Goal: Check status

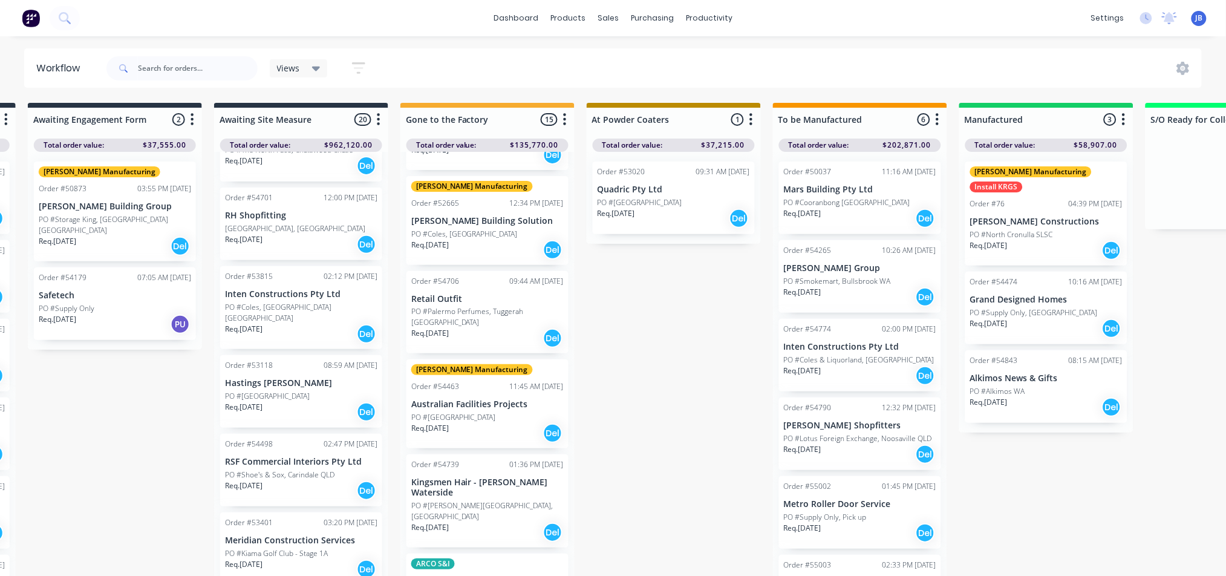
scroll to position [645, 0]
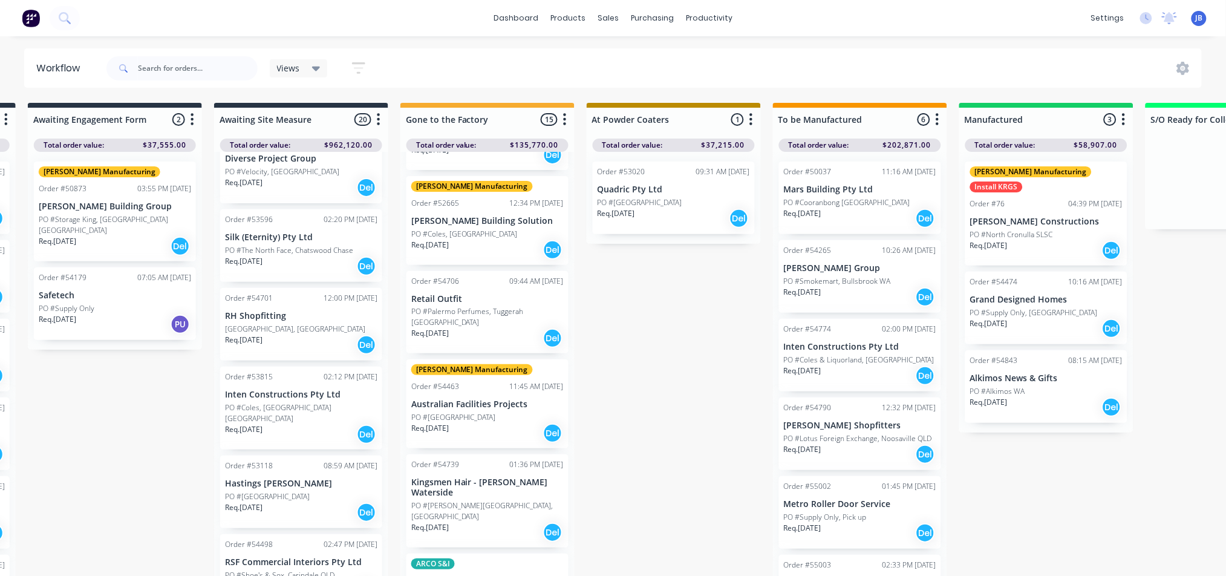
click at [287, 256] on div "Req. 19/03/25 Del" at bounding box center [301, 266] width 152 height 21
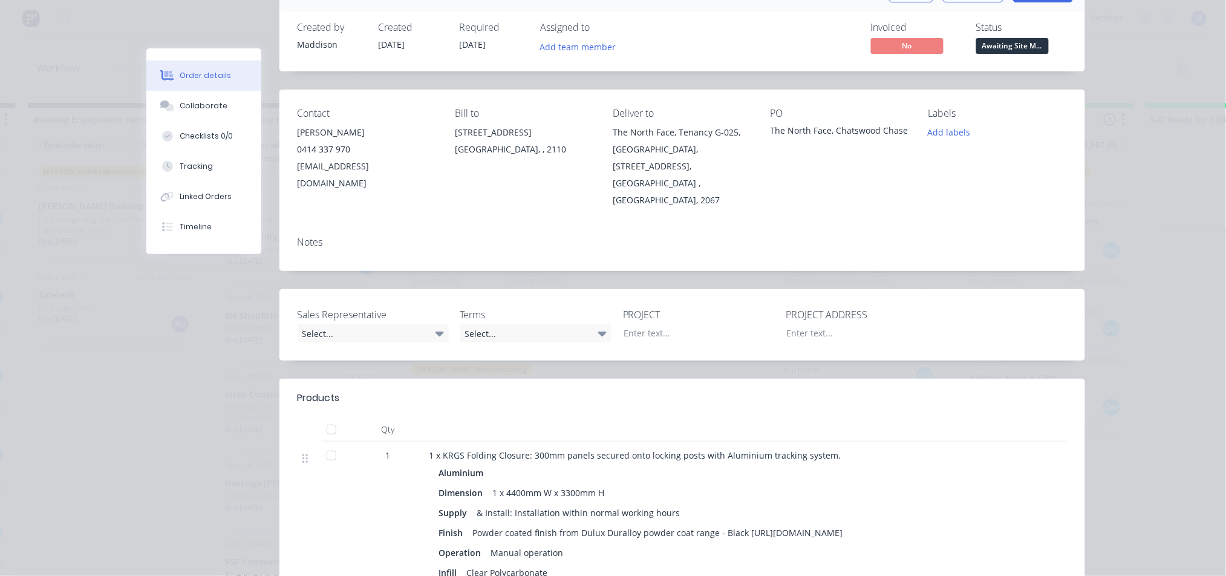
scroll to position [0, 0]
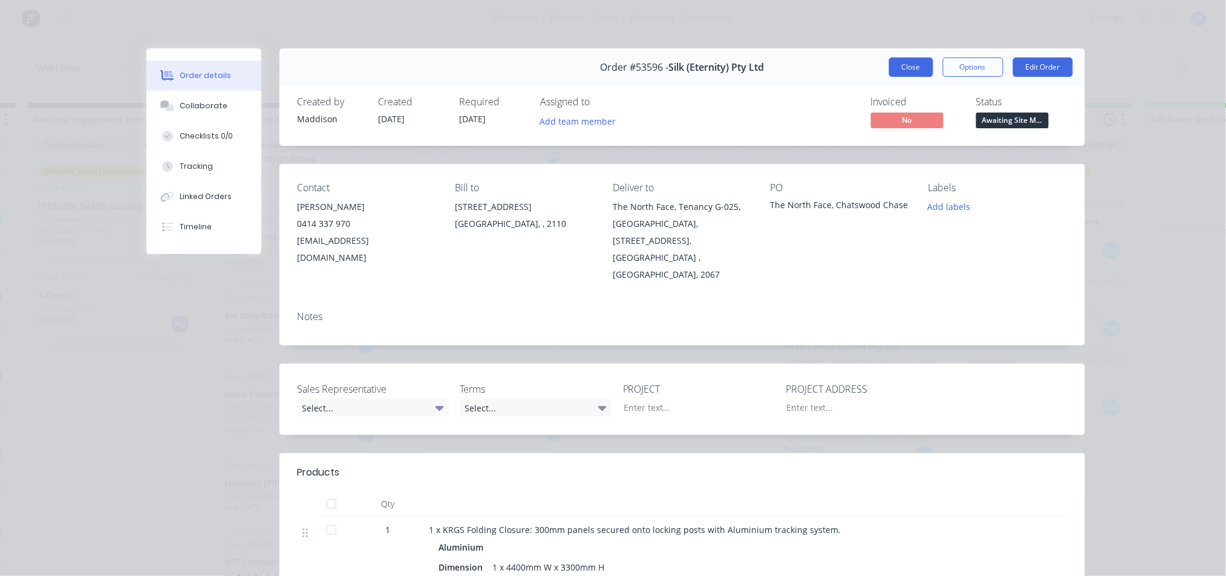
click at [905, 74] on button "Close" at bounding box center [911, 66] width 44 height 19
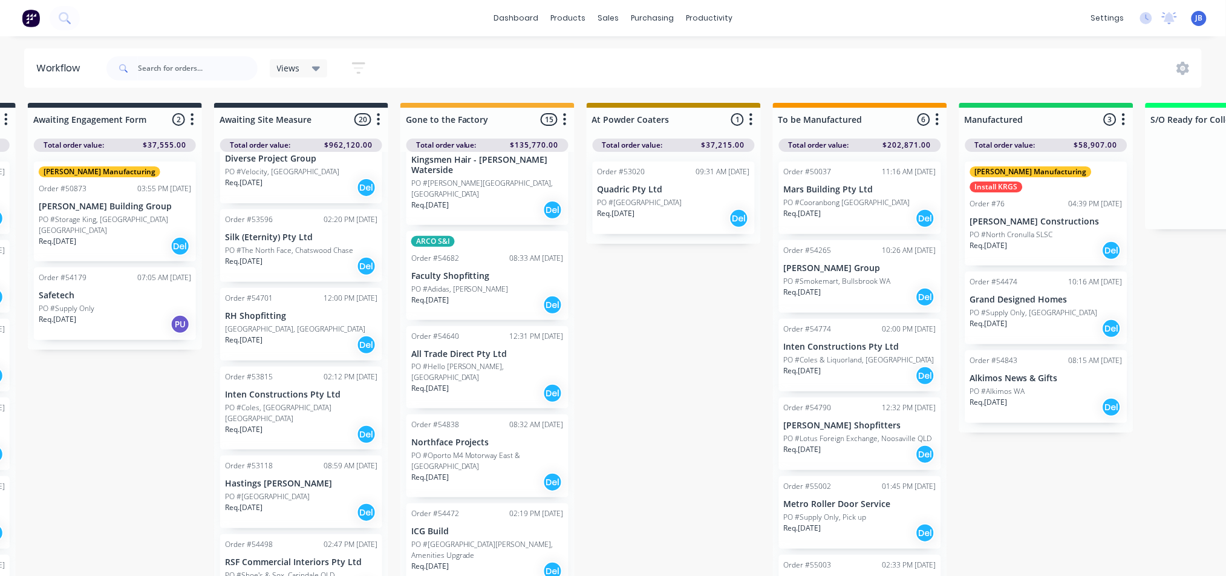
scroll to position [484, 0]
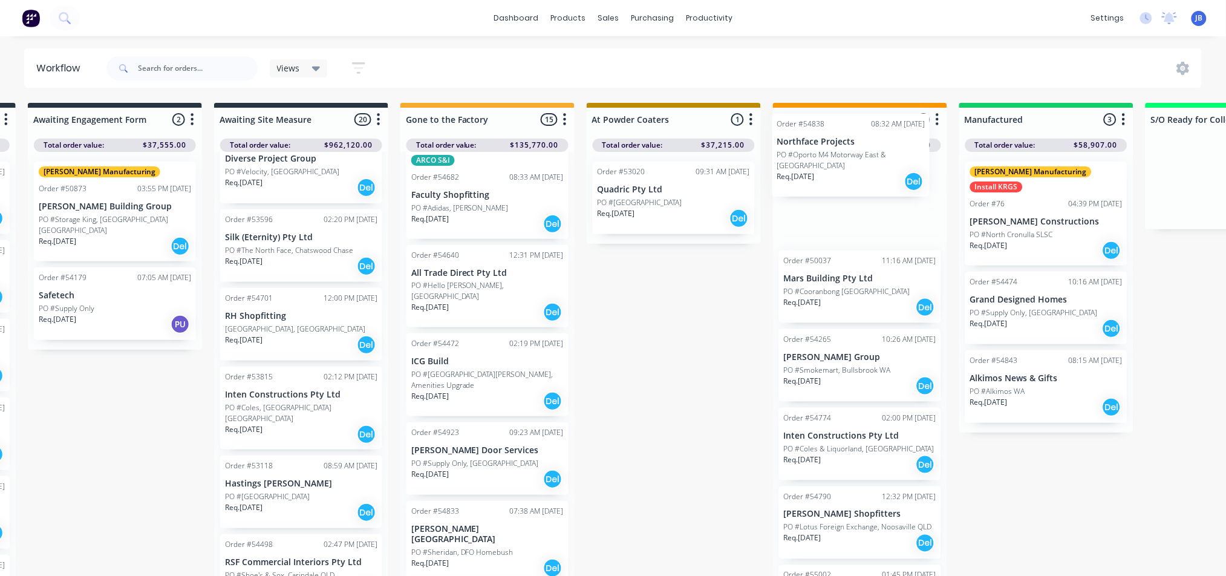
drag, startPoint x: 455, startPoint y: 348, endPoint x: 830, endPoint y: 175, distance: 413.3
click at [830, 175] on div "Submitted 7 Status colour #273444 hex #273444 Save Cancel Summaries Total order…" at bounding box center [979, 343] width 2719 height 480
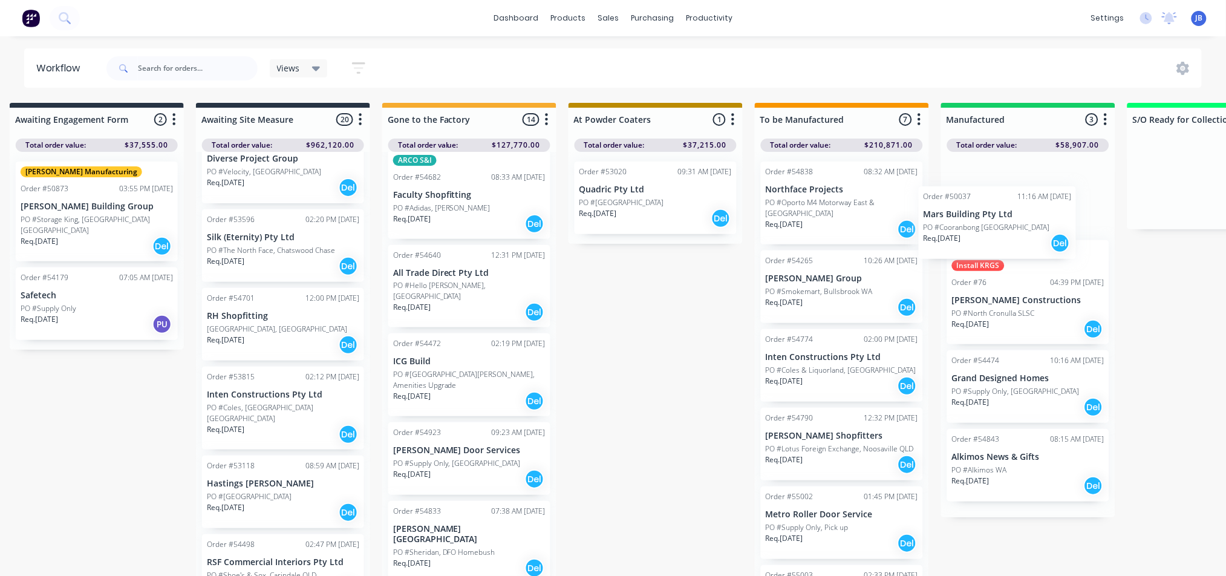
drag, startPoint x: 804, startPoint y: 286, endPoint x: 949, endPoint y: 222, distance: 158.5
click at [949, 222] on div "Submitted 7 Status colour #273444 hex #273444 Save Cancel Summaries Total order…" at bounding box center [961, 343] width 2719 height 480
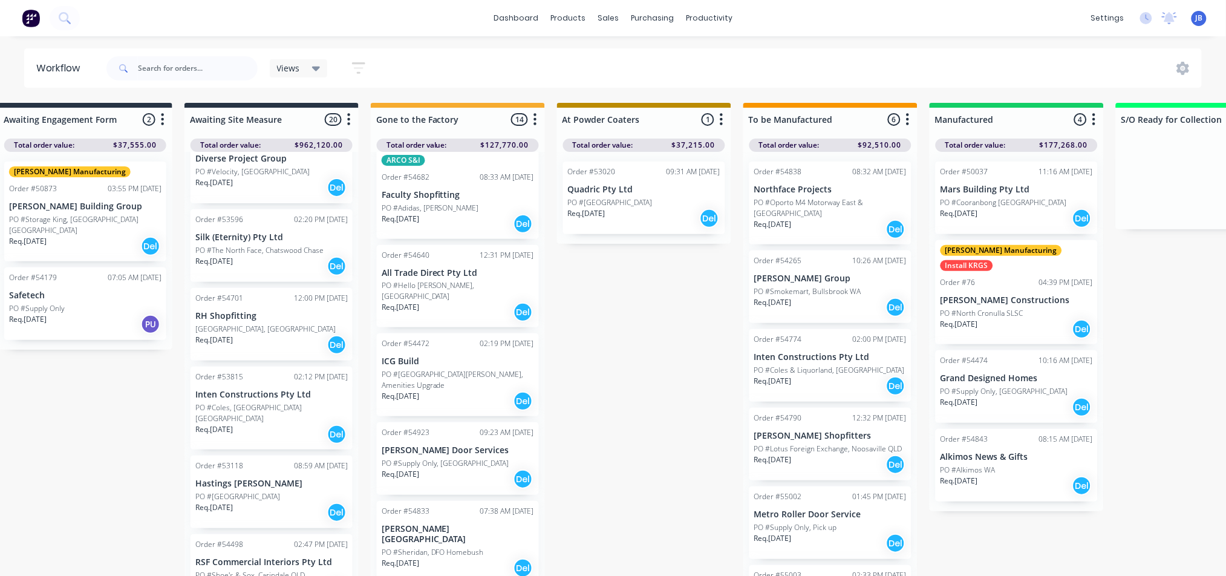
scroll to position [52, 0]
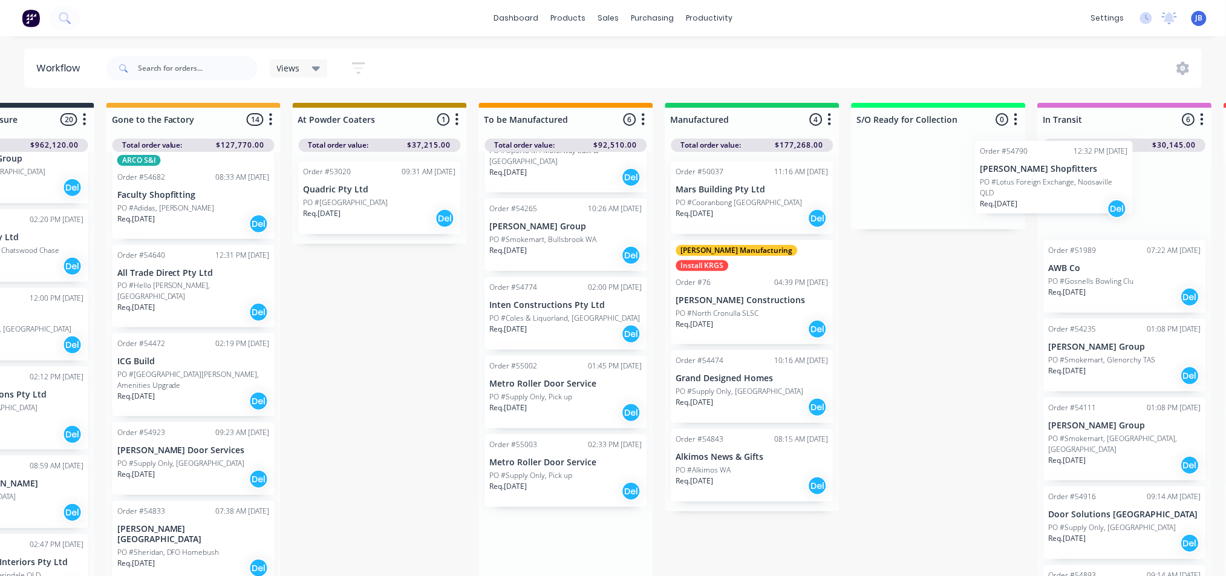
drag, startPoint x: 792, startPoint y: 400, endPoint x: 1020, endPoint y: 186, distance: 313.2
click at [1023, 186] on div "Submitted 7 Status colour #273444 hex #273444 Save Cancel Summaries Total order…" at bounding box center [685, 343] width 2719 height 480
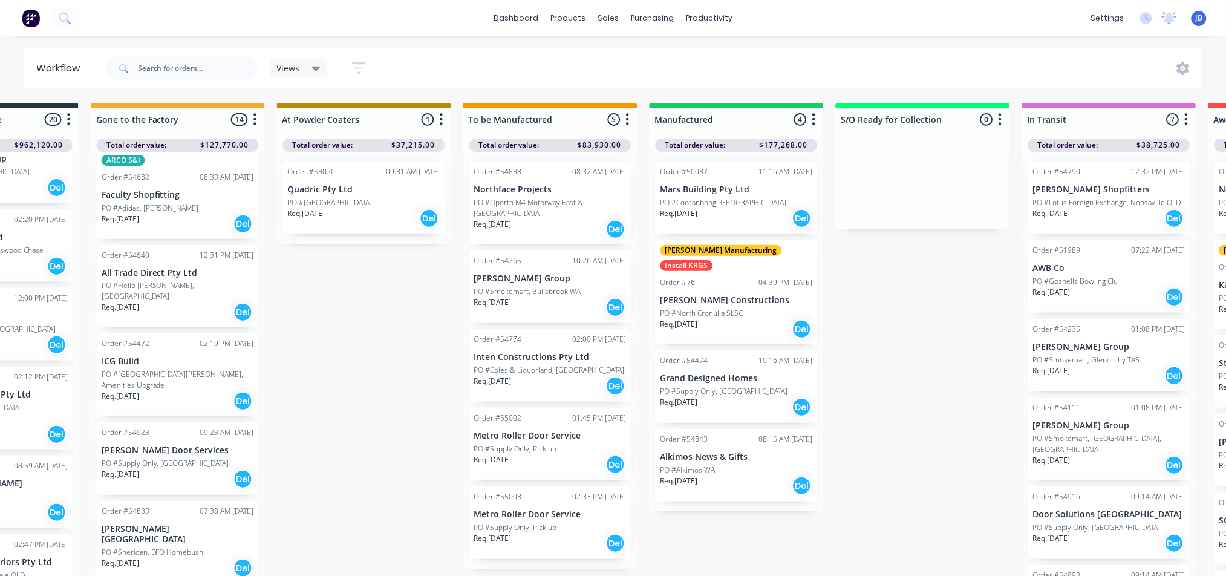
scroll to position [1, 680]
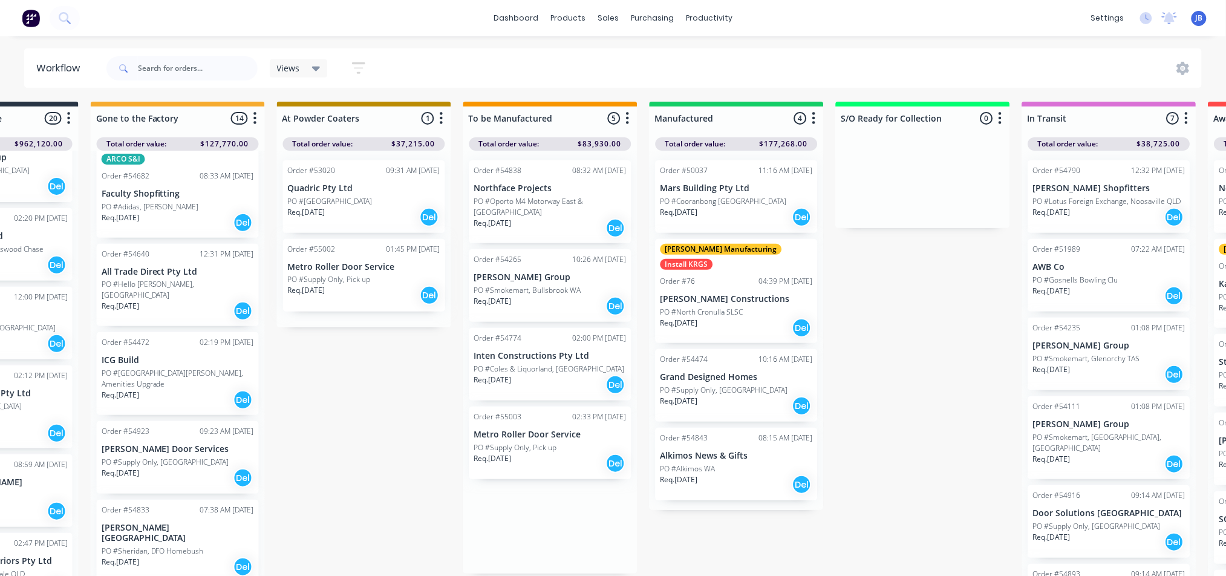
drag, startPoint x: 559, startPoint y: 448, endPoint x: 367, endPoint y: 289, distance: 250.0
click at [367, 289] on div "Submitted 7 Status colour #273444 hex #273444 Save Cancel Summaries Total order…" at bounding box center [669, 342] width 2719 height 480
drag, startPoint x: 566, startPoint y: 446, endPoint x: 365, endPoint y: 356, distance: 219.6
click at [366, 356] on div "Submitted 7 Status colour #273444 hex #273444 Save Cancel Summaries Total order…" at bounding box center [669, 341] width 2719 height 480
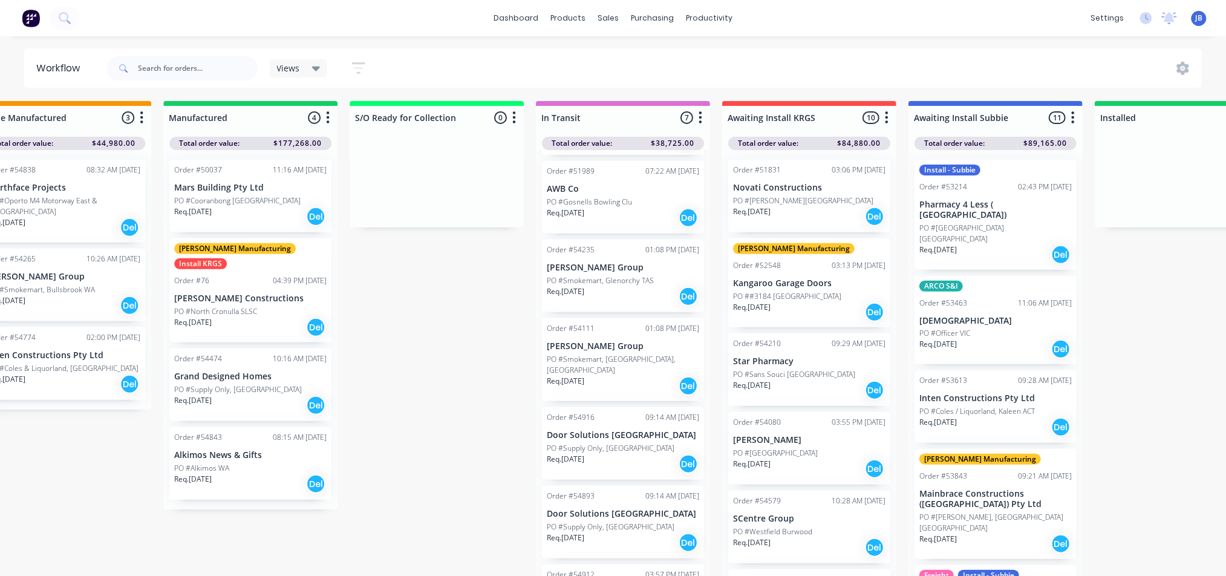
scroll to position [0, 0]
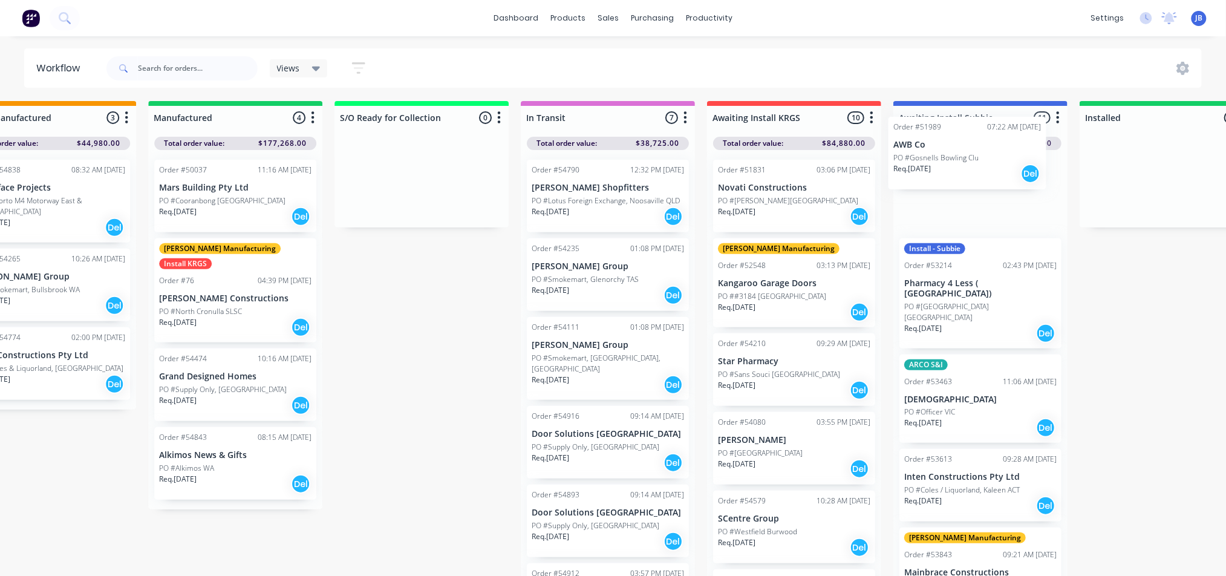
drag, startPoint x: 626, startPoint y: 279, endPoint x: 976, endPoint y: 159, distance: 370.3
click at [979, 159] on div "Submitted 7 Status colour #273444 hex #273444 Save Cancel Summaries Total order…" at bounding box center [168, 341] width 2719 height 480
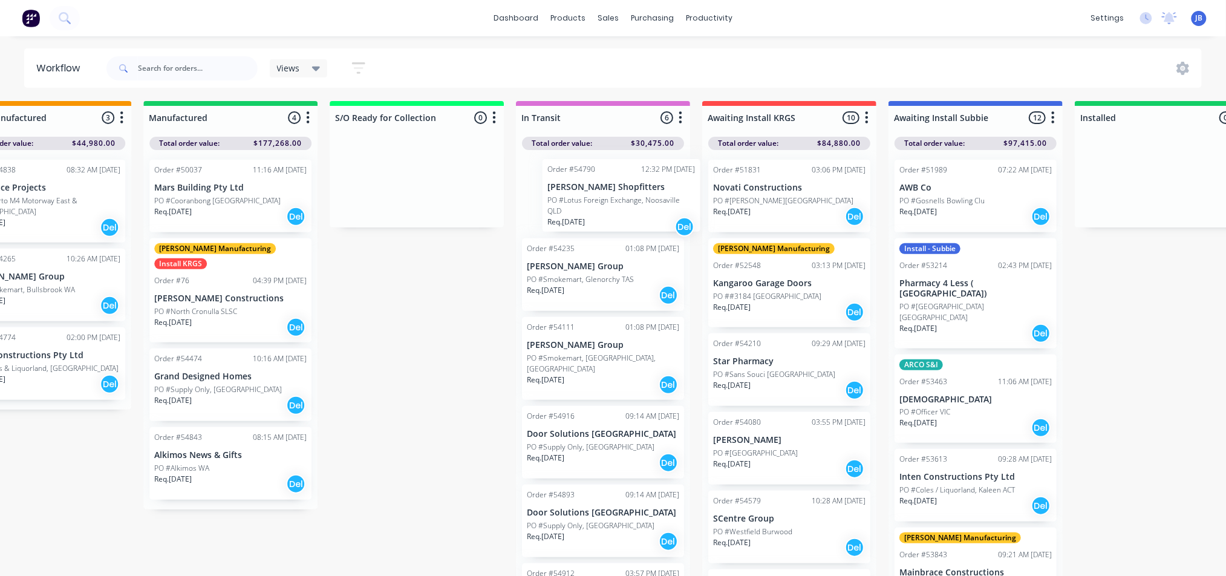
drag, startPoint x: 536, startPoint y: 203, endPoint x: 564, endPoint y: 203, distance: 28.4
click at [564, 203] on div "Order #54790 12:32 PM 29/07/25 Thomas Brown Shopfitters PO #Lotus Foreign Excha…" at bounding box center [603, 365] width 174 height 431
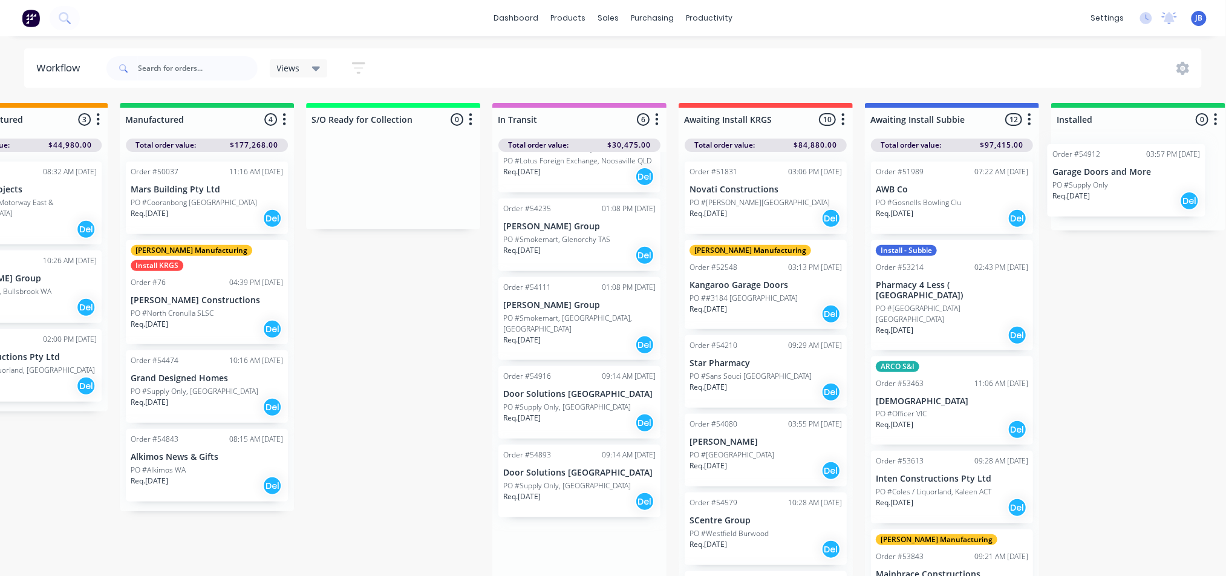
scroll to position [0, 1230]
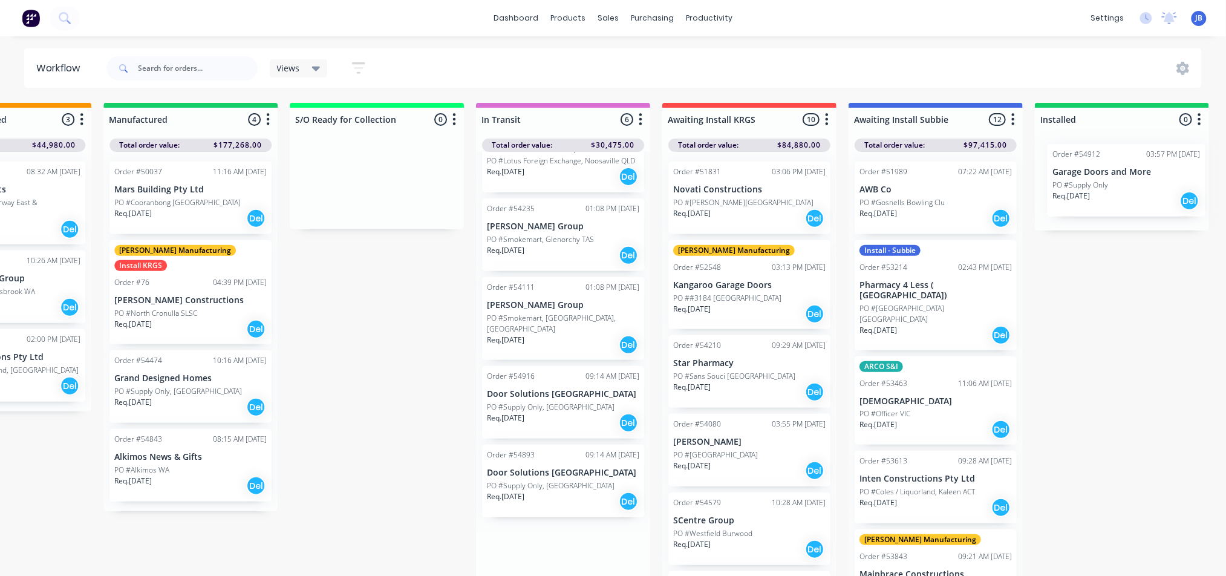
drag, startPoint x: 585, startPoint y: 544, endPoint x: 1115, endPoint y: 177, distance: 644.3
click at [1115, 177] on div "Submitted 7 Status colour #273444 hex #273444 Save Cancel Summaries Total order…" at bounding box center [123, 343] width 2719 height 480
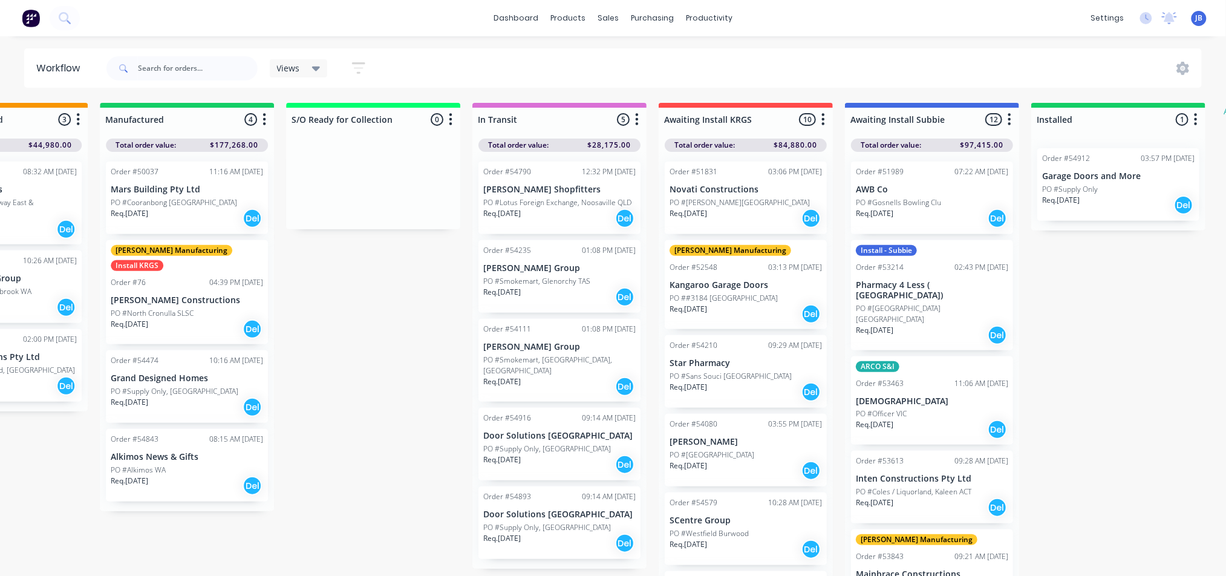
scroll to position [0, 1227]
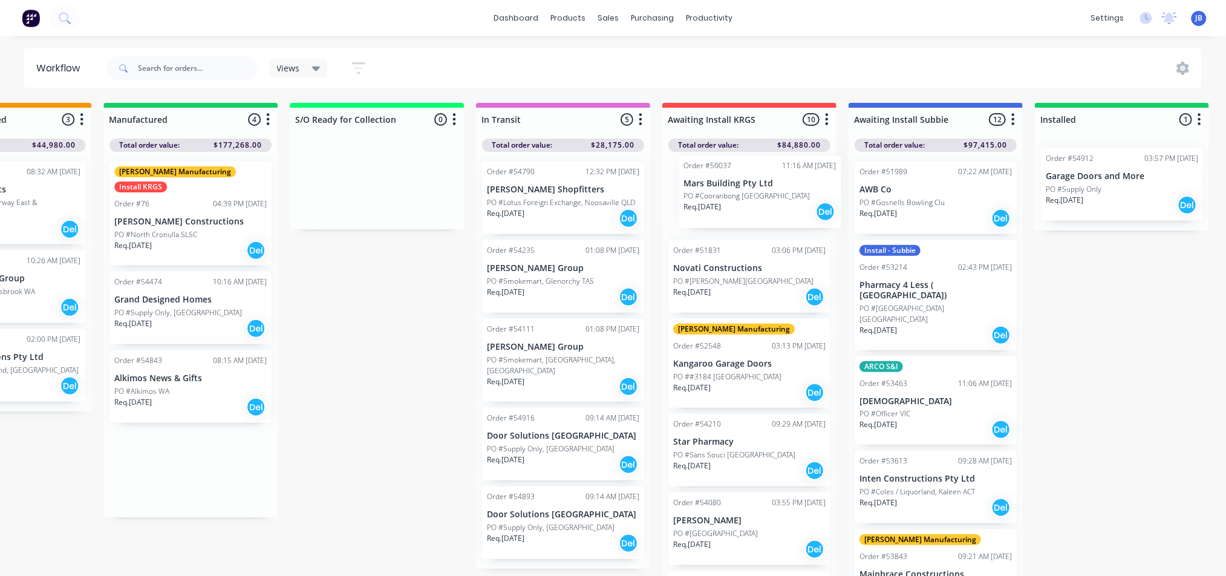
drag, startPoint x: 165, startPoint y: 198, endPoint x: 741, endPoint y: 192, distance: 576.5
click at [741, 192] on div "Submitted 7 Status colour #273444 hex #273444 Save Cancel Summaries Total order…" at bounding box center [123, 343] width 2719 height 480
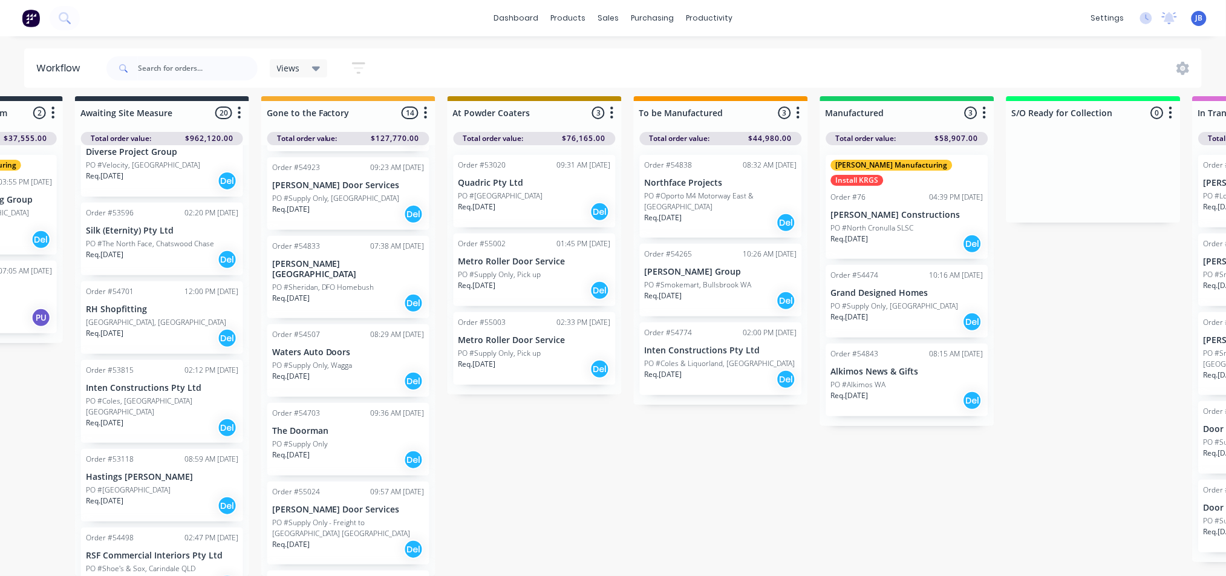
scroll to position [746, 0]
click at [370, 478] on div "Order #55024 09:57 AM 14/08/25 Kevin Garage Door Services PO #Supply Only - Fre…" at bounding box center [348, 519] width 162 height 83
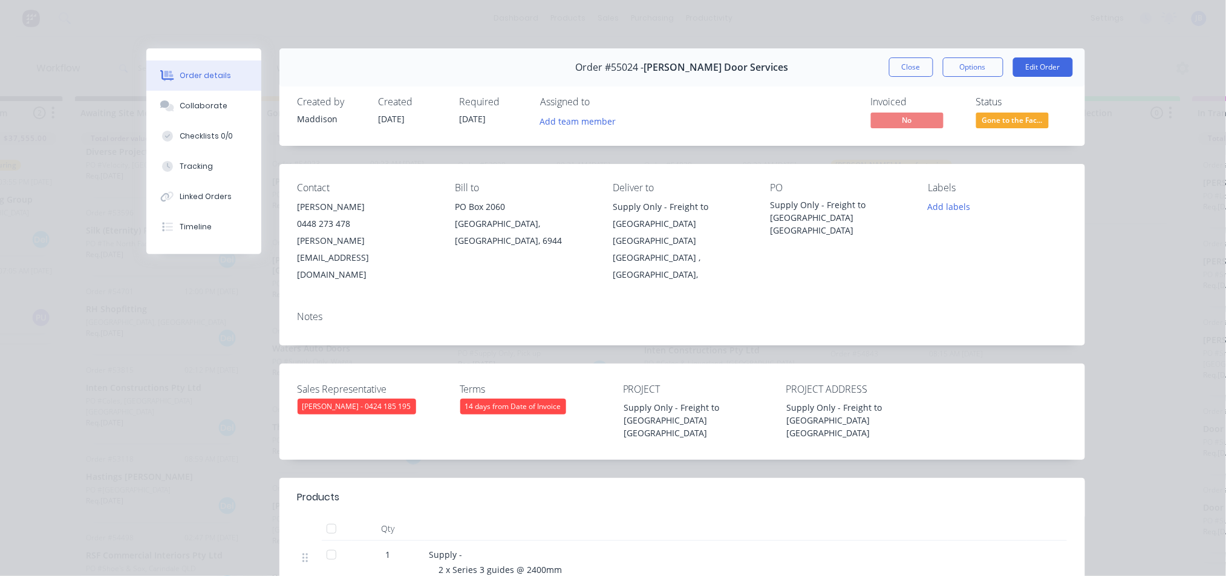
click at [1008, 109] on div "Status Gone to the Fac..." at bounding box center [1021, 113] width 91 height 35
click at [1007, 129] on button "Gone to the Fac..." at bounding box center [1012, 122] width 73 height 18
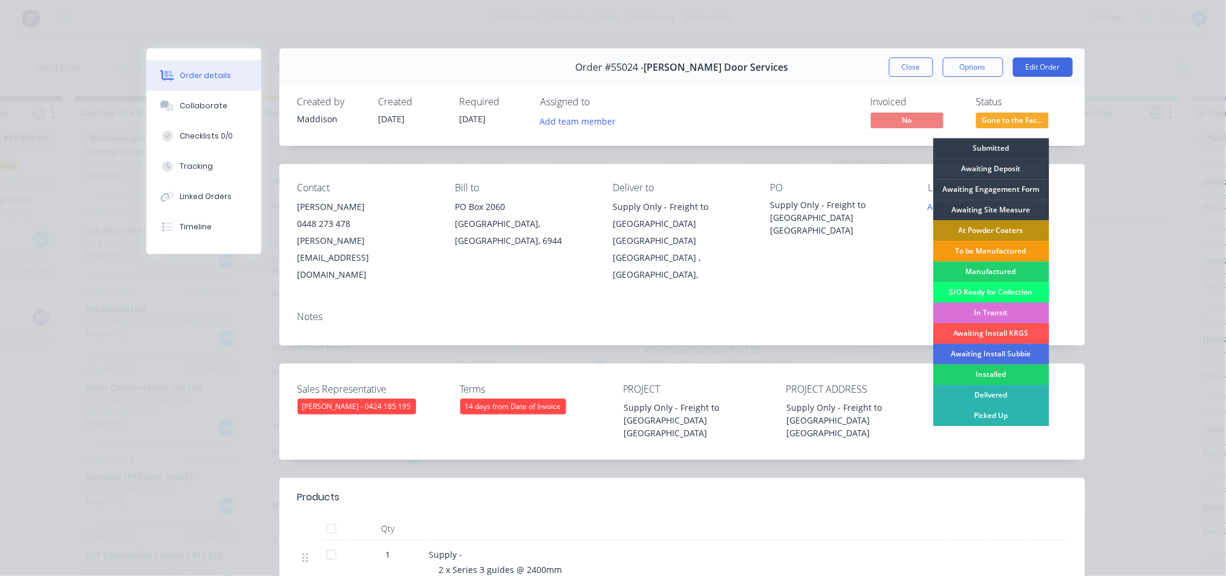
click at [981, 308] on div "In Transit" at bounding box center [991, 312] width 116 height 21
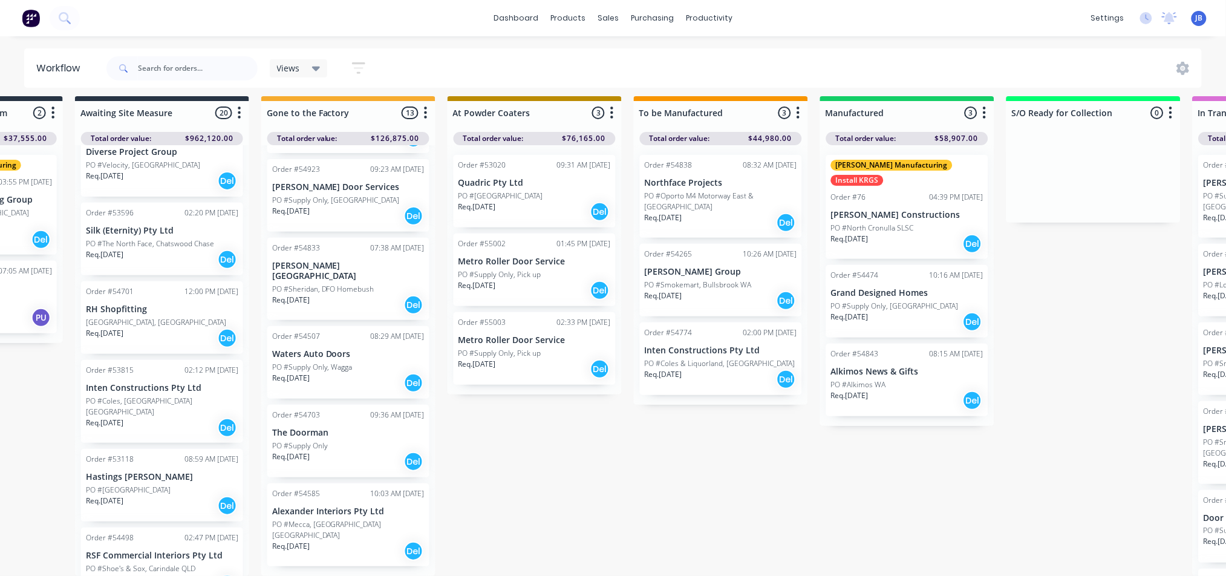
scroll to position [667, 0]
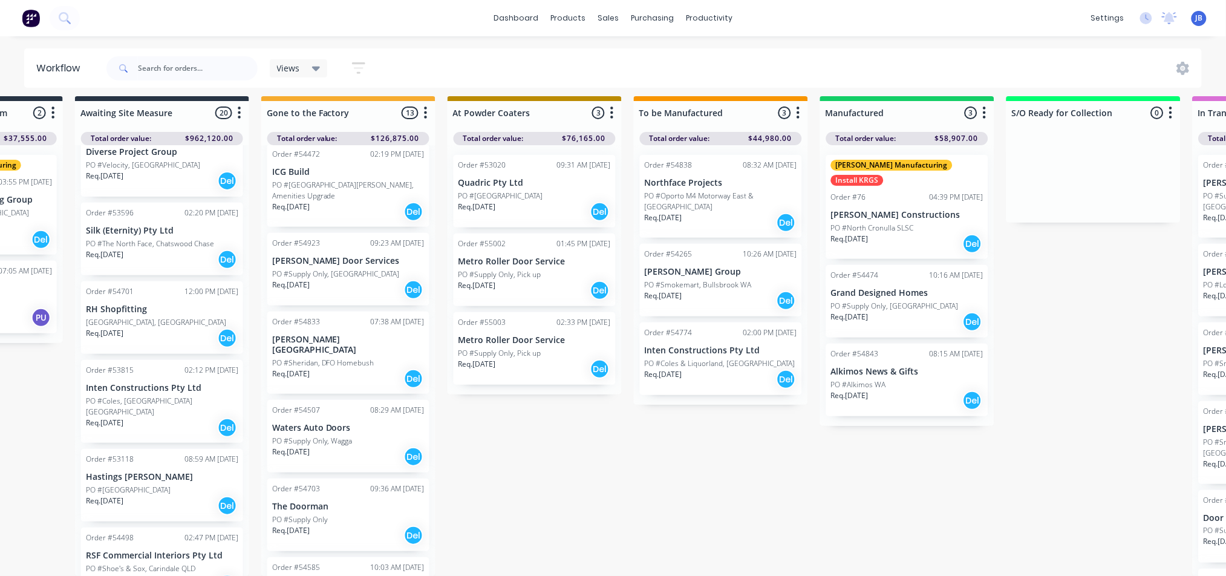
click at [321, 514] on p "PO #Supply Only" at bounding box center [300, 519] width 56 height 11
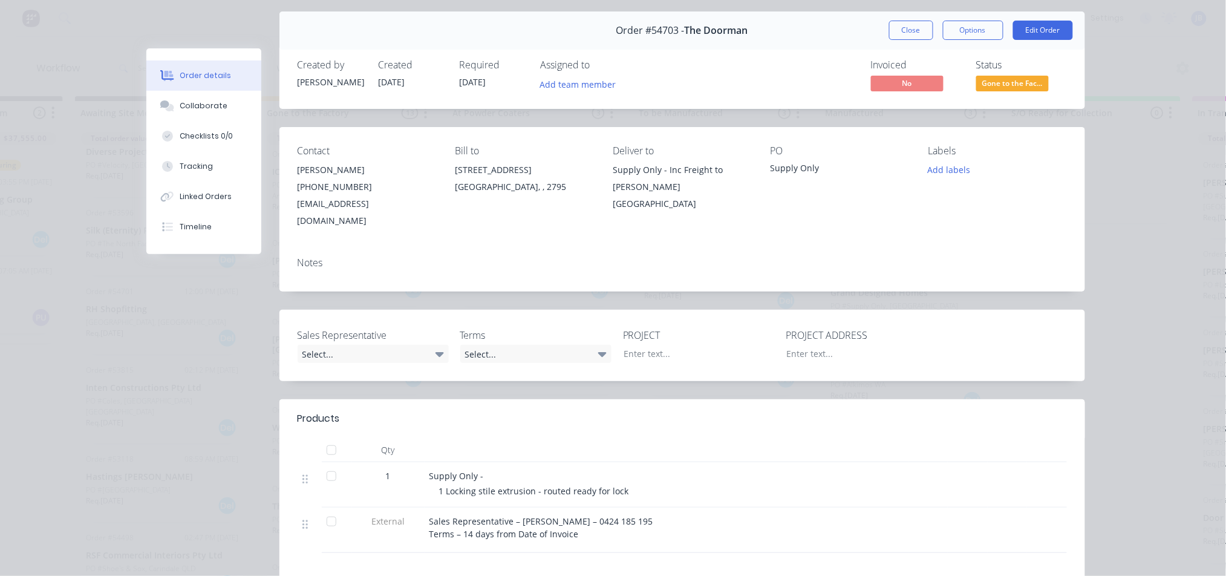
scroll to position [0, 0]
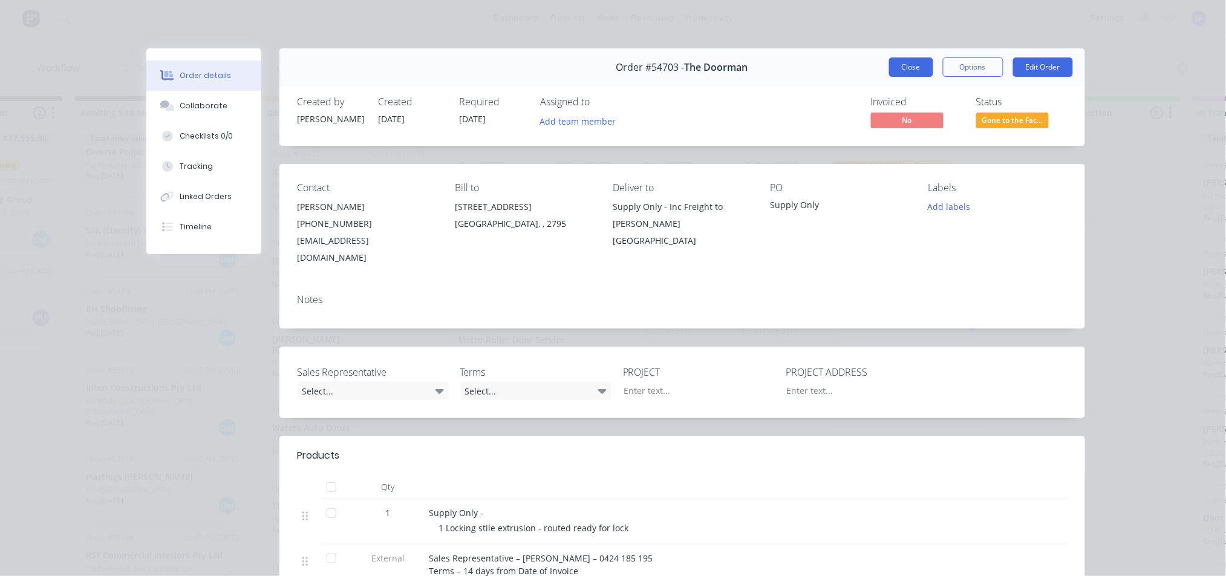
click at [893, 73] on button "Close" at bounding box center [911, 66] width 44 height 19
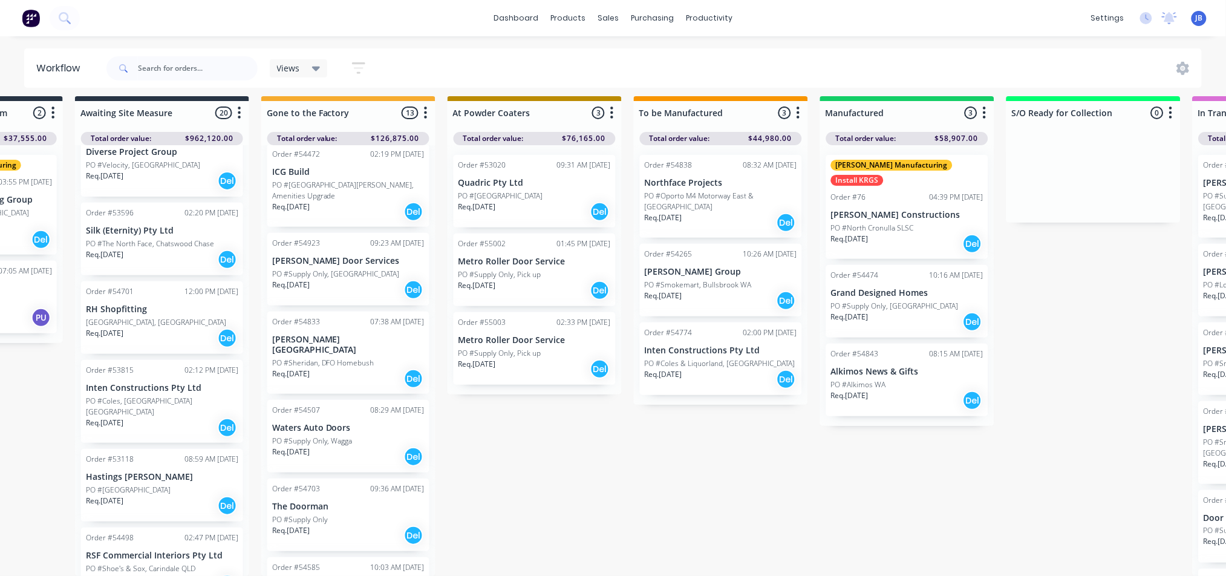
click at [349, 400] on div "Order #54507 08:29 AM 13/08/25 Waters Auto Doors PO #Supply Only, Wagga Req. 20…" at bounding box center [348, 436] width 162 height 73
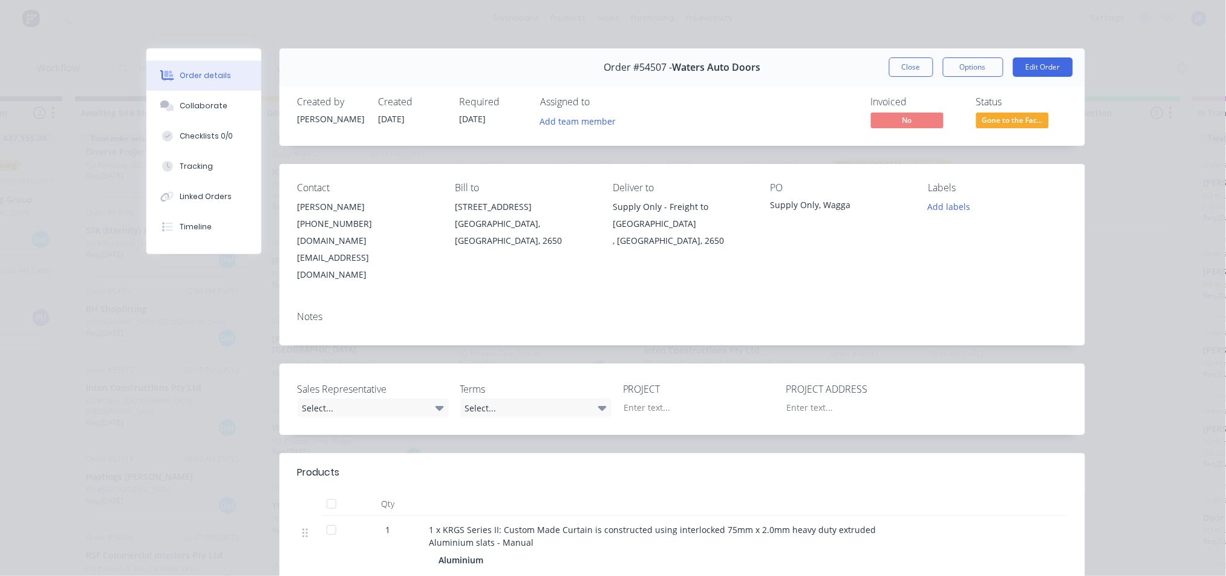
click at [1022, 121] on span "Gone to the Fac..." at bounding box center [1012, 120] width 73 height 15
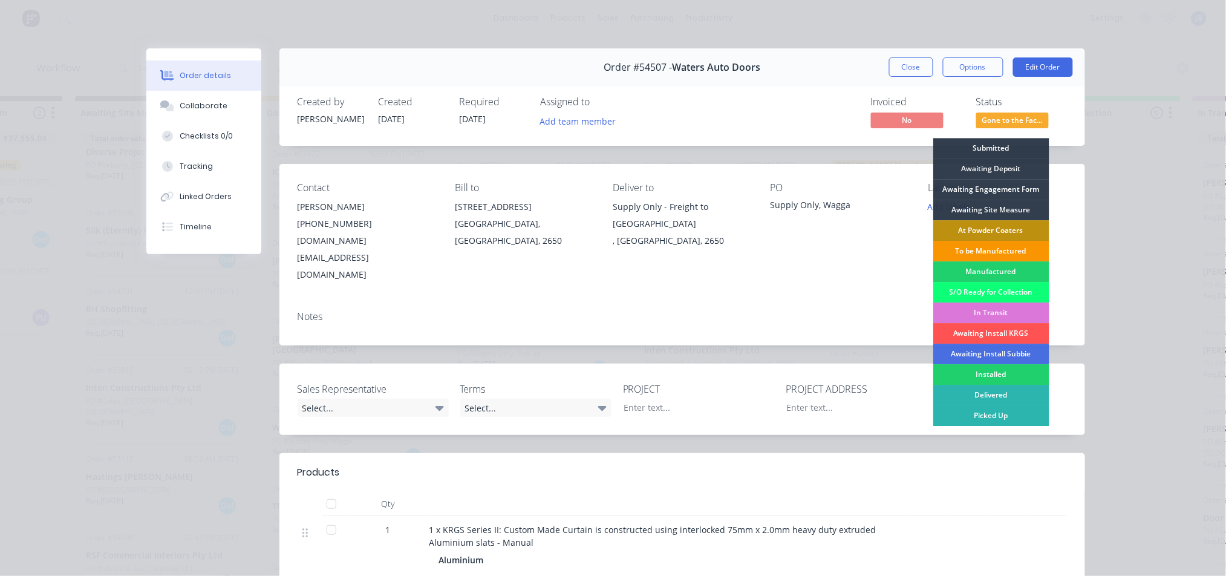
click at [961, 245] on div "To be Manufactured" at bounding box center [991, 251] width 116 height 21
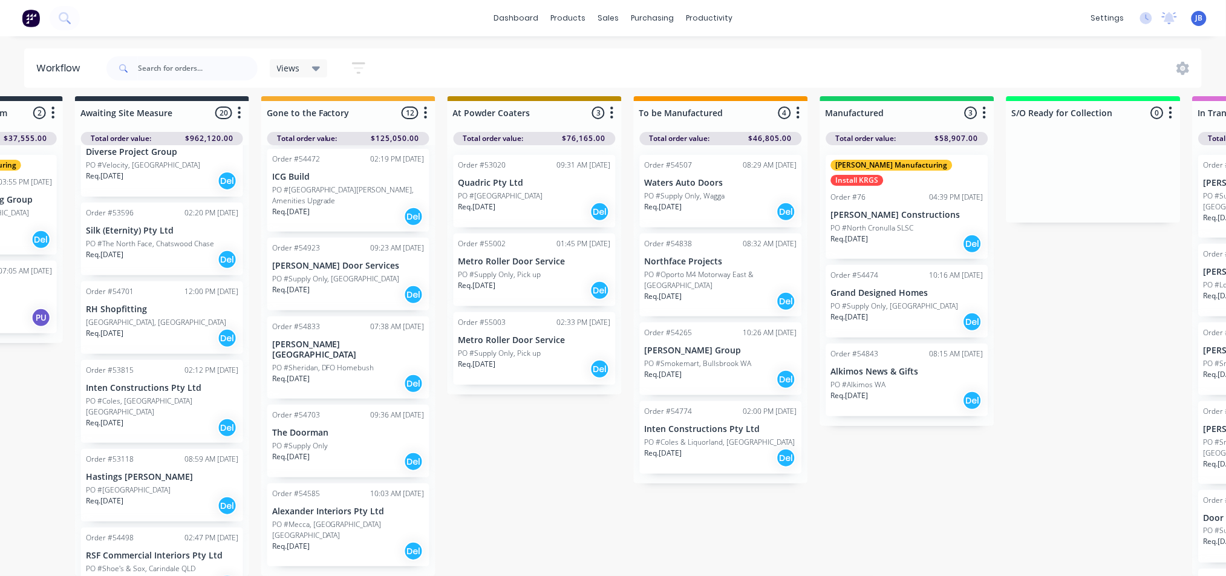
scroll to position [588, 0]
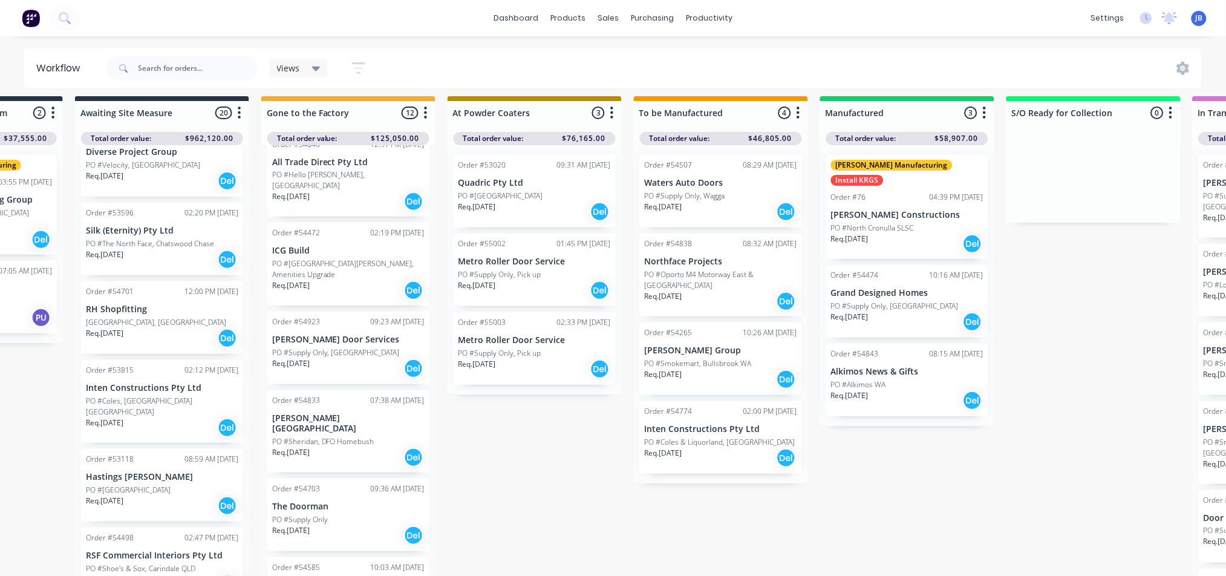
click at [961, 270] on div "10:16 AM [DATE]" at bounding box center [957, 275] width 54 height 11
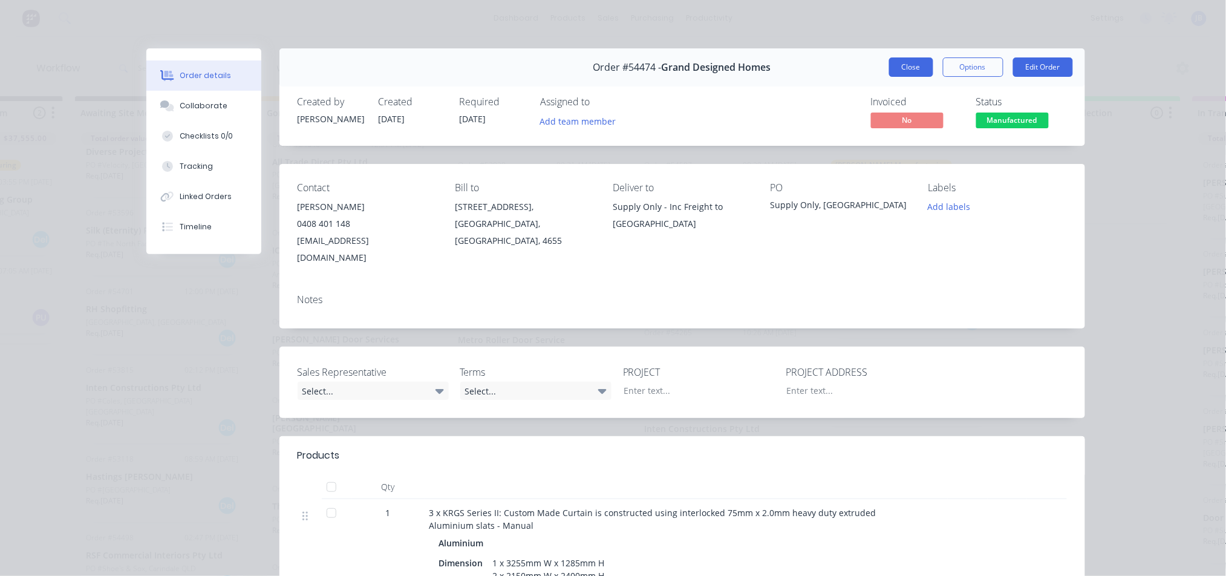
click at [915, 65] on button "Close" at bounding box center [911, 66] width 44 height 19
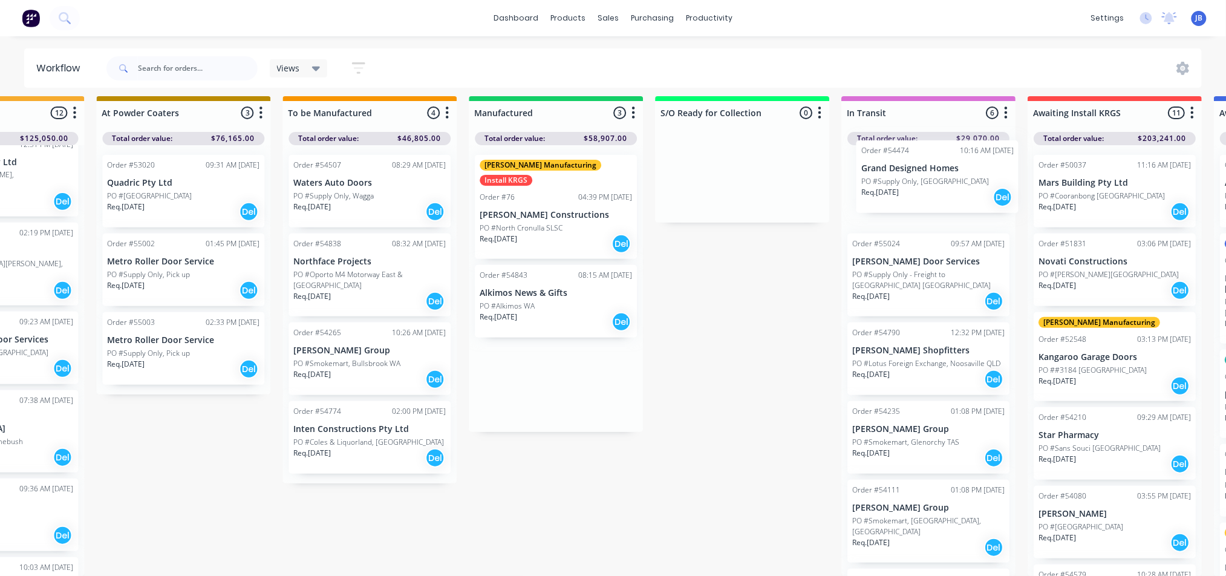
drag, startPoint x: 890, startPoint y: 286, endPoint x: 924, endPoint y: 185, distance: 105.8
click at [924, 185] on div "Submitted 7 Status colour #273444 hex #273444 Save Cancel Summaries Total order…" at bounding box center [489, 336] width 2719 height 480
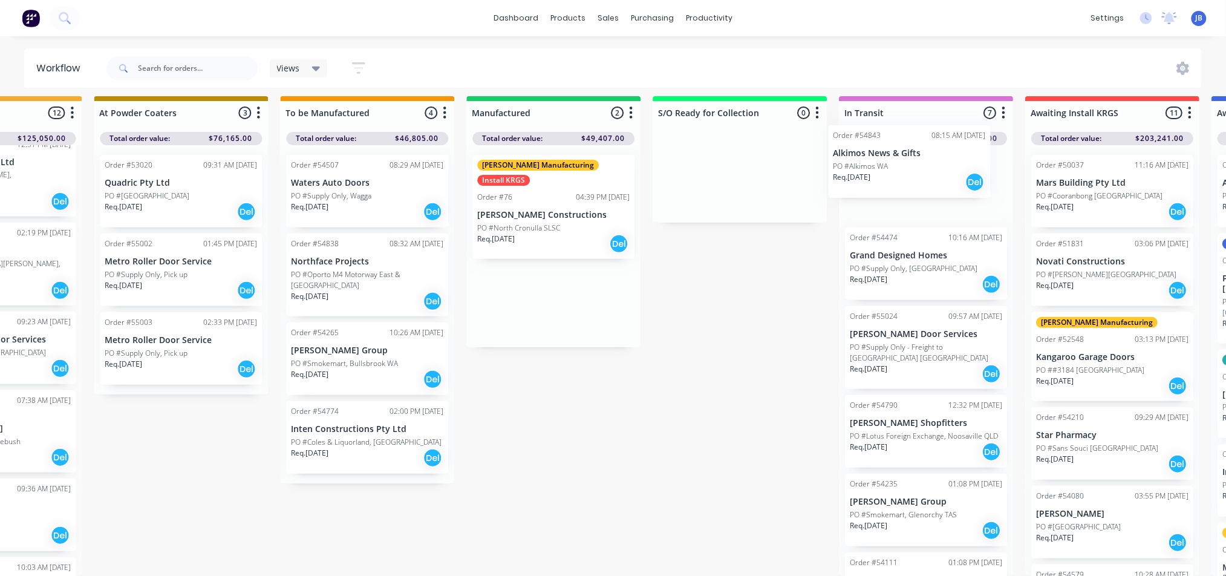
drag, startPoint x: 530, startPoint y: 296, endPoint x: 918, endPoint y: 171, distance: 406.9
click at [918, 171] on div "Submitted 7 Status colour #273444 hex #273444 Save Cancel Summaries Total order…" at bounding box center [486, 336] width 2719 height 480
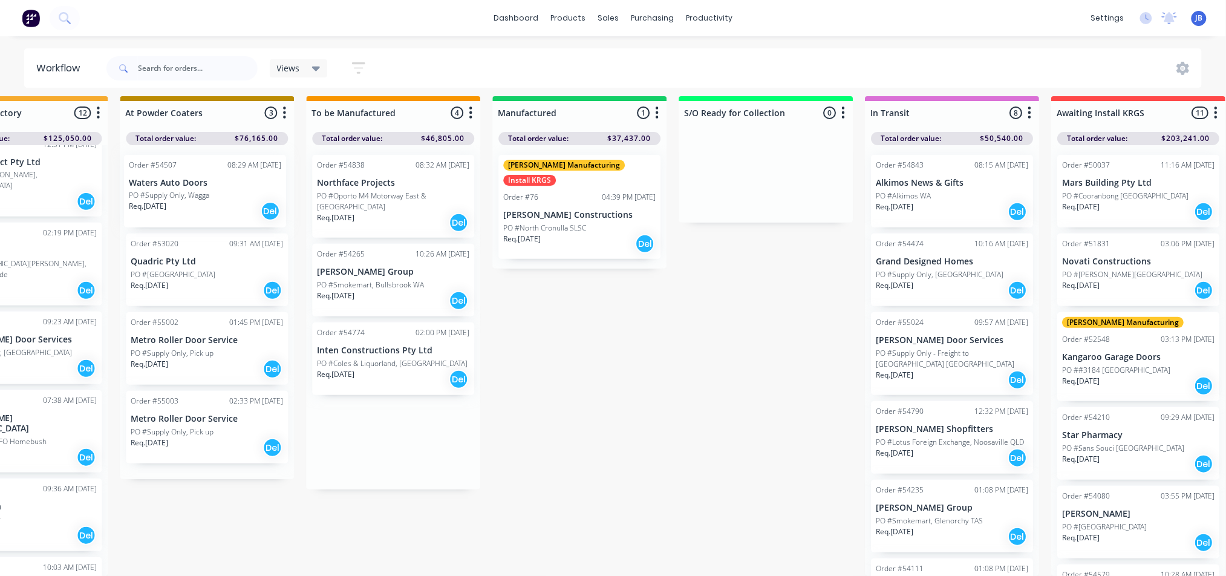
scroll to position [18, 806]
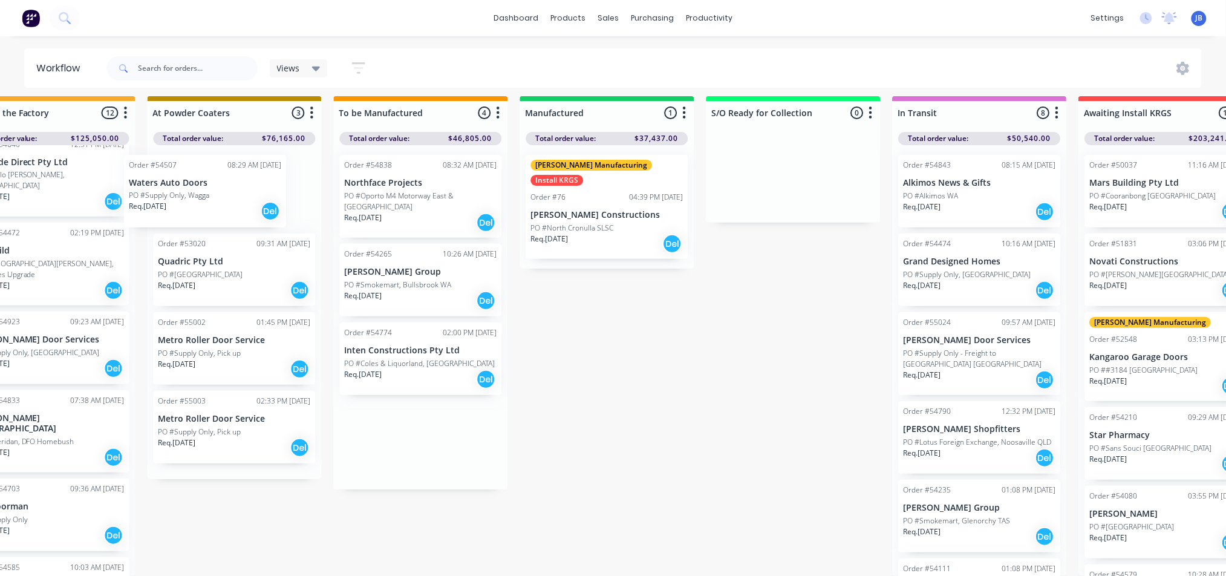
drag, startPoint x: 361, startPoint y: 190, endPoint x: 192, endPoint y: 206, distance: 168.9
click at [192, 206] on div "Submitted 7 Status colour #273444 hex #273444 Save Cancel Summaries Total order…" at bounding box center [541, 336] width 2719 height 480
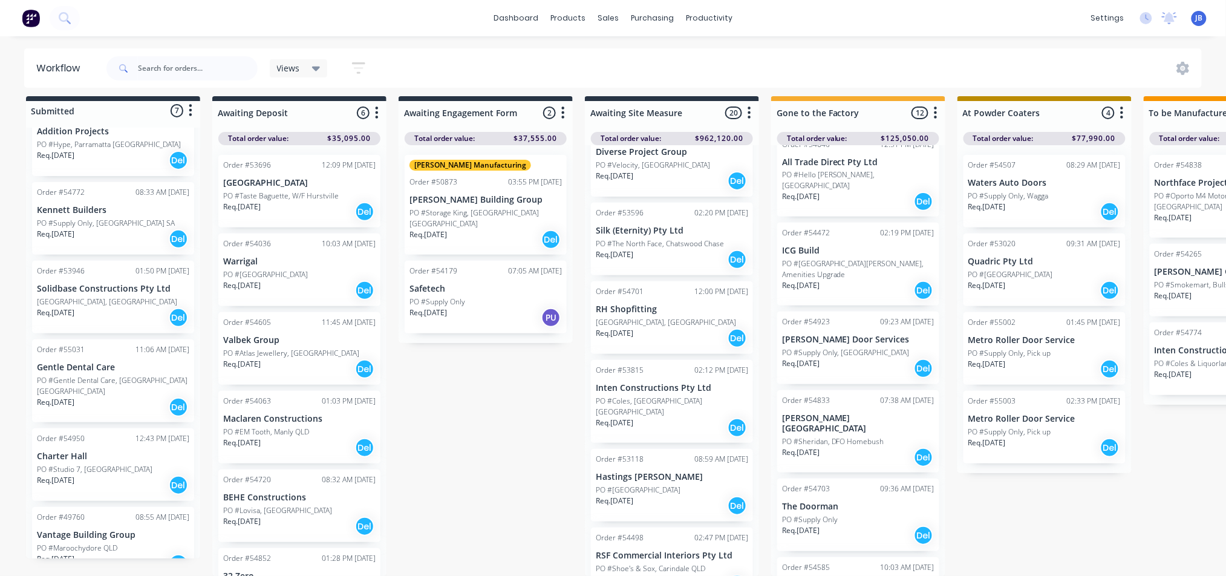
scroll to position [0, 0]
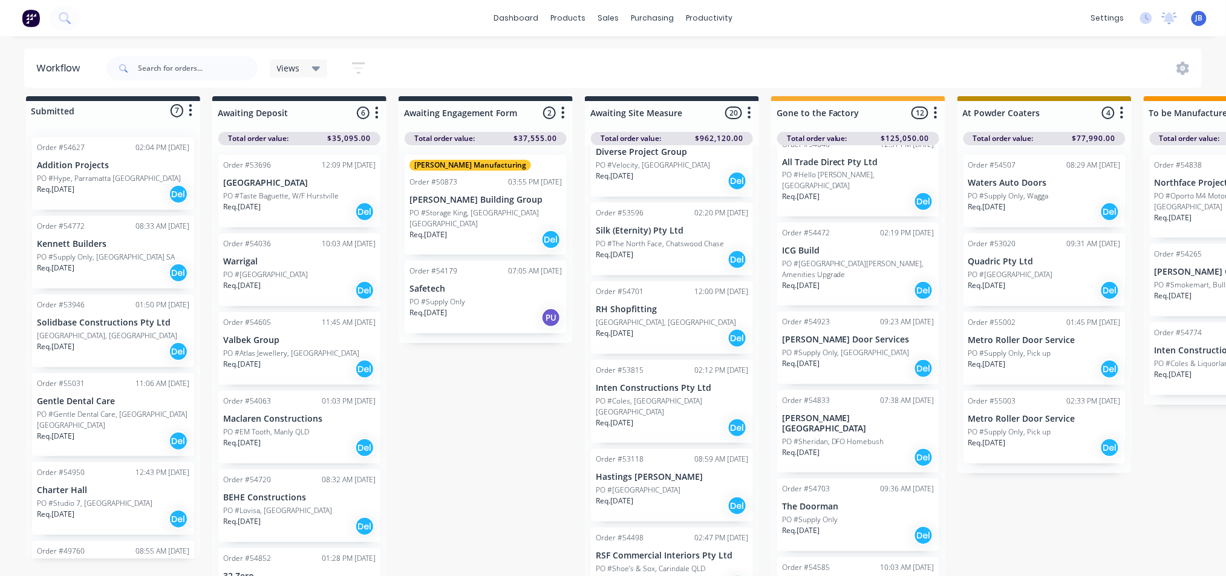
click at [90, 409] on p "PO #Gentle Dental Care, [GEOGRAPHIC_DATA] [GEOGRAPHIC_DATA]" at bounding box center [113, 420] width 152 height 22
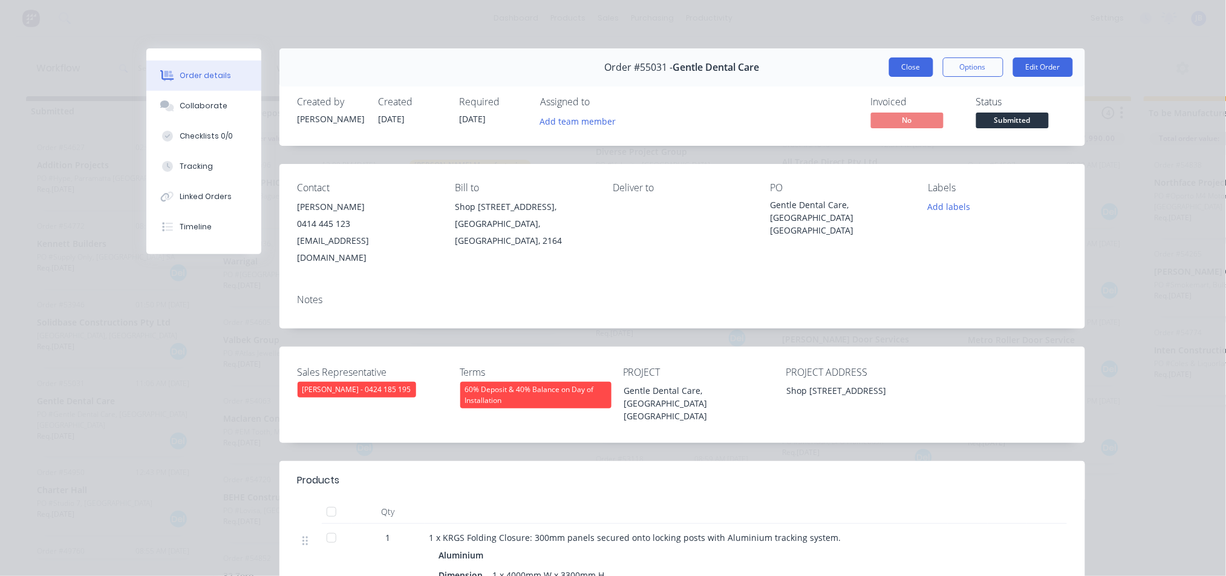
click at [894, 65] on button "Close" at bounding box center [911, 66] width 44 height 19
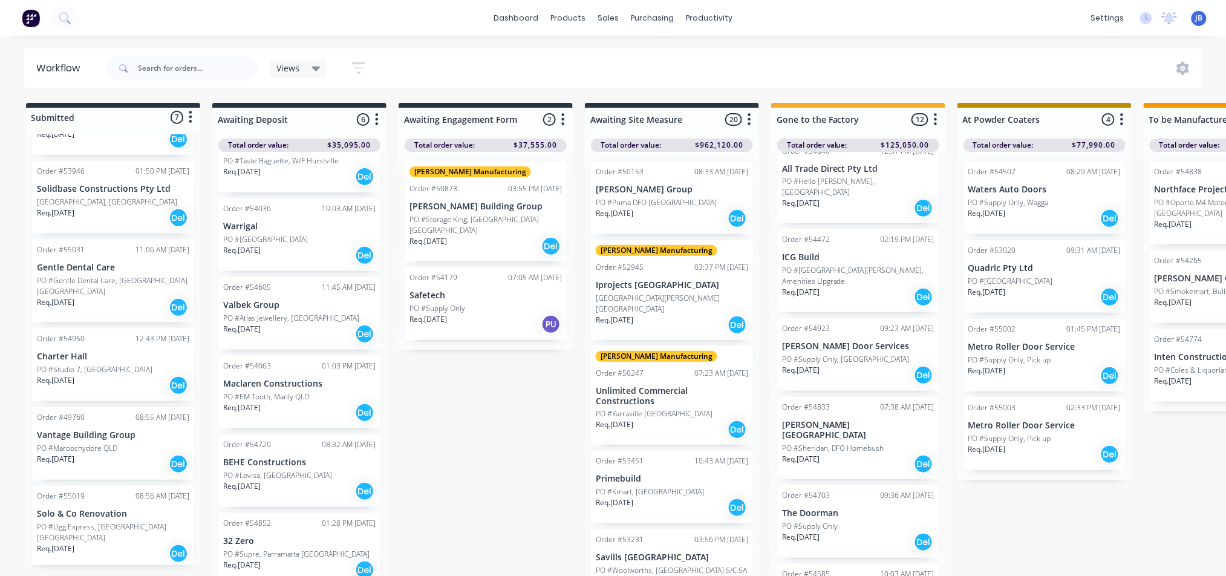
click at [863, 365] on div "Req. 31/07/25 Del" at bounding box center [858, 375] width 152 height 21
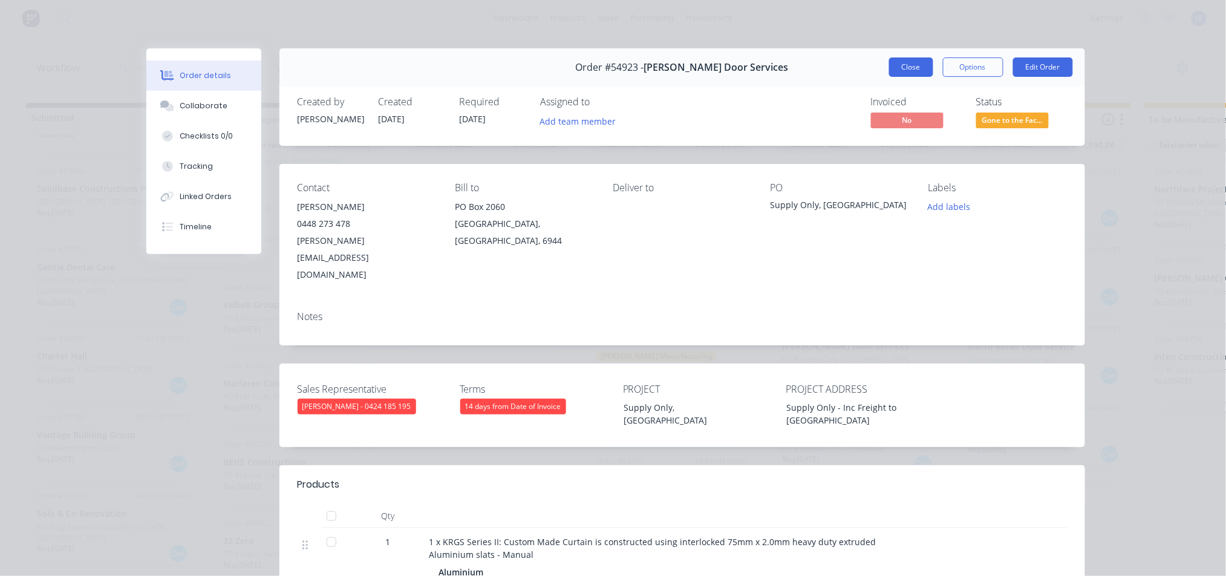
click at [901, 67] on button "Close" at bounding box center [911, 66] width 44 height 19
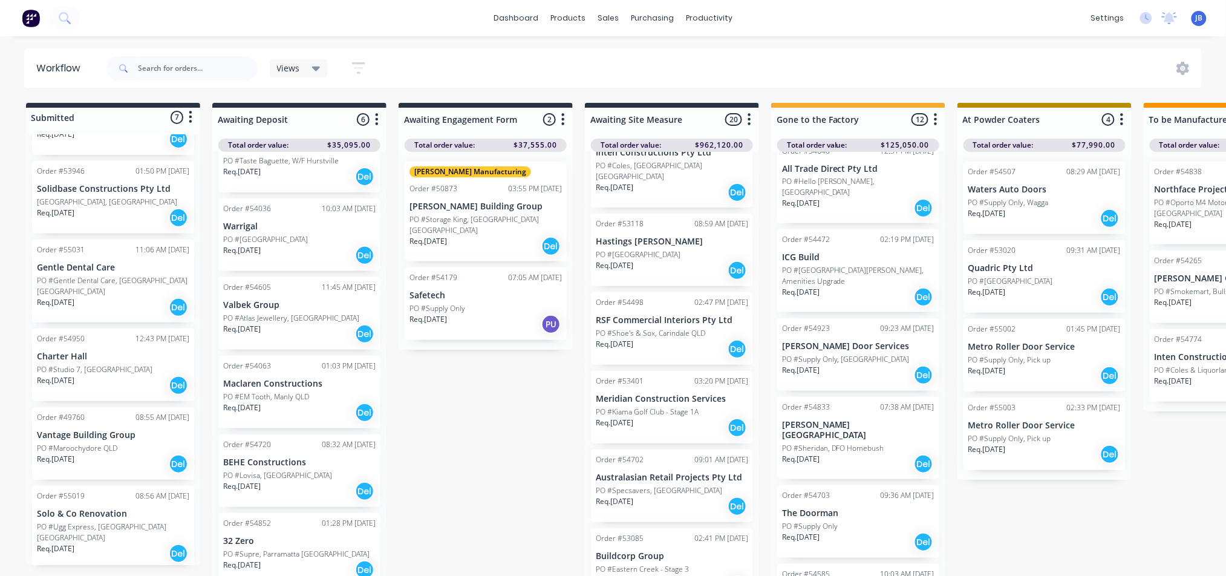
scroll to position [18, 0]
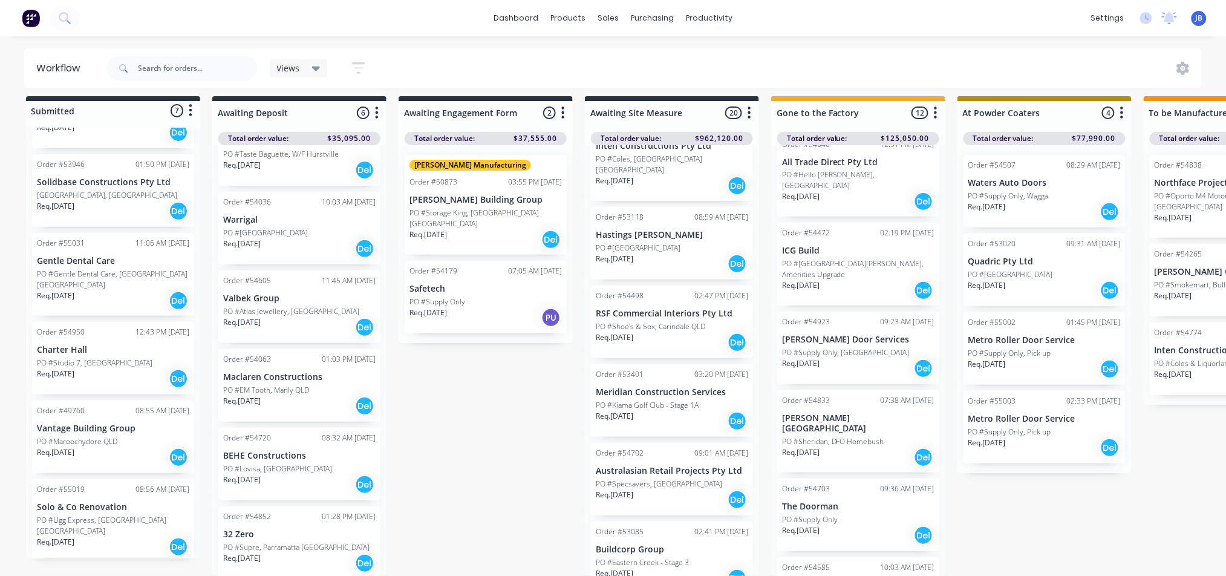
click at [841, 478] on div "Order #54703 09:36 AM 14/08/25 The Doorman PO #Supply Only Req. 08/07/25 Del" at bounding box center [858, 514] width 162 height 73
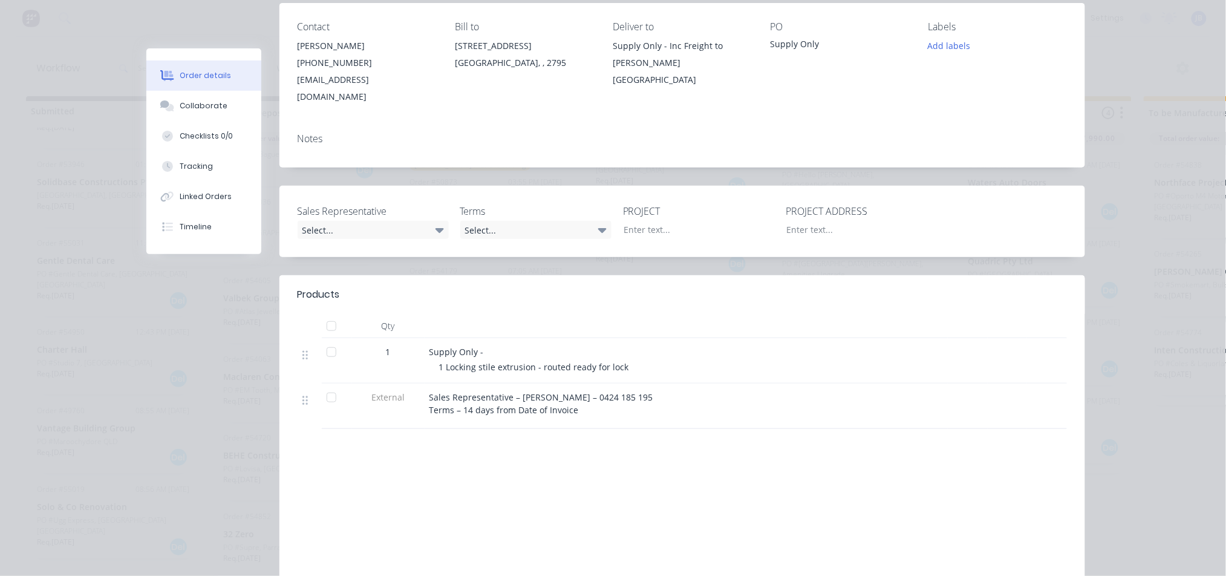
scroll to position [0, 0]
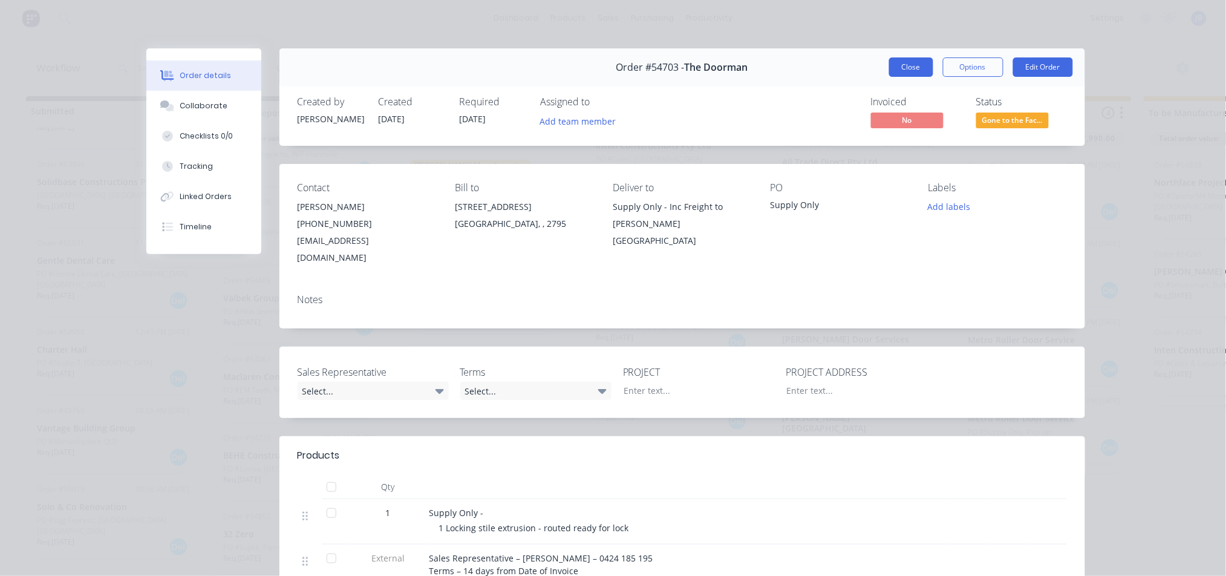
click at [892, 64] on button "Close" at bounding box center [911, 66] width 44 height 19
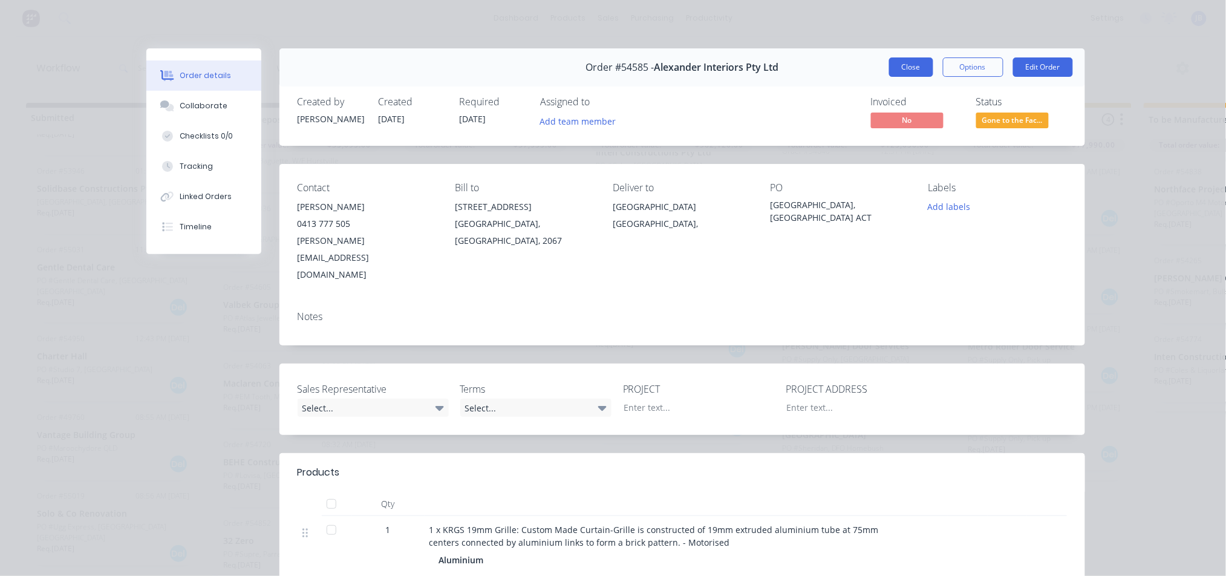
click at [914, 75] on button "Close" at bounding box center [911, 66] width 44 height 19
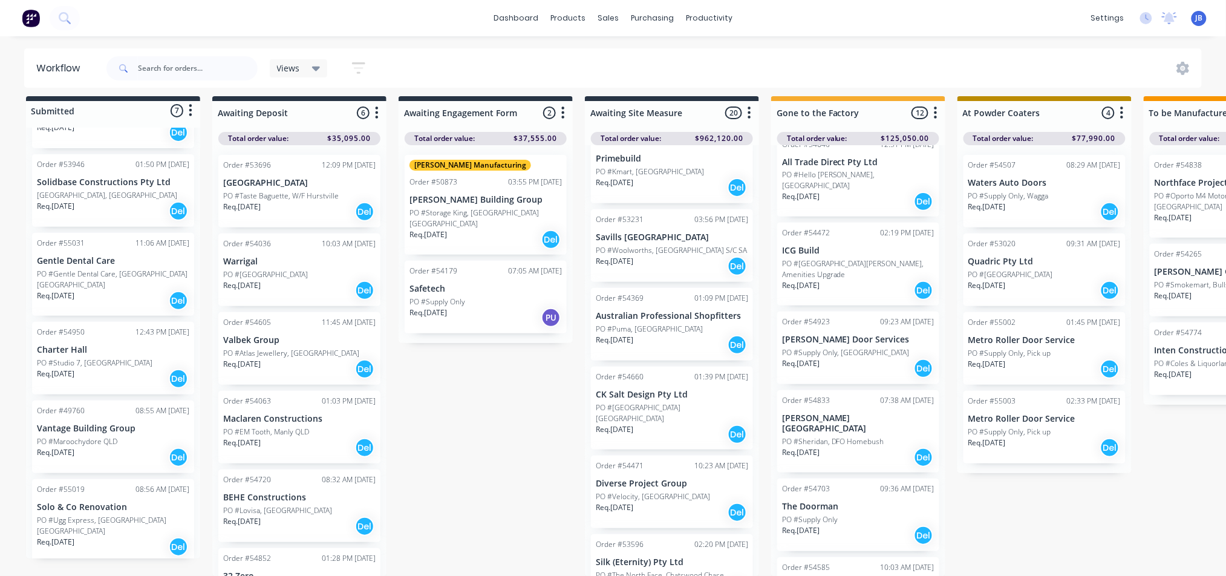
scroll to position [227, 0]
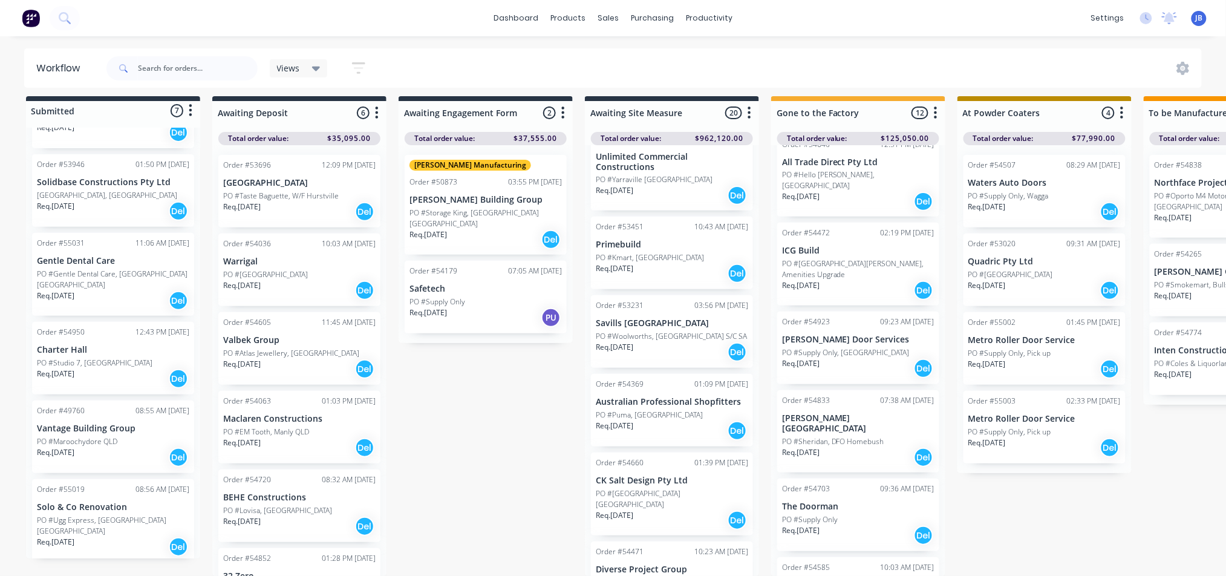
click at [666, 475] on p "CK Salt Design Pty Ltd" at bounding box center [672, 480] width 152 height 10
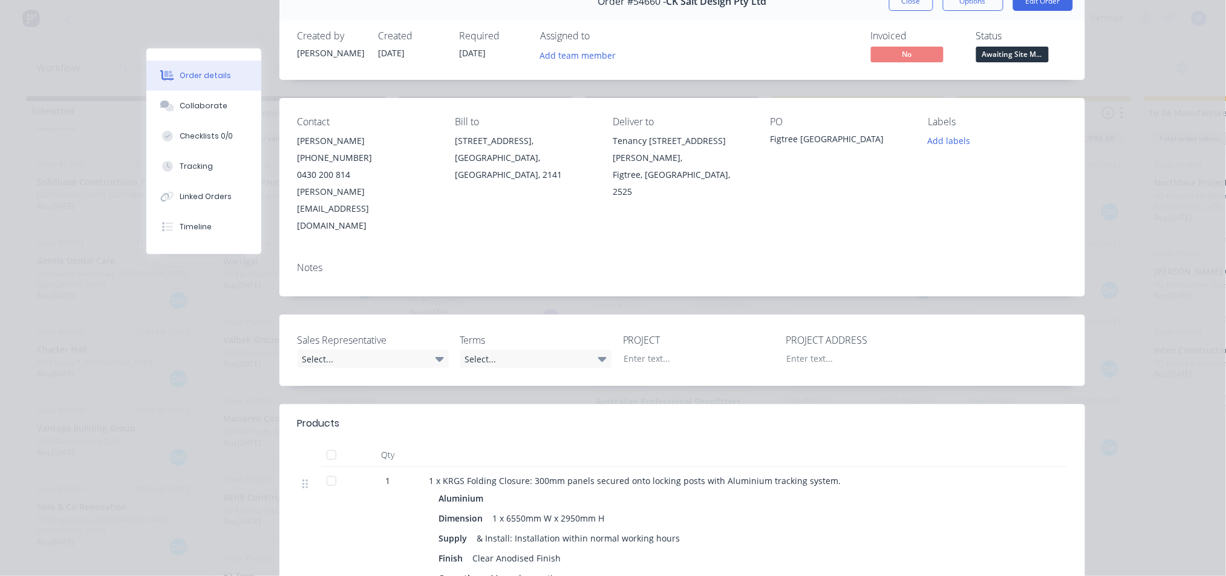
scroll to position [0, 0]
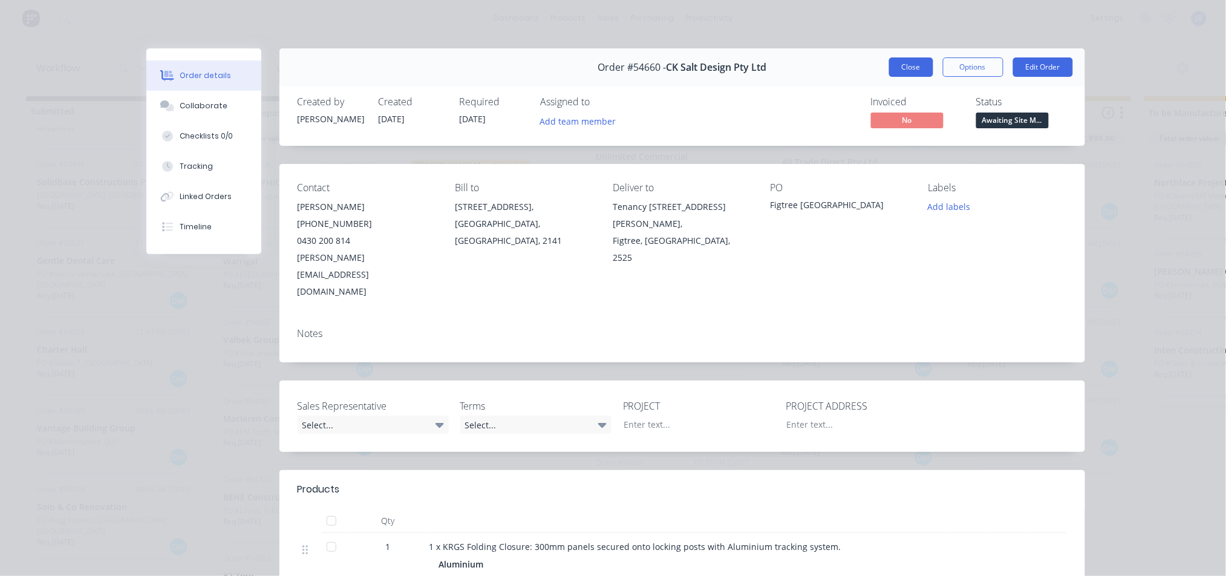
click at [889, 68] on button "Close" at bounding box center [911, 66] width 44 height 19
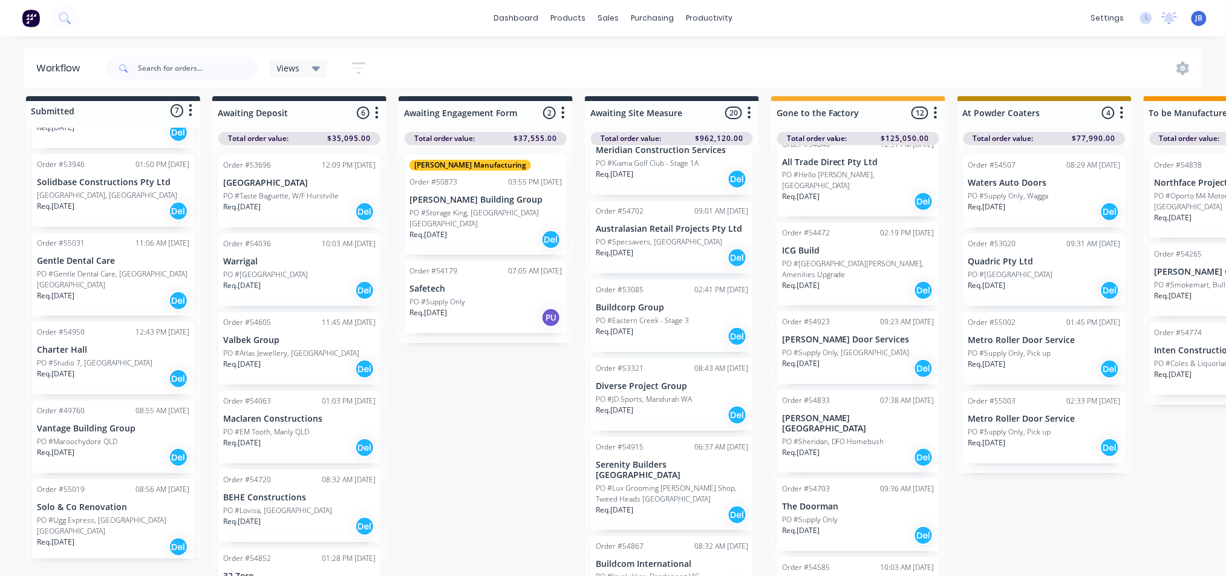
scroll to position [1195, 0]
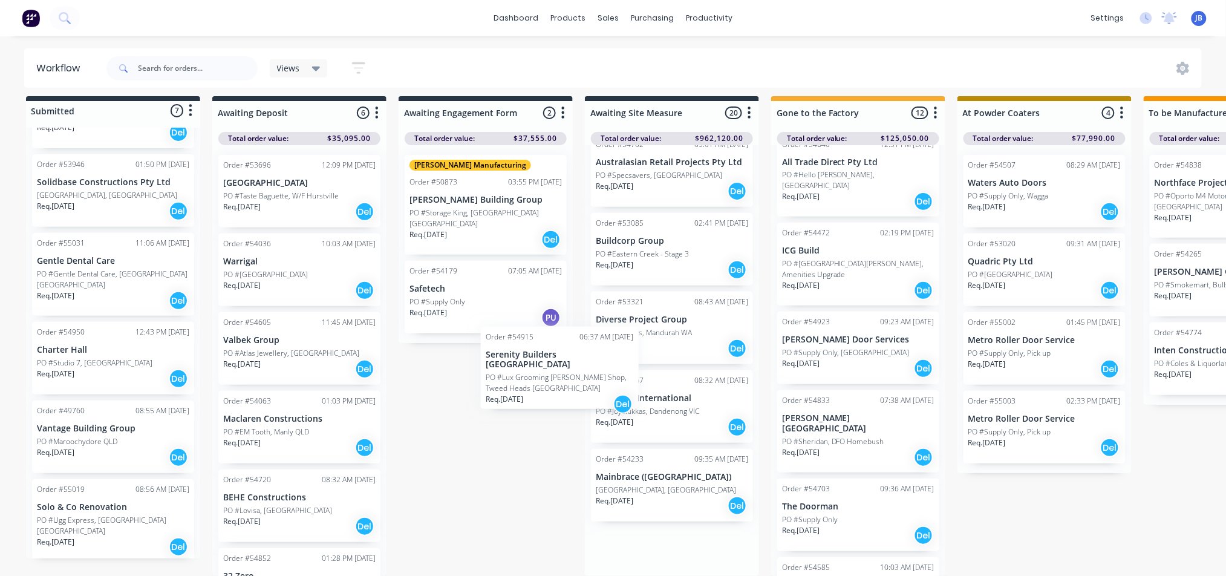
drag, startPoint x: 641, startPoint y: 382, endPoint x: 507, endPoint y: 382, distance: 133.7
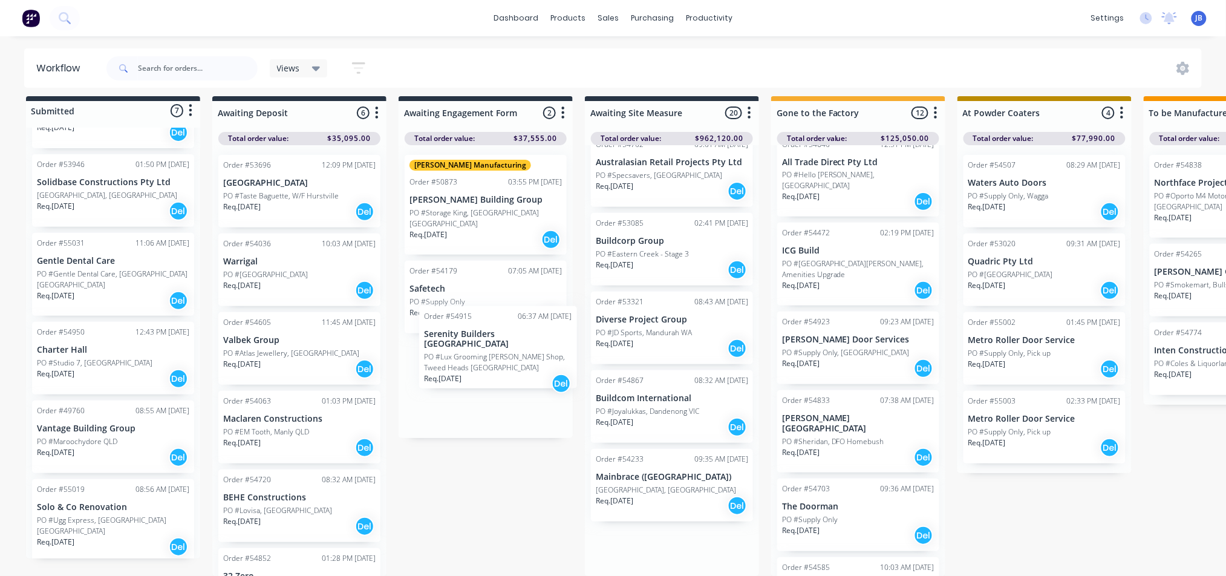
drag, startPoint x: 632, startPoint y: 359, endPoint x: 424, endPoint y: 335, distance: 208.8
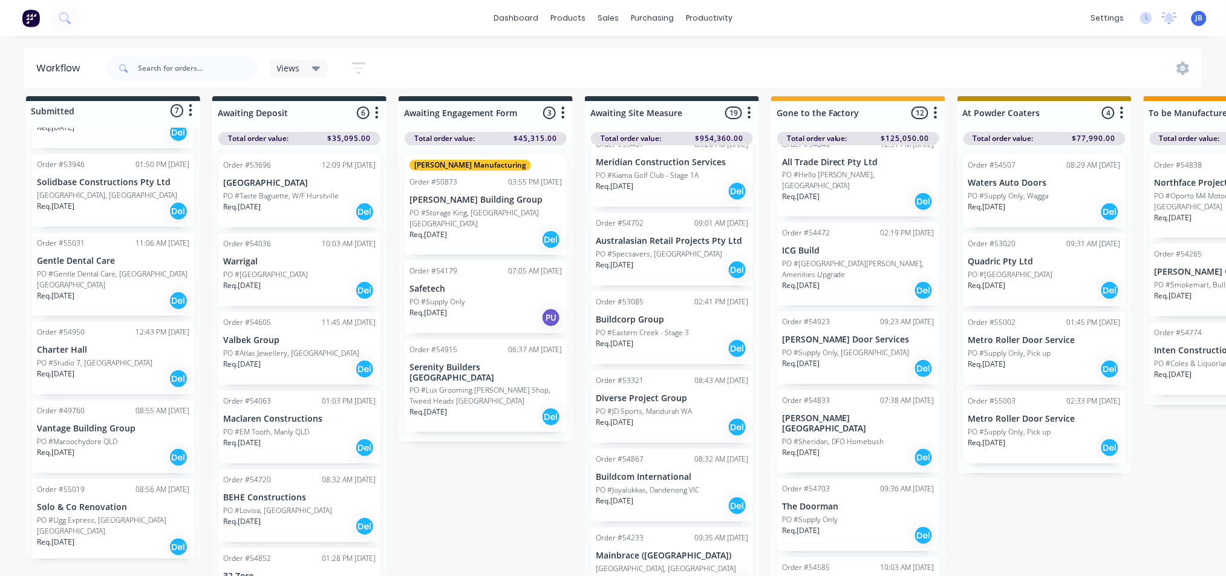
scroll to position [1106, 0]
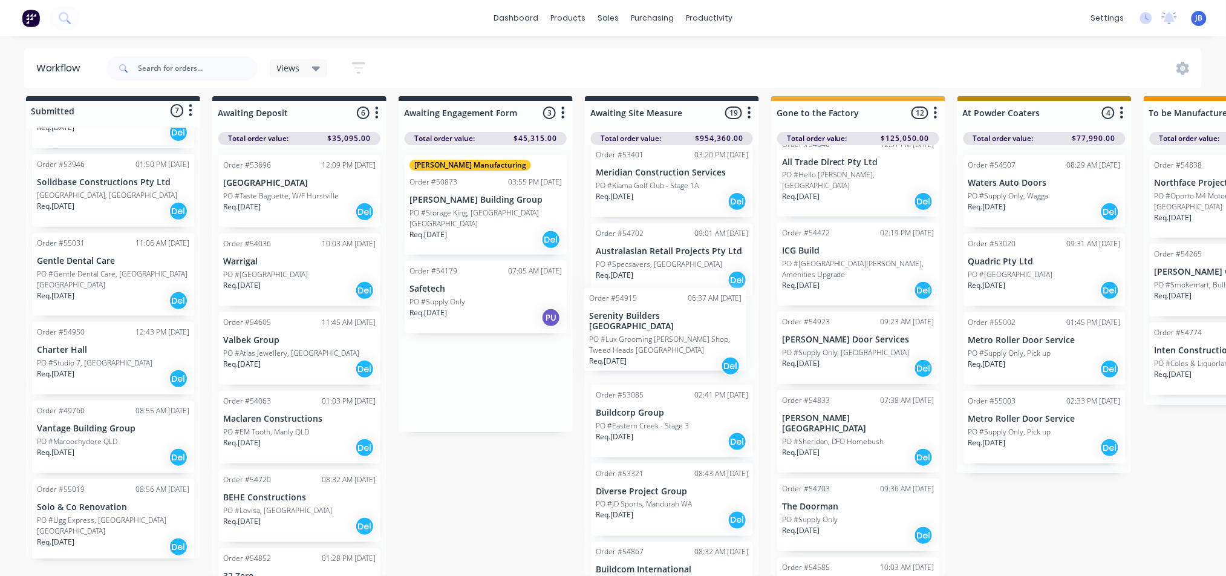
drag, startPoint x: 429, startPoint y: 371, endPoint x: 613, endPoint y: 344, distance: 185.9
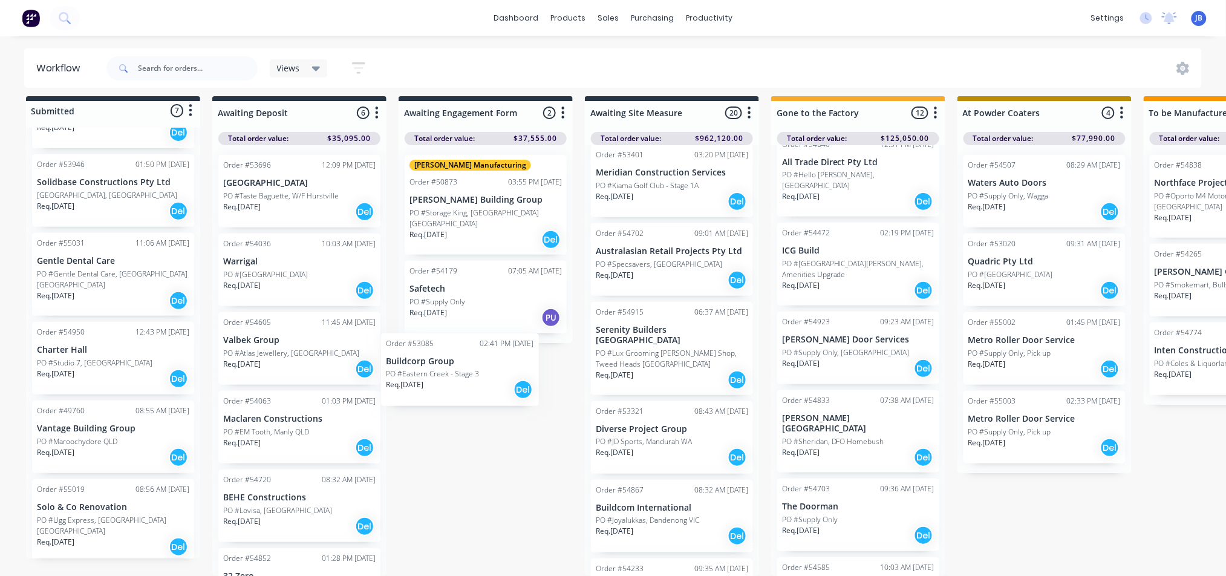
drag, startPoint x: 650, startPoint y: 393, endPoint x: 437, endPoint y: 379, distance: 213.4
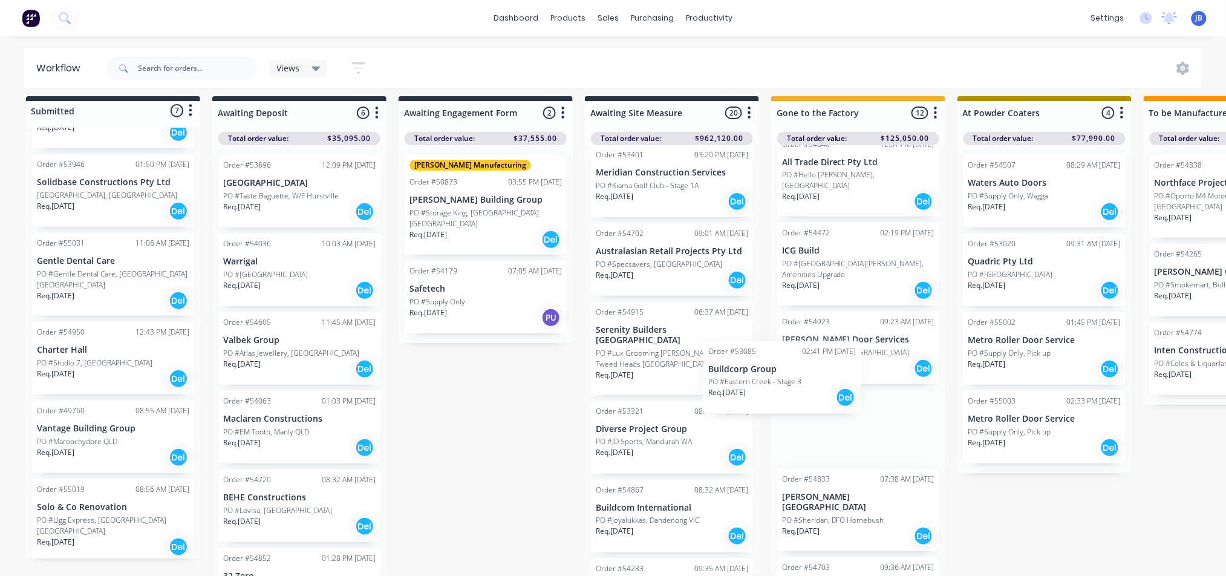
scroll to position [18, 2]
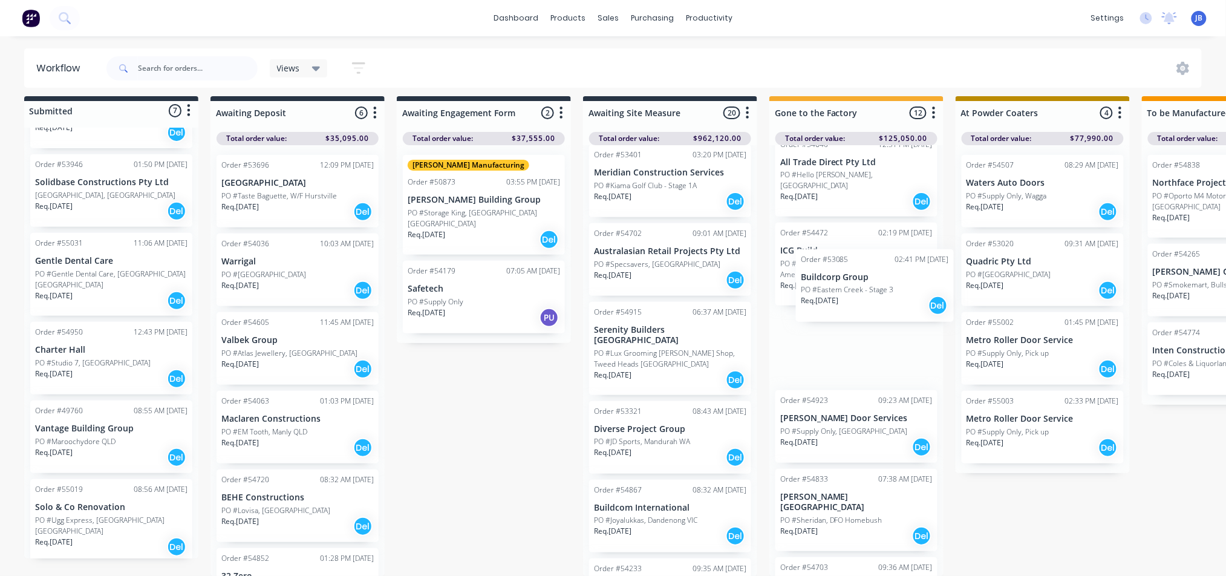
drag, startPoint x: 636, startPoint y: 371, endPoint x: 824, endPoint y: 272, distance: 212.7
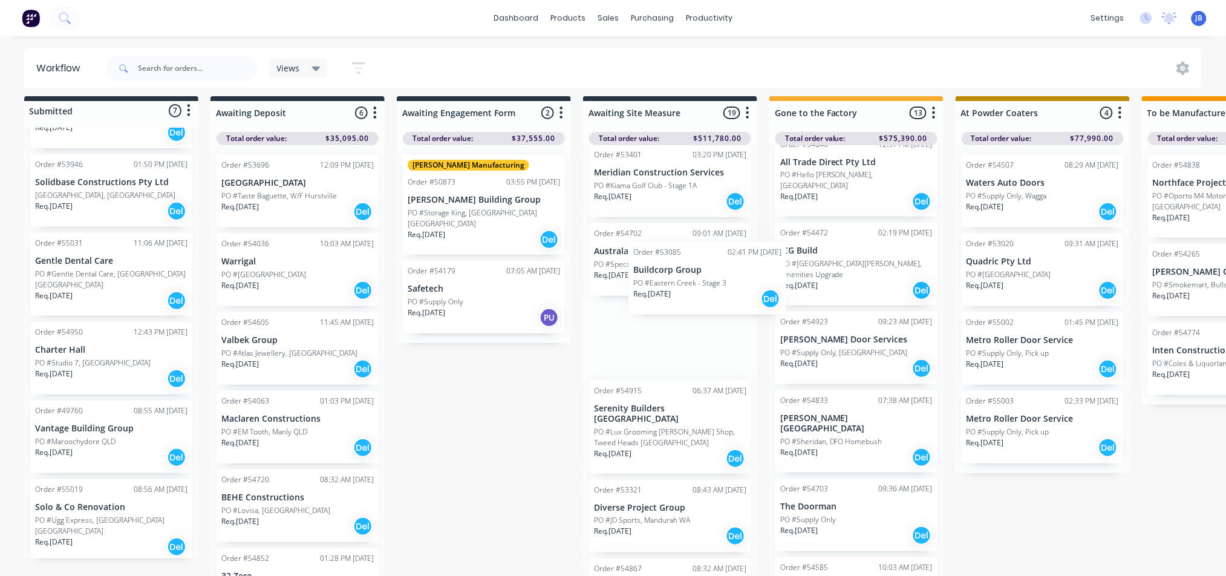
drag, startPoint x: 857, startPoint y: 295, endPoint x: 664, endPoint y: 275, distance: 194.0
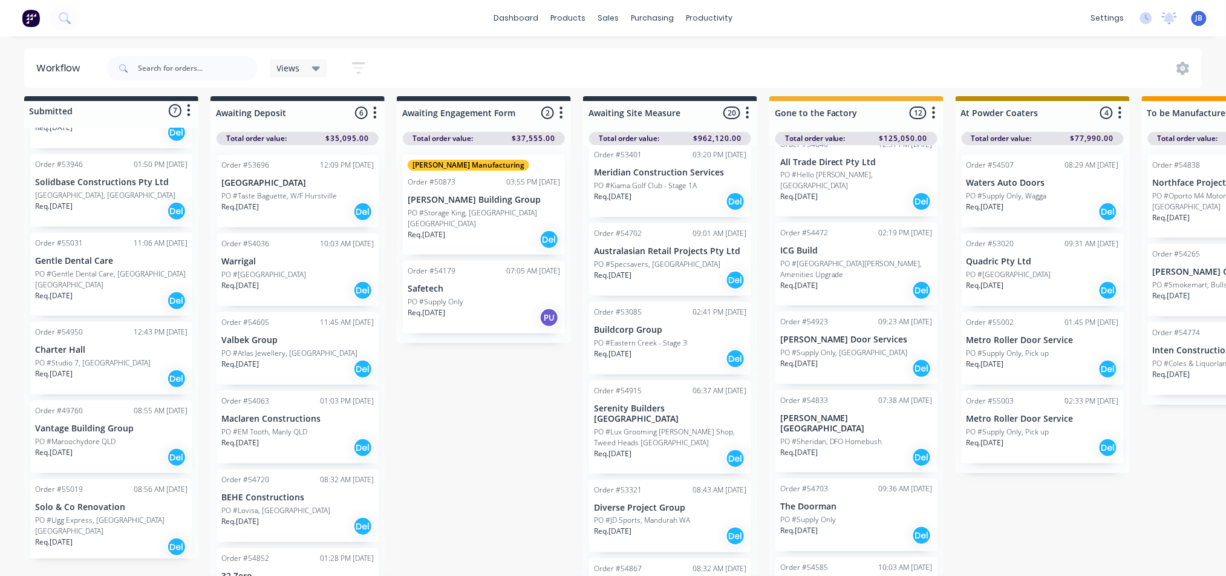
click at [676, 270] on div "Req. 08/07/25 Del" at bounding box center [670, 280] width 152 height 21
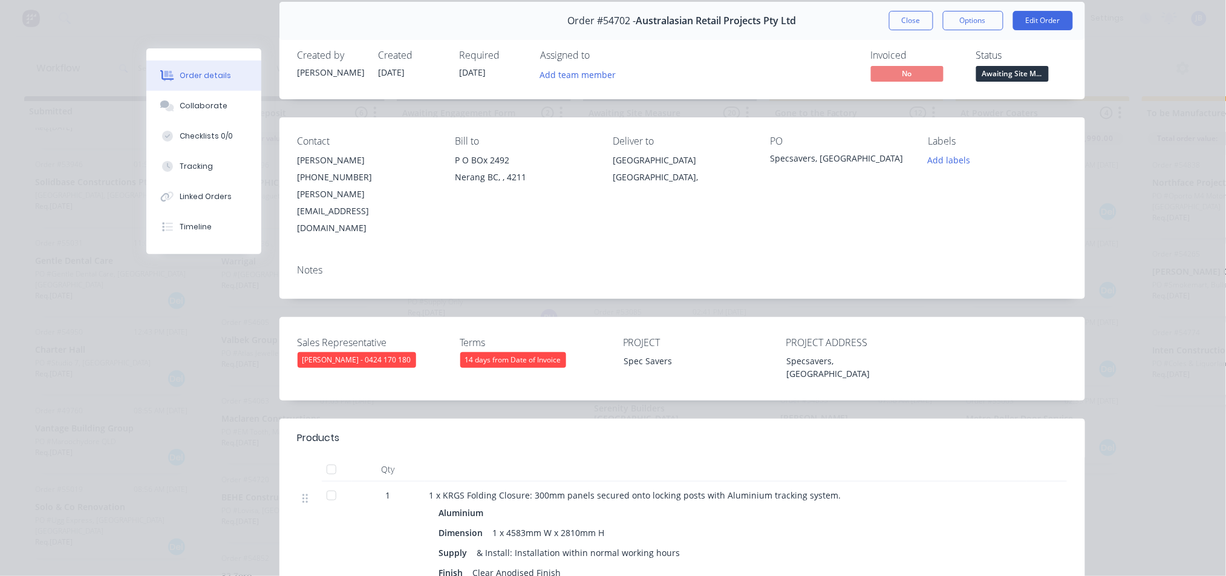
scroll to position [0, 0]
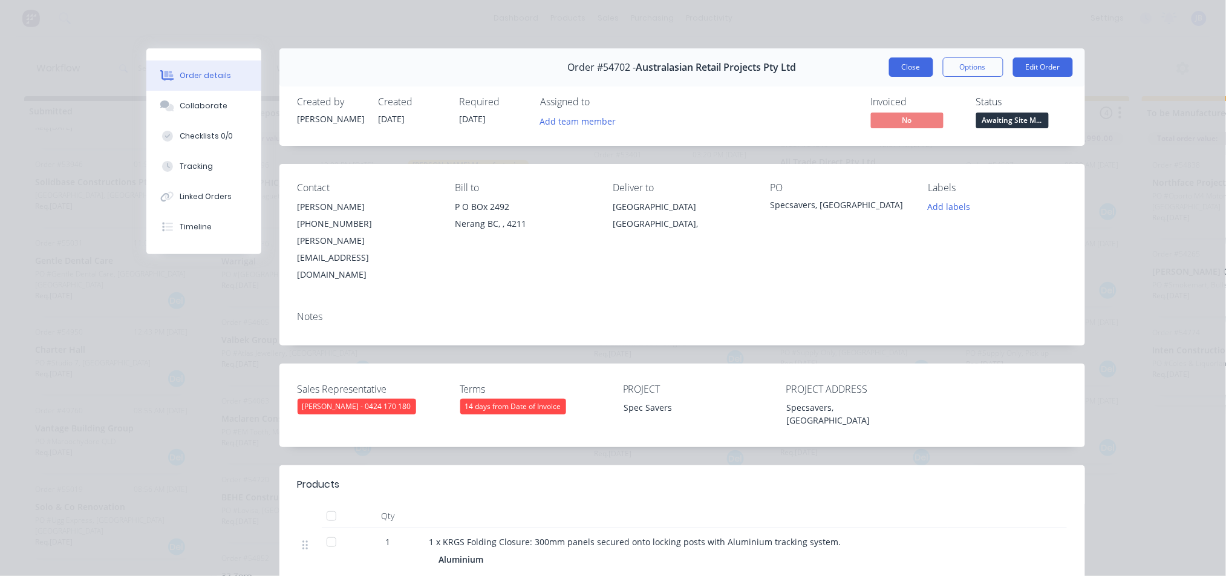
click at [889, 66] on button "Close" at bounding box center [911, 66] width 44 height 19
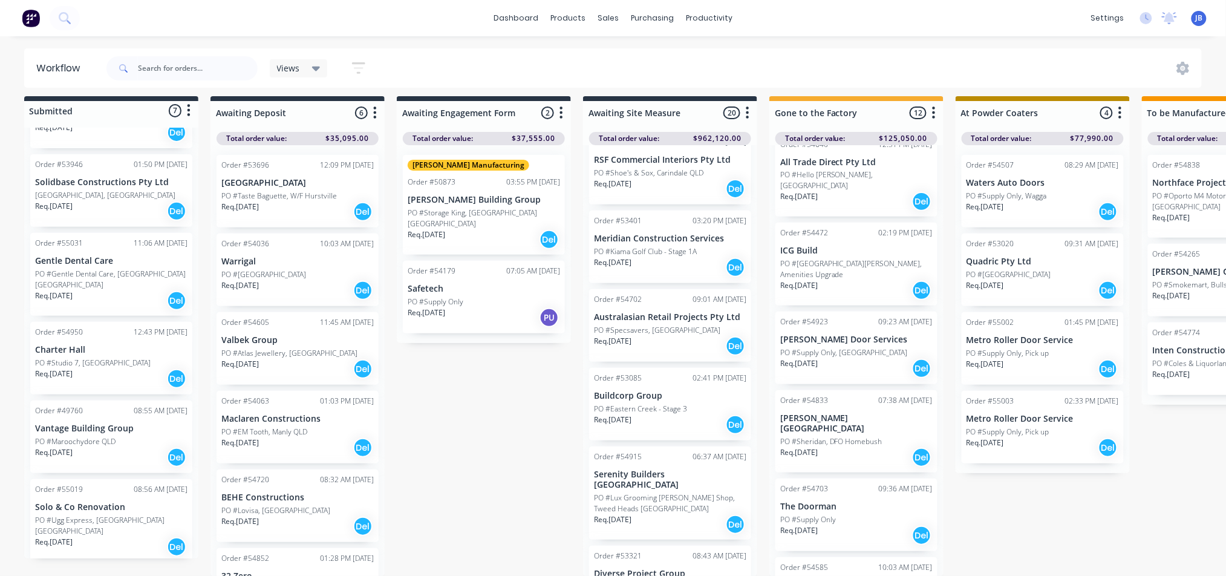
scroll to position [945, 0]
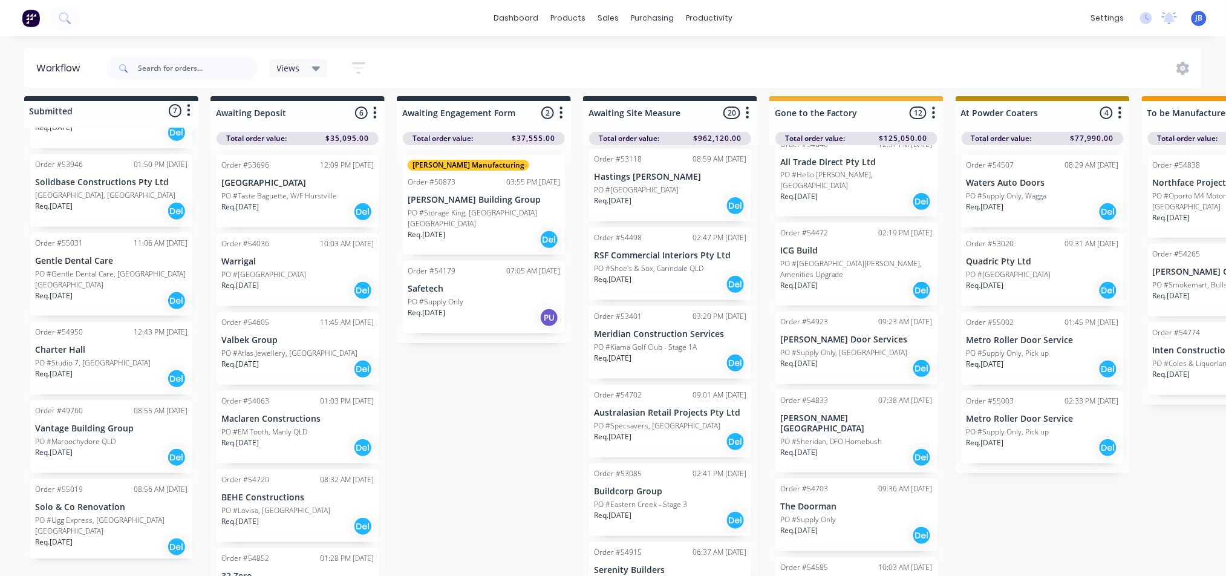
click at [651, 342] on p "PO #Kiama Golf Club - Stage 1A" at bounding box center [645, 347] width 103 height 11
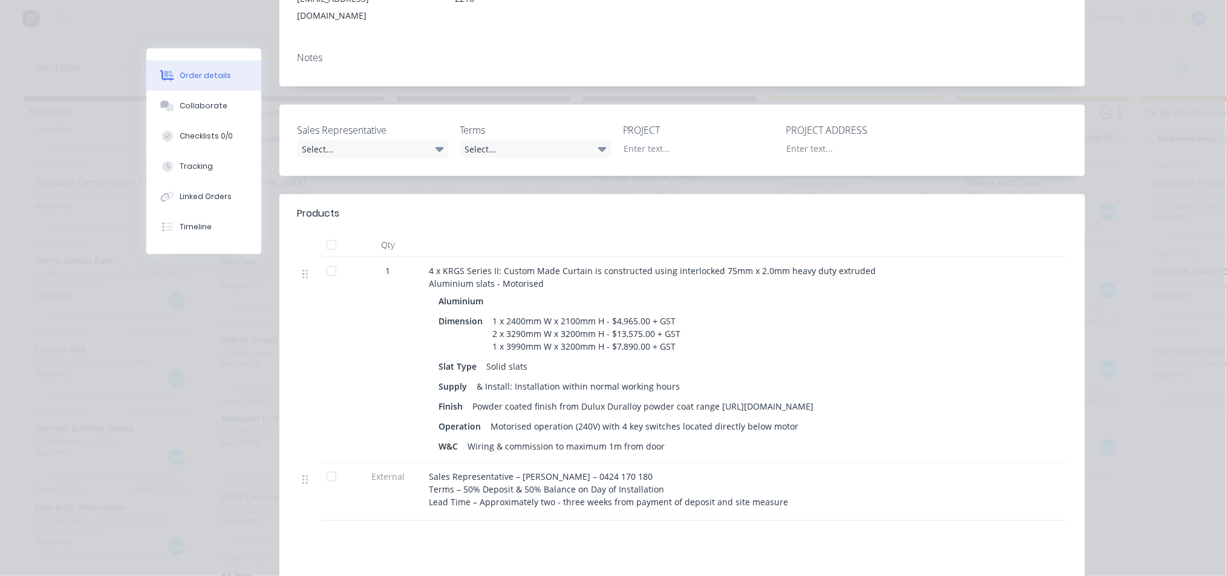
scroll to position [0, 0]
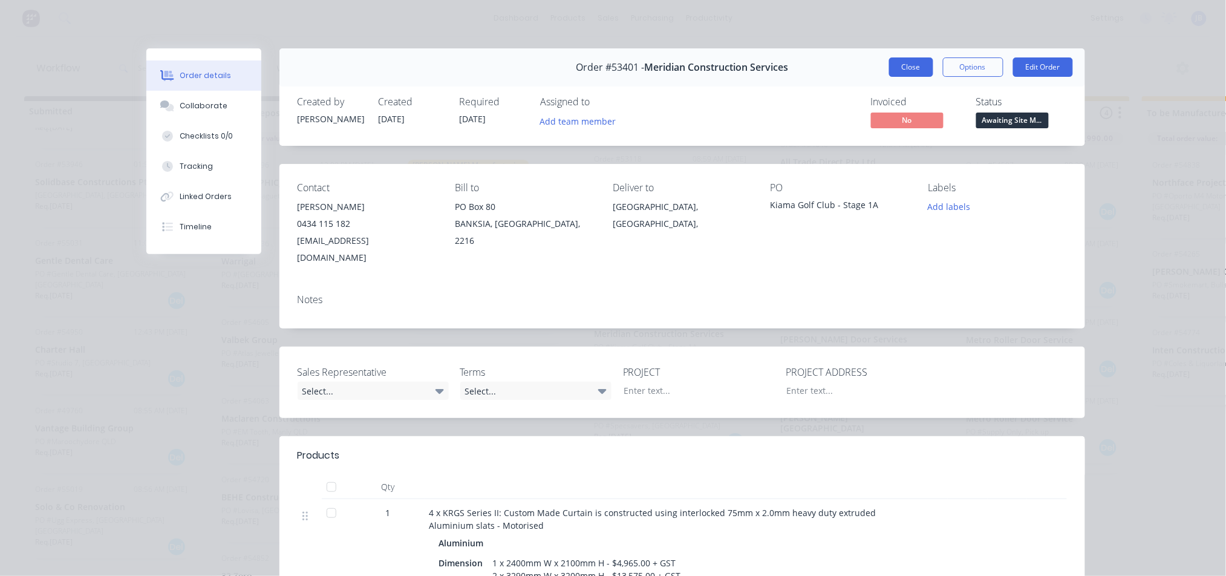
click at [918, 63] on button "Close" at bounding box center [911, 66] width 44 height 19
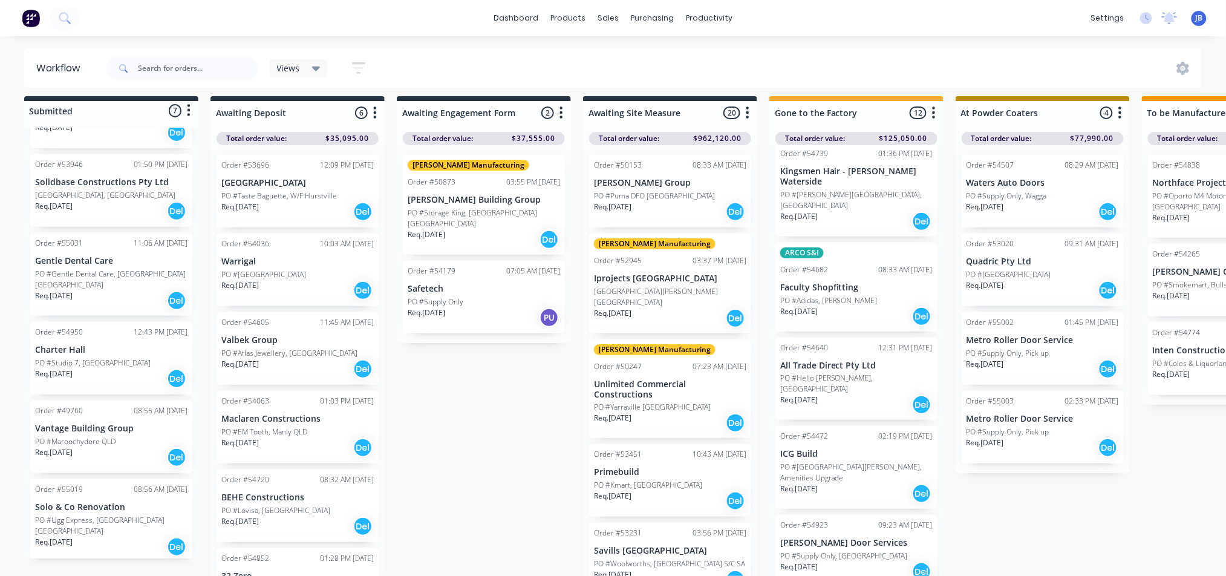
scroll to position [403, 0]
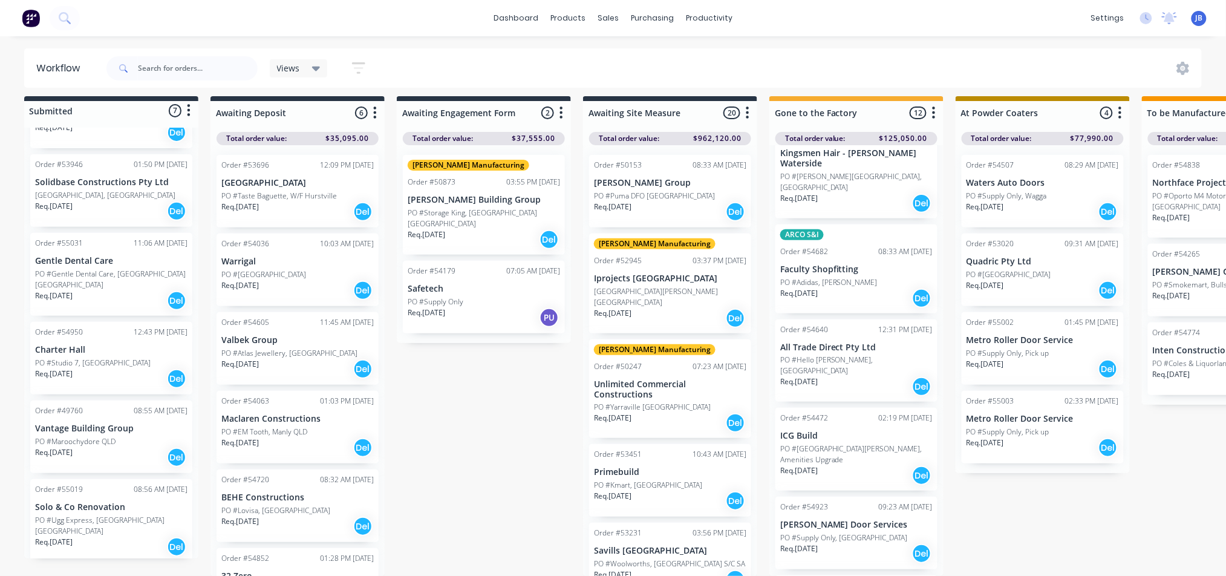
click at [827, 443] on p "PO #[GEOGRAPHIC_DATA][PERSON_NAME], Amenities Upgrade" at bounding box center [856, 454] width 152 height 22
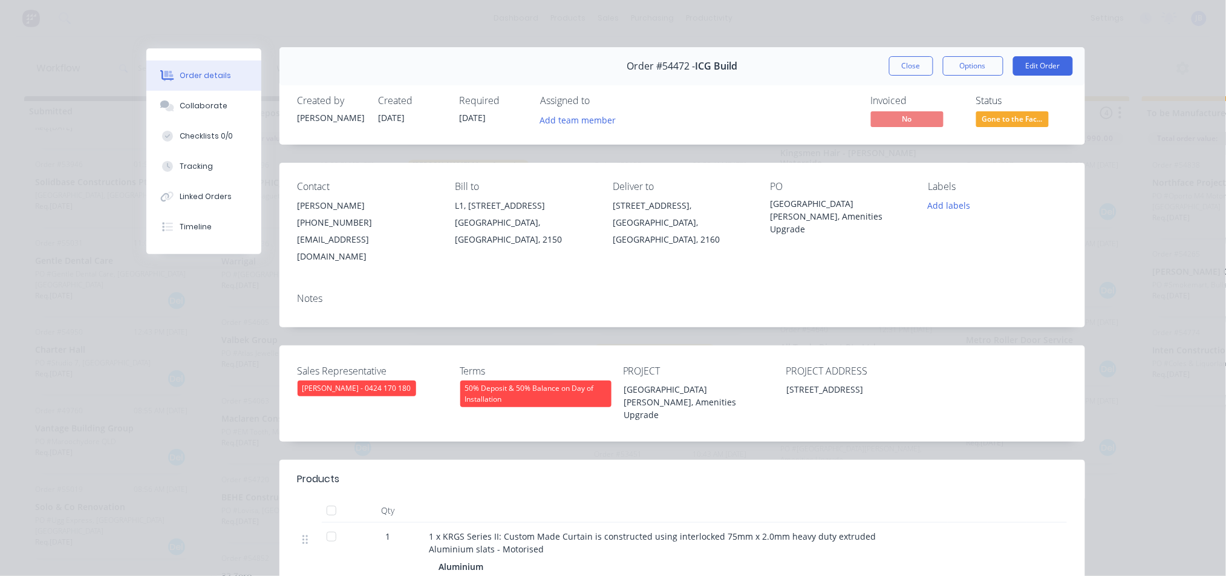
scroll to position [0, 0]
click at [895, 63] on button "Close" at bounding box center [911, 66] width 44 height 19
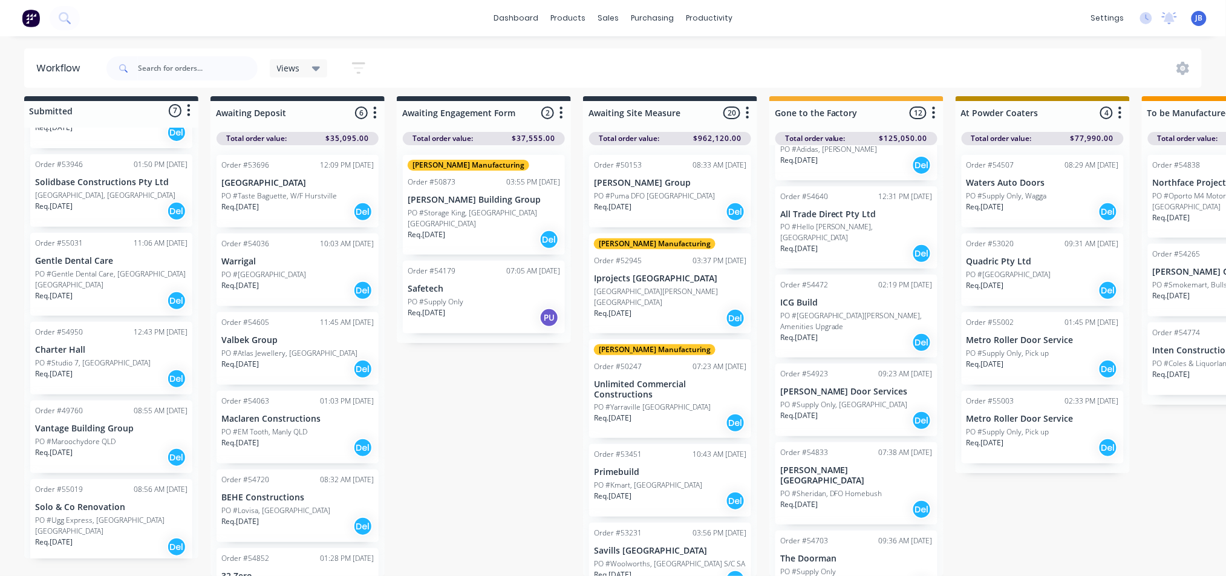
scroll to position [564, 0]
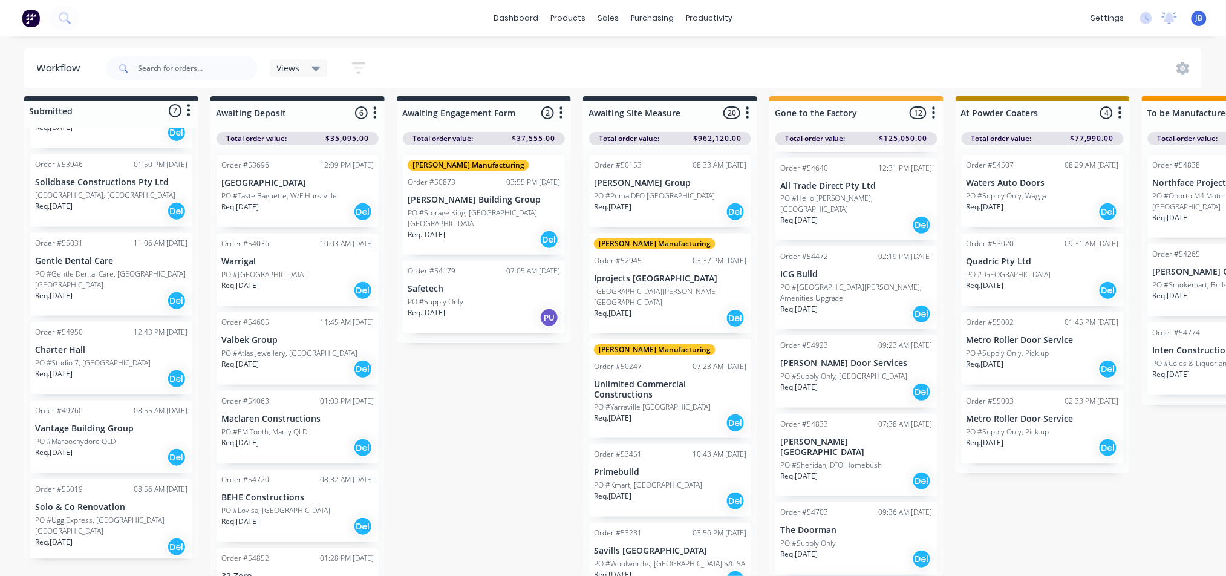
click at [818, 382] on p "Req. 31/07/25" at bounding box center [799, 387] width 38 height 11
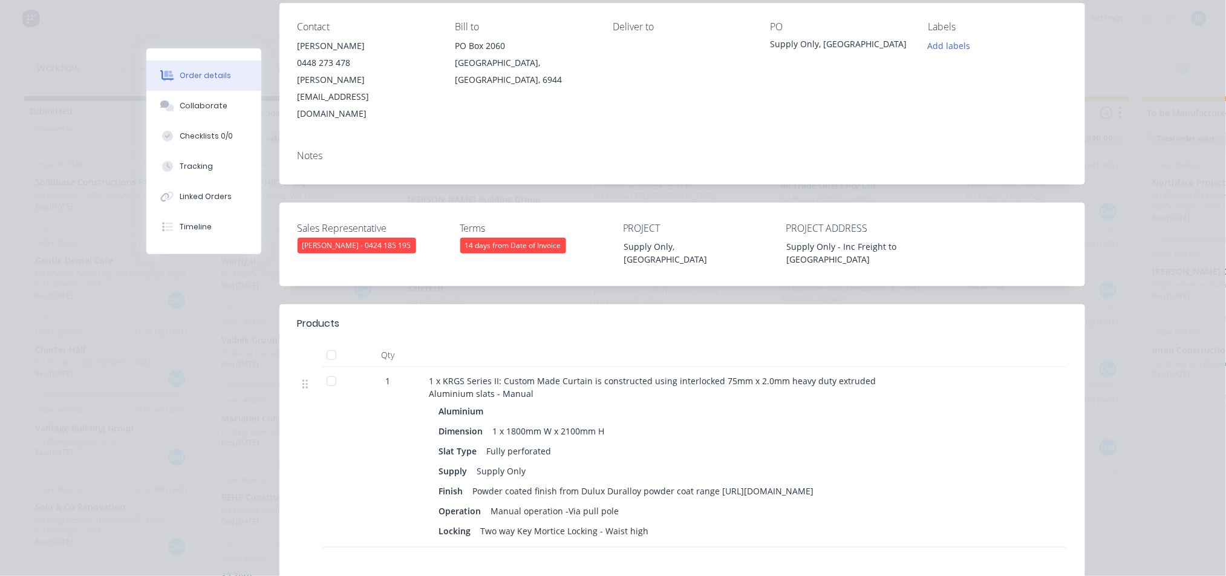
scroll to position [0, 0]
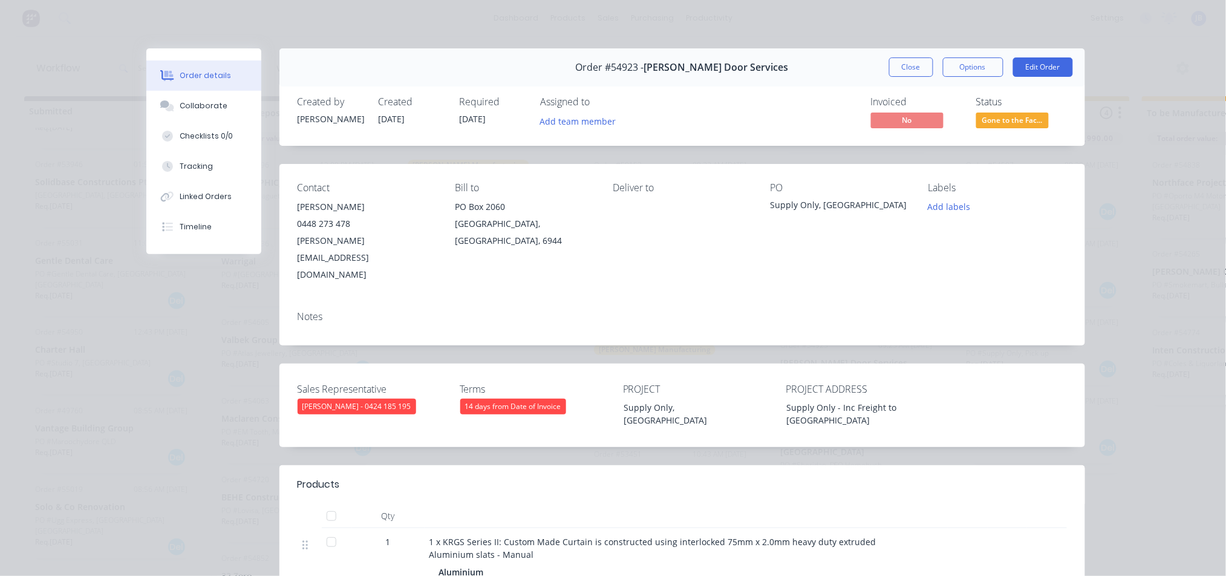
click at [1005, 122] on span "Gone to the Fac..." at bounding box center [1012, 120] width 73 height 15
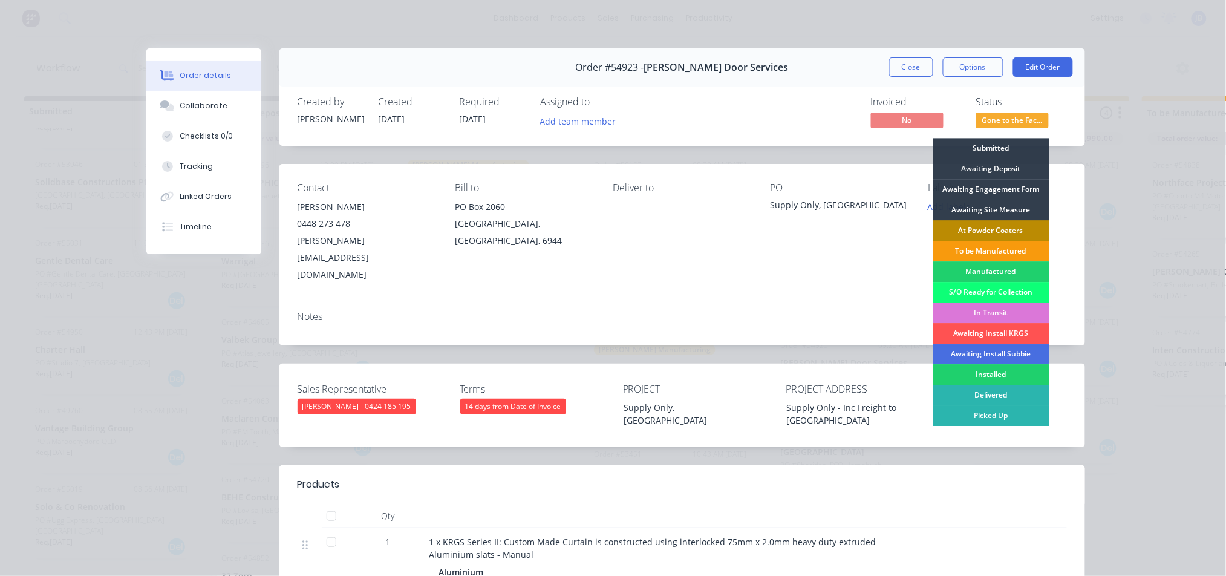
click at [975, 224] on div "At Powder Coaters" at bounding box center [991, 230] width 116 height 21
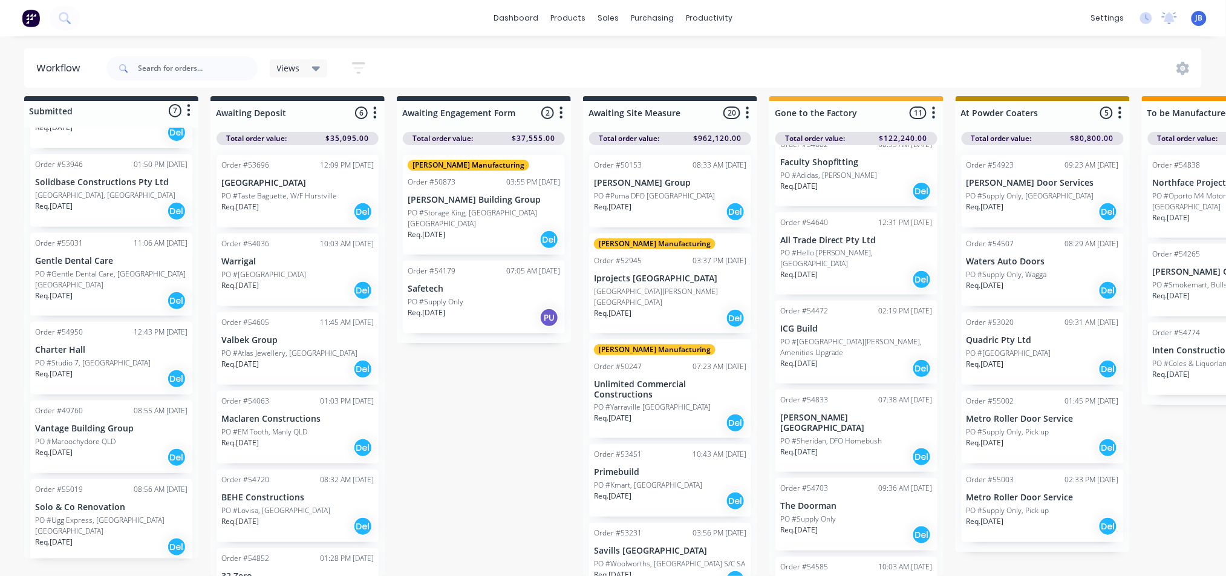
scroll to position [509, 0]
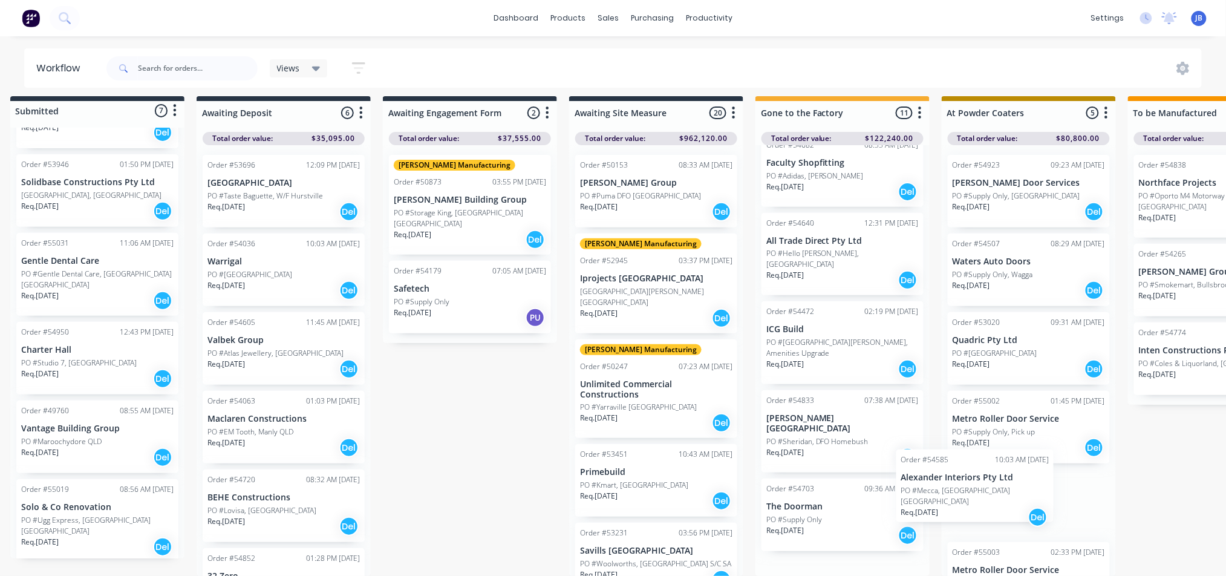
drag, startPoint x: 855, startPoint y: 519, endPoint x: 981, endPoint y: 474, distance: 134.1
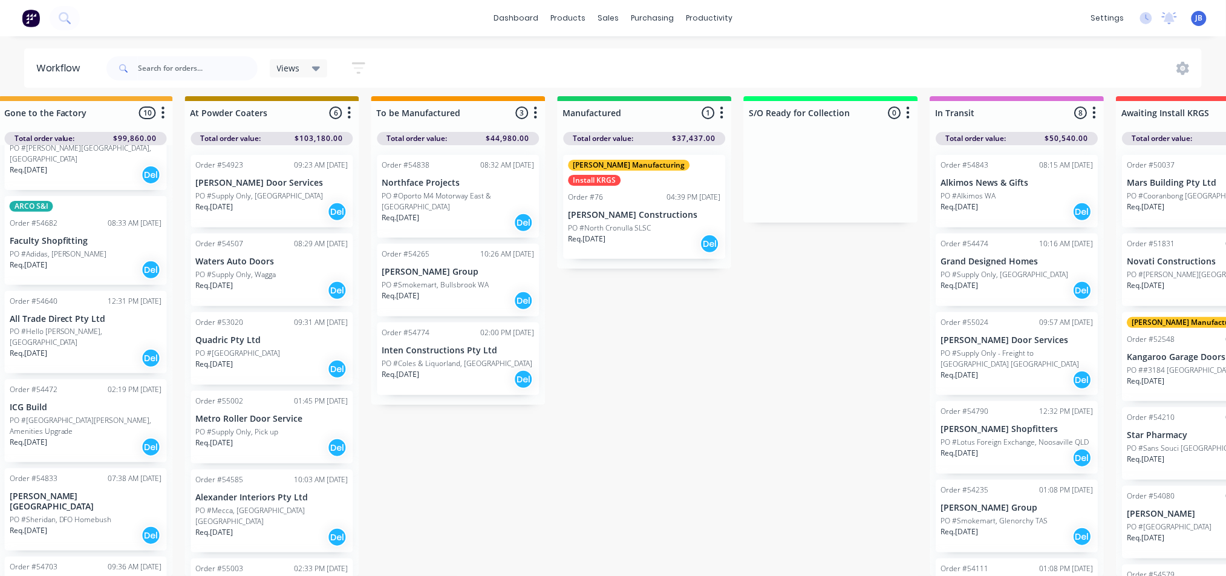
scroll to position [18, 774]
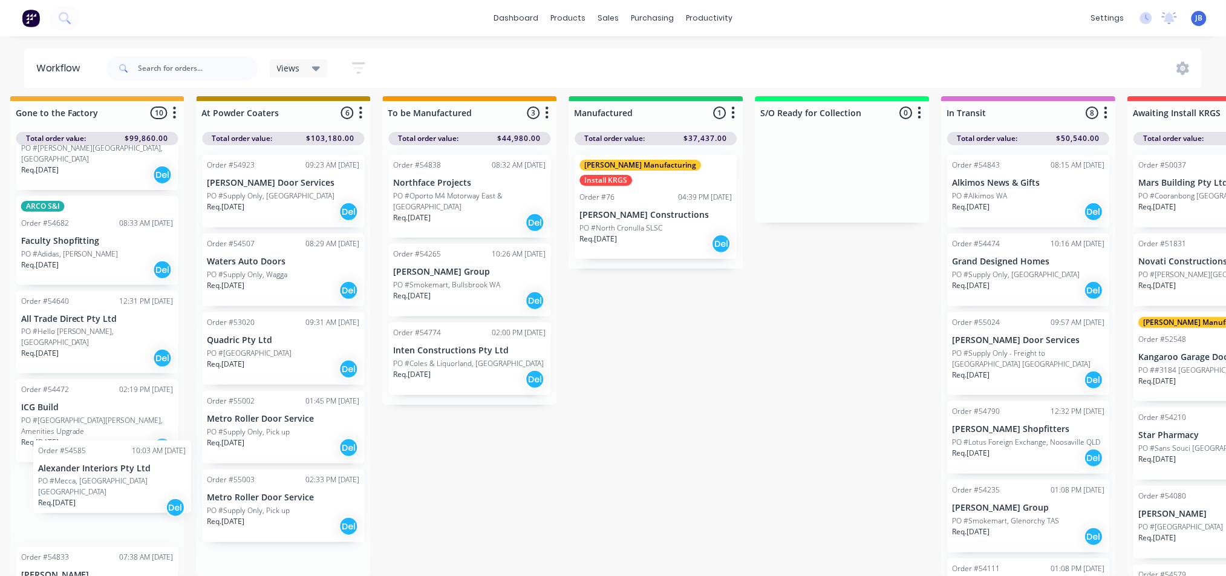
drag, startPoint x: 307, startPoint y: 506, endPoint x: 140, endPoint y: 486, distance: 168.7
click at [140, 486] on div "Submitted 7 Status colour #273444 hex #273444 Save Cancel Summaries Total order…" at bounding box center [589, 336] width 2719 height 480
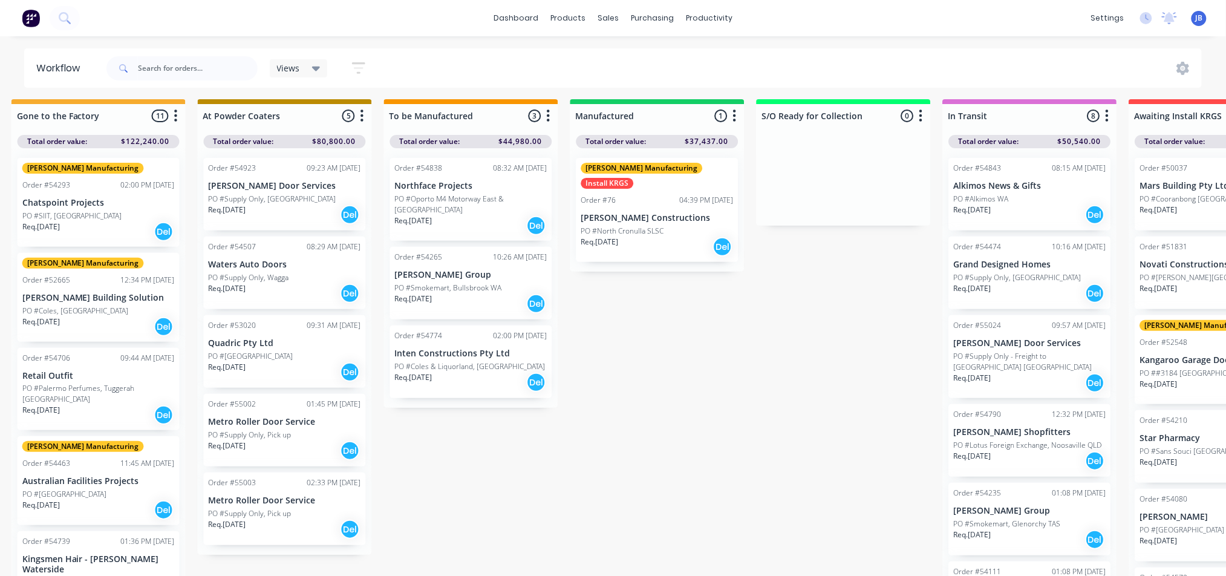
scroll to position [0, 760]
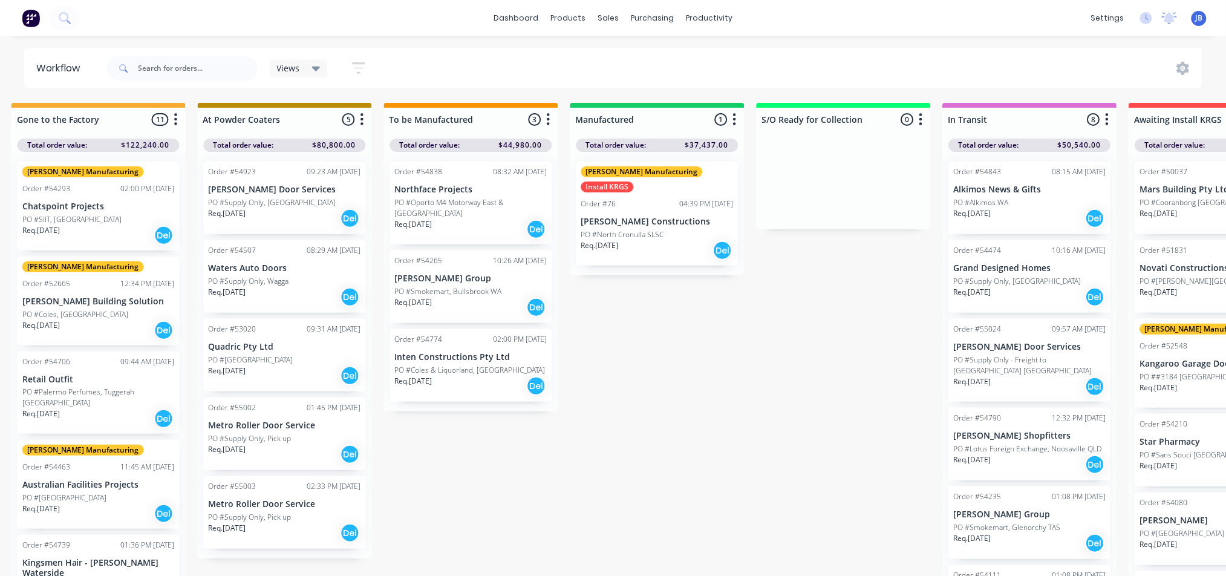
click at [100, 387] on p "PO #Palermo Perfumes, Tuggerah [GEOGRAPHIC_DATA]" at bounding box center [98, 398] width 152 height 22
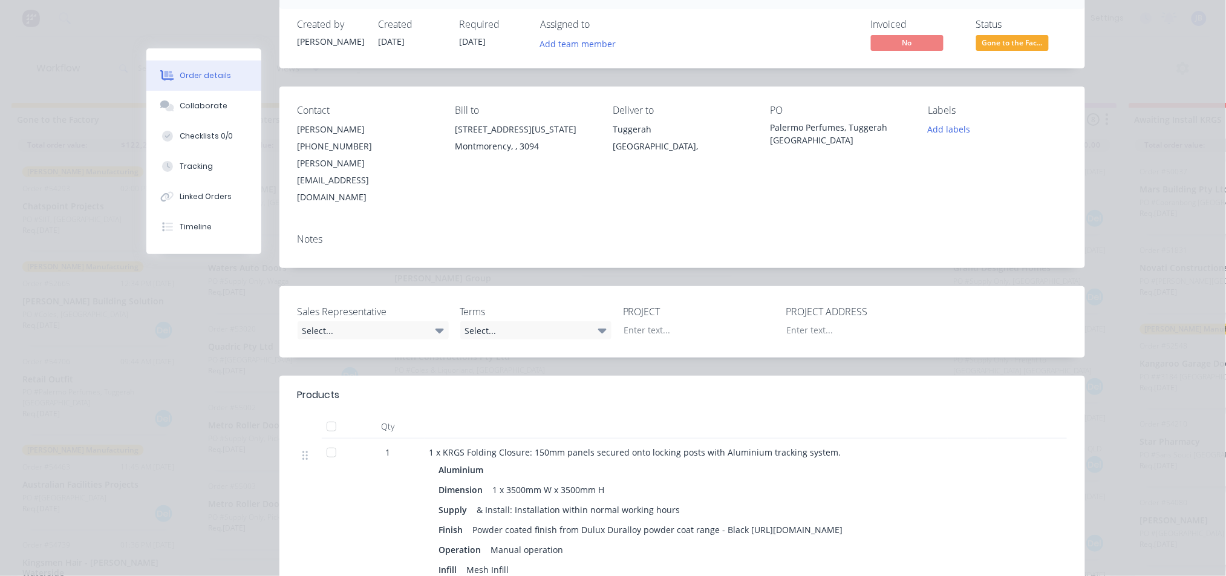
scroll to position [0, 0]
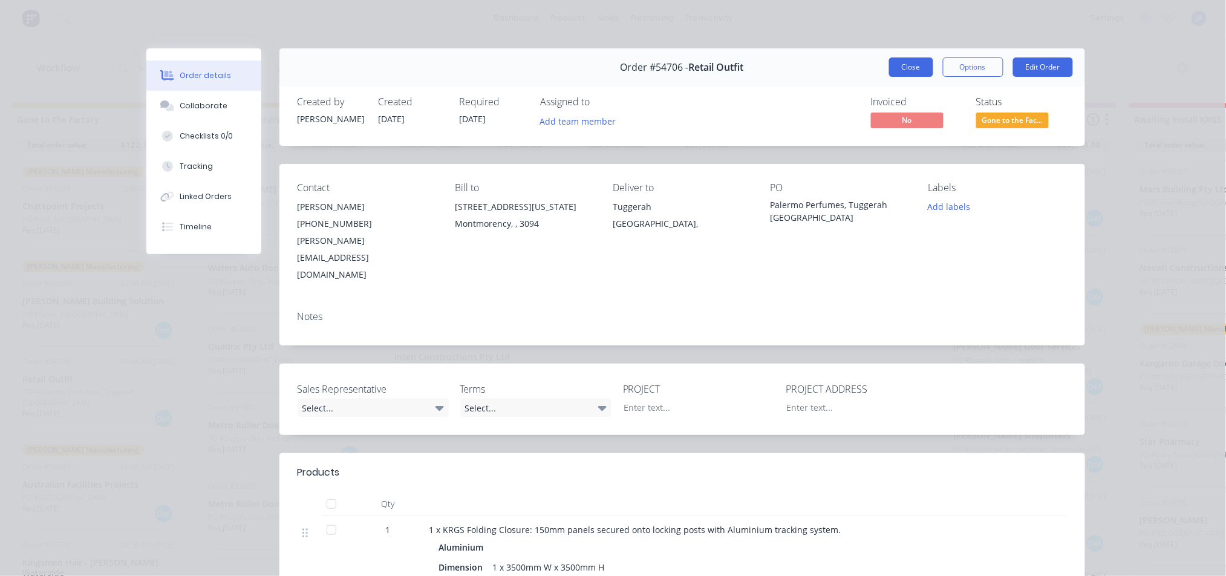
click at [913, 66] on button "Close" at bounding box center [911, 66] width 44 height 19
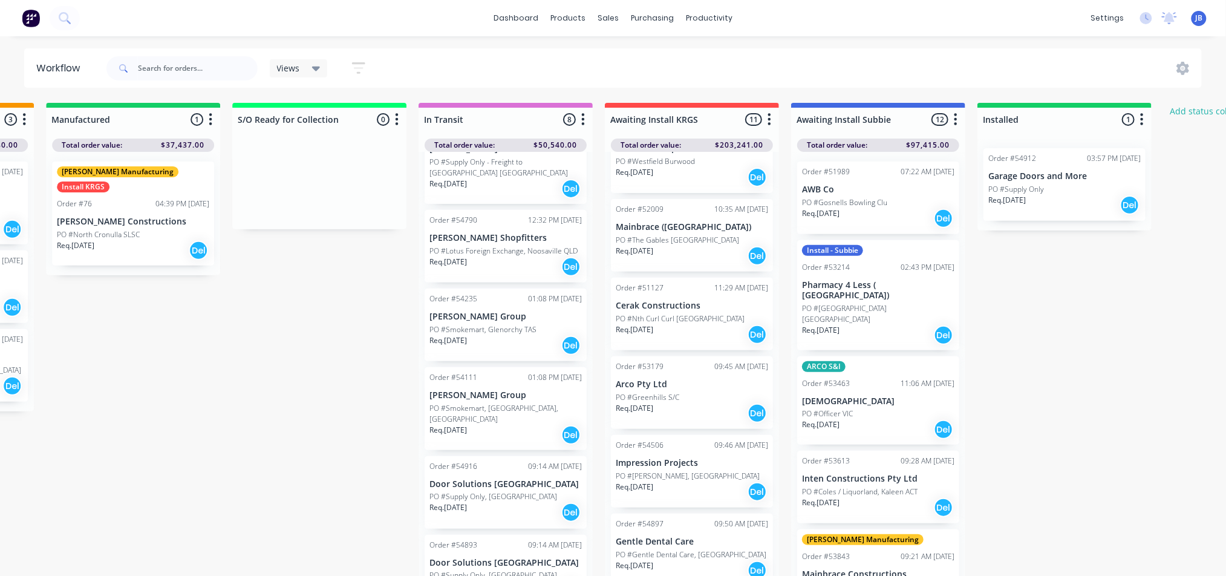
scroll to position [199, 0]
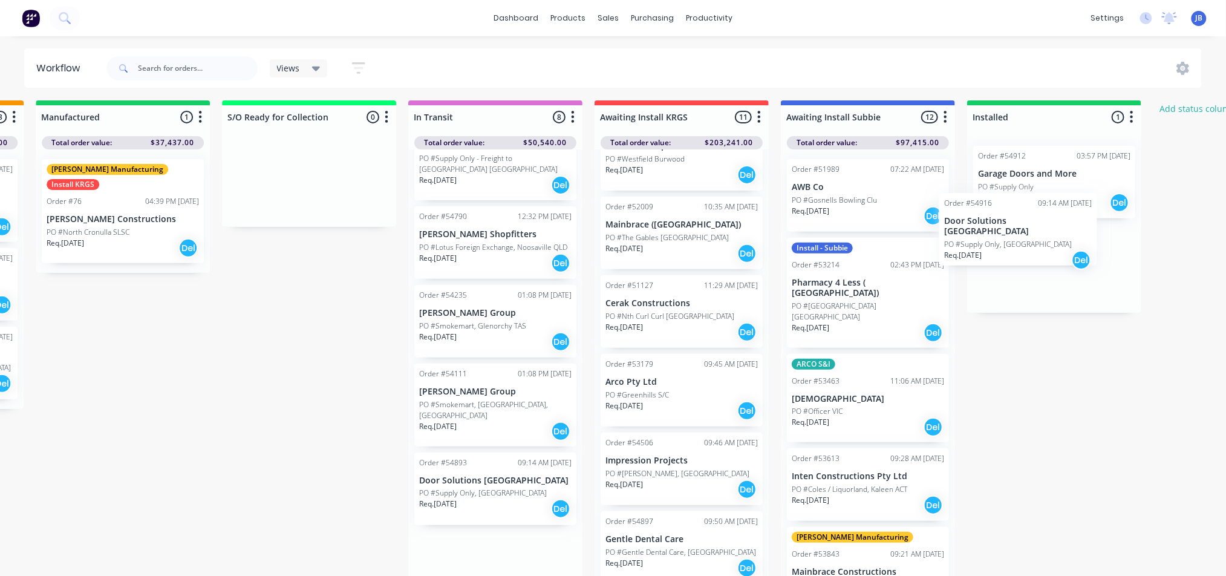
drag, startPoint x: 543, startPoint y: 465, endPoint x: 1040, endPoint y: 229, distance: 550.1
click at [1040, 229] on div "Submitted 7 Status colour #273444 hex #273444 Save Cancel Summaries Total order…" at bounding box center [55, 340] width 2719 height 480
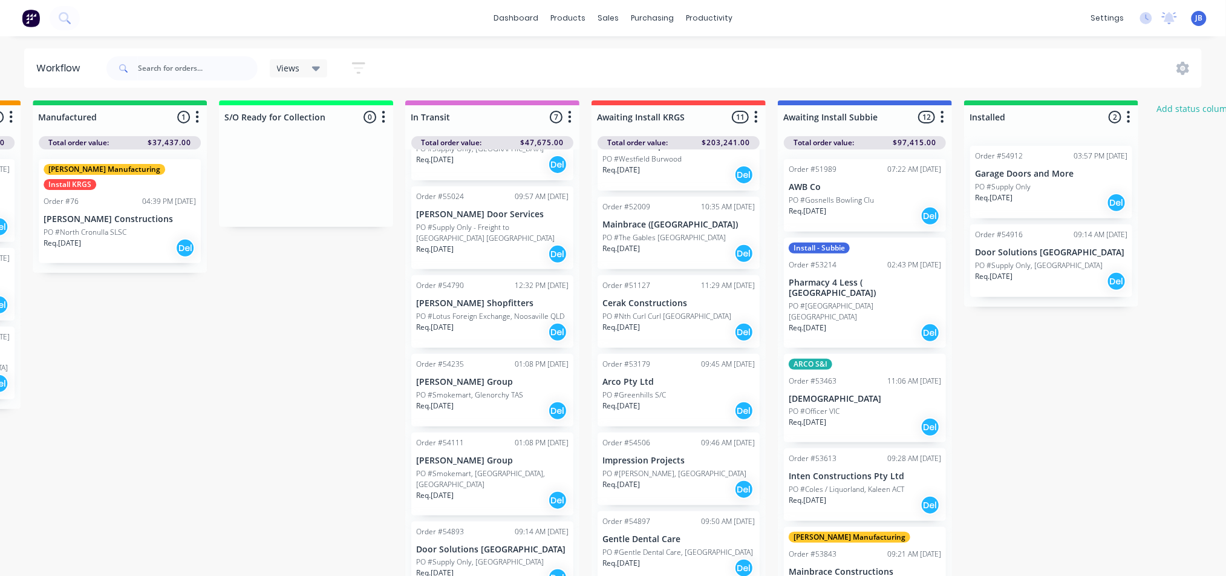
scroll to position [120, 0]
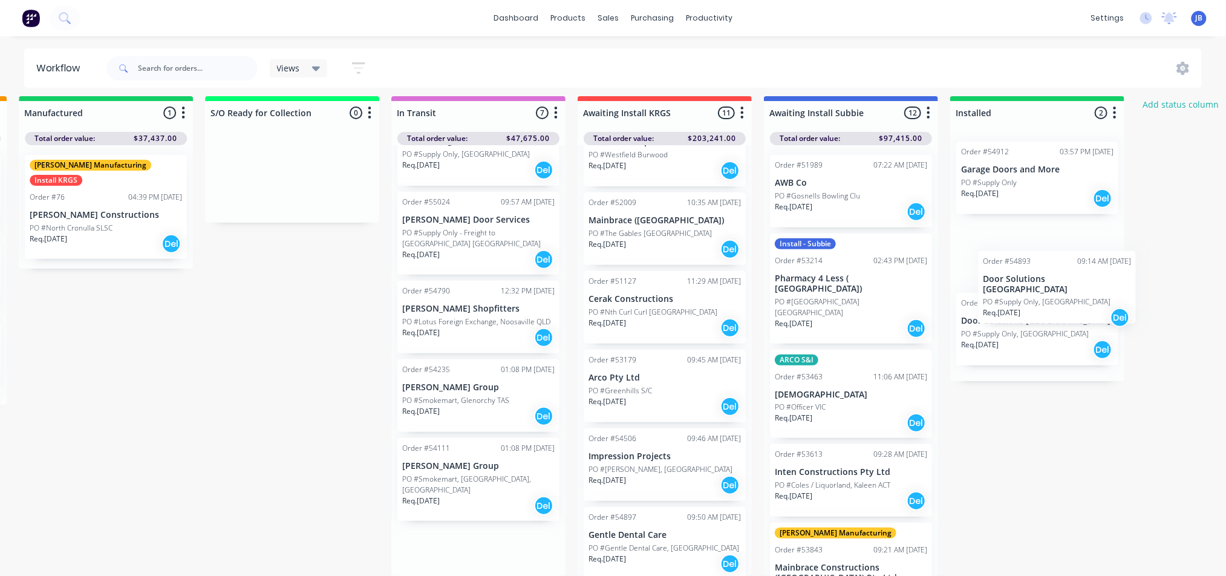
drag, startPoint x: 456, startPoint y: 559, endPoint x: 1028, endPoint y: 300, distance: 627.5
click at [1028, 300] on div "Submitted 7 Status colour #273444 hex #273444 Save Cancel Summaries Total order…" at bounding box center [39, 336] width 2719 height 480
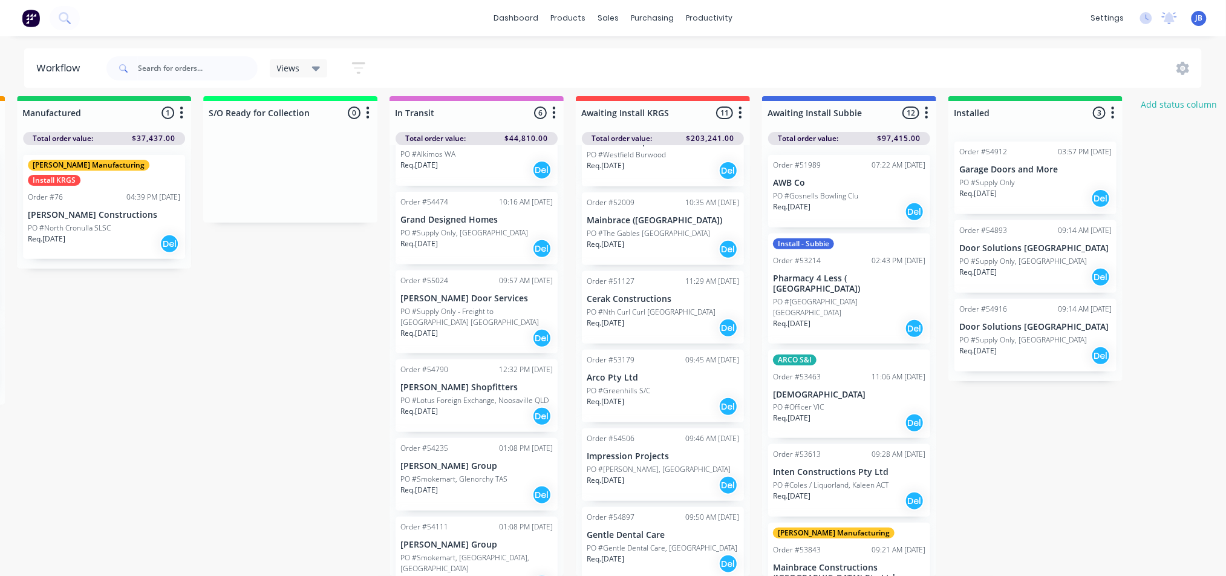
scroll to position [18, 1313]
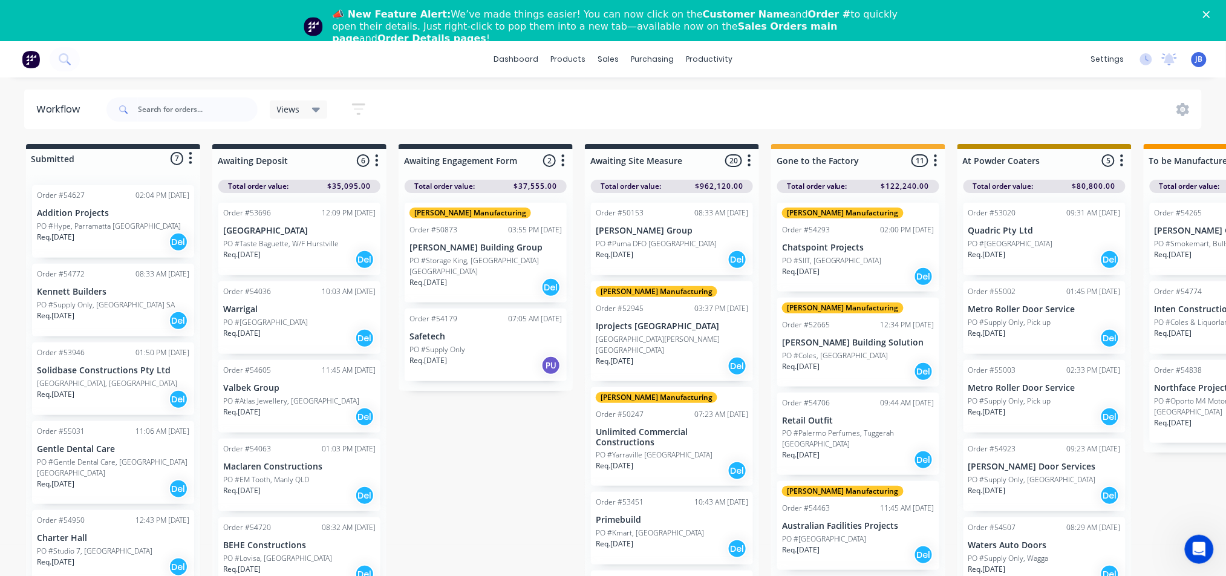
click at [1210, 11] on icon "Close" at bounding box center [1206, 14] width 7 height 7
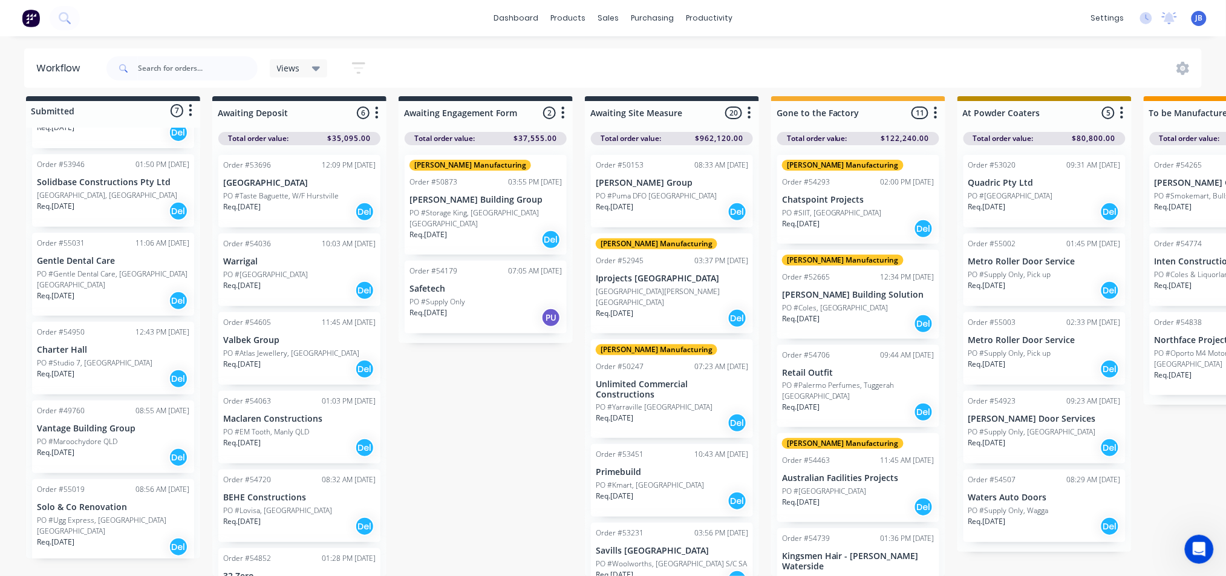
scroll to position [18, 0]
click at [59, 537] on p "Req. [DATE]" at bounding box center [56, 542] width 38 height 11
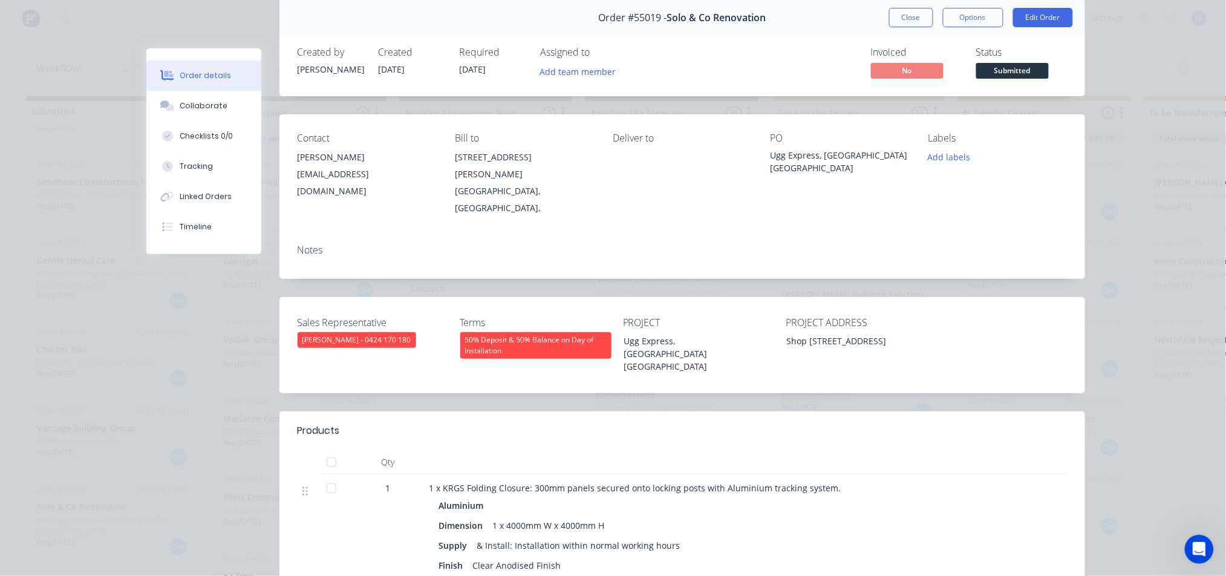
scroll to position [0, 0]
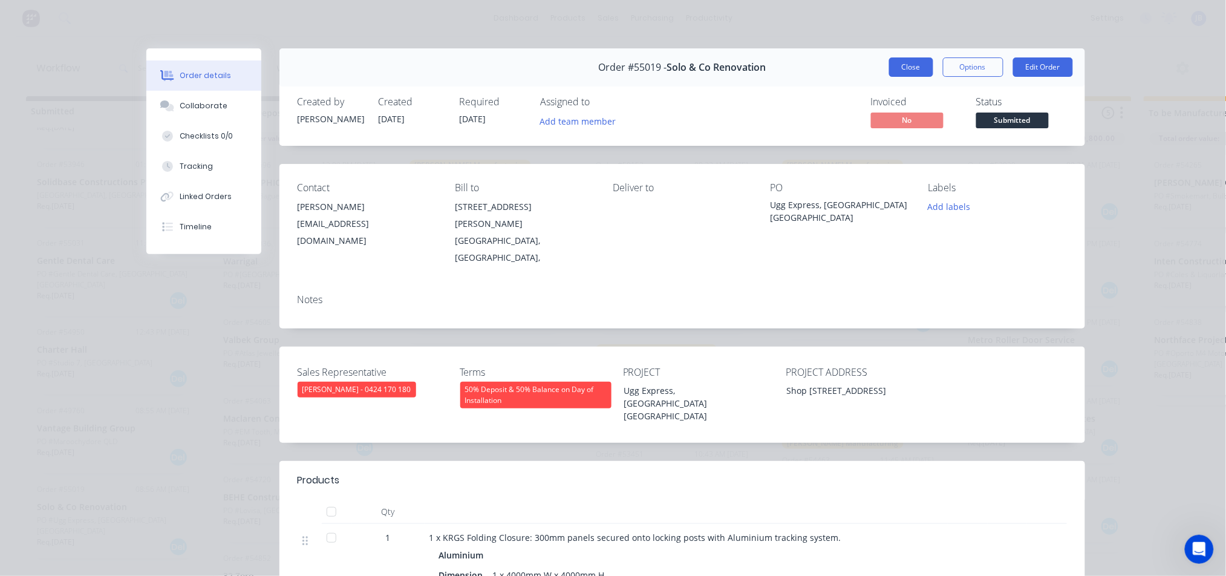
click at [906, 66] on button "Close" at bounding box center [911, 66] width 44 height 19
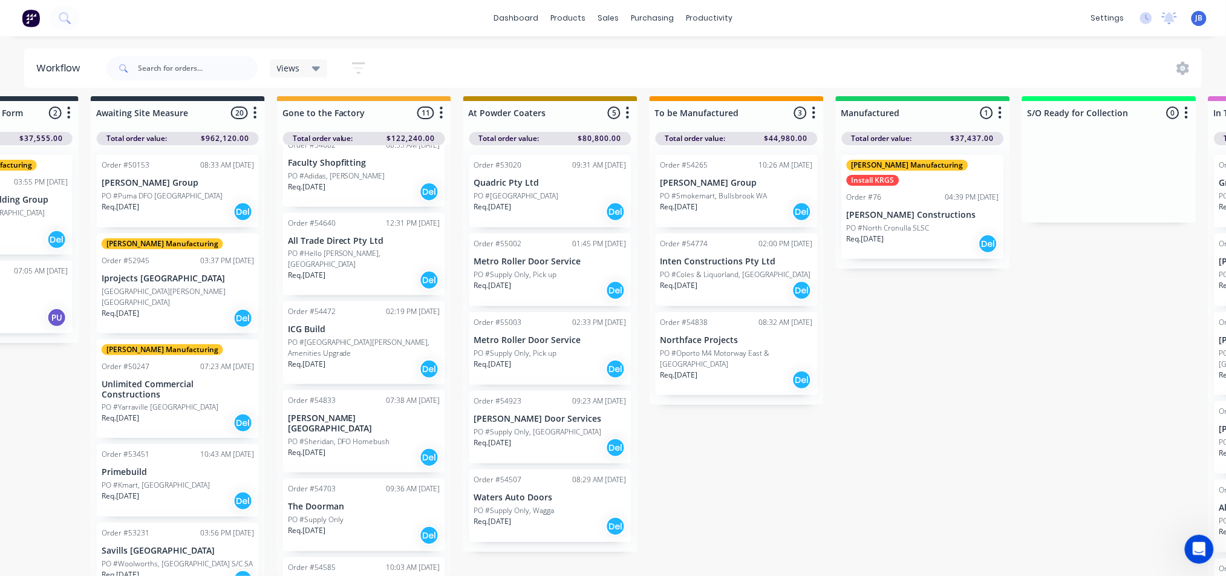
click at [313, 390] on div "Order #54833 07:38 AM [DATE] [PERSON_NAME] Australia [GEOGRAPHIC_DATA], DFO Hom…" at bounding box center [364, 431] width 162 height 82
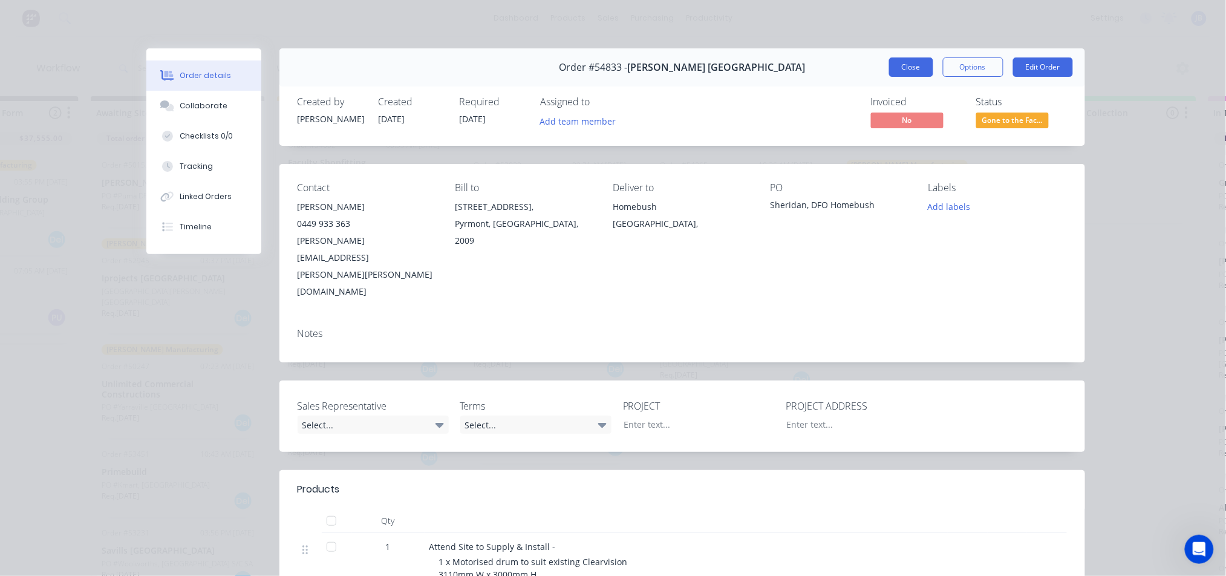
click at [903, 62] on button "Close" at bounding box center [911, 66] width 44 height 19
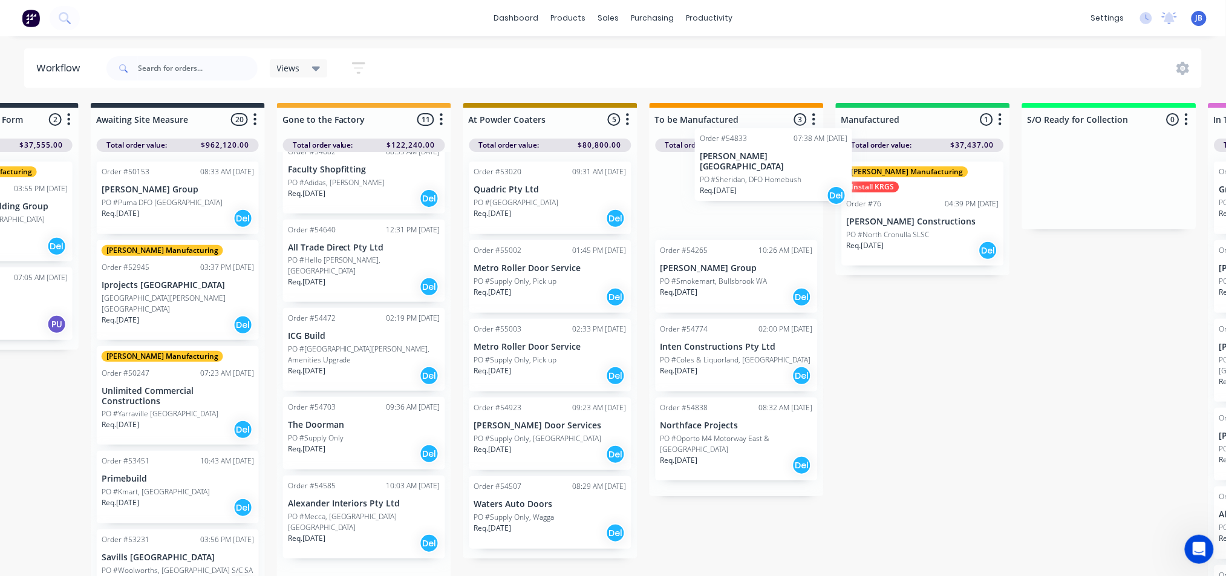
drag, startPoint x: 348, startPoint y: 388, endPoint x: 753, endPoint y: 186, distance: 452.6
click at [753, 186] on div "Submitted 7 Status colour #273444 hex #273444 Save Cancel Summaries Total order…" at bounding box center [856, 343] width 2719 height 480
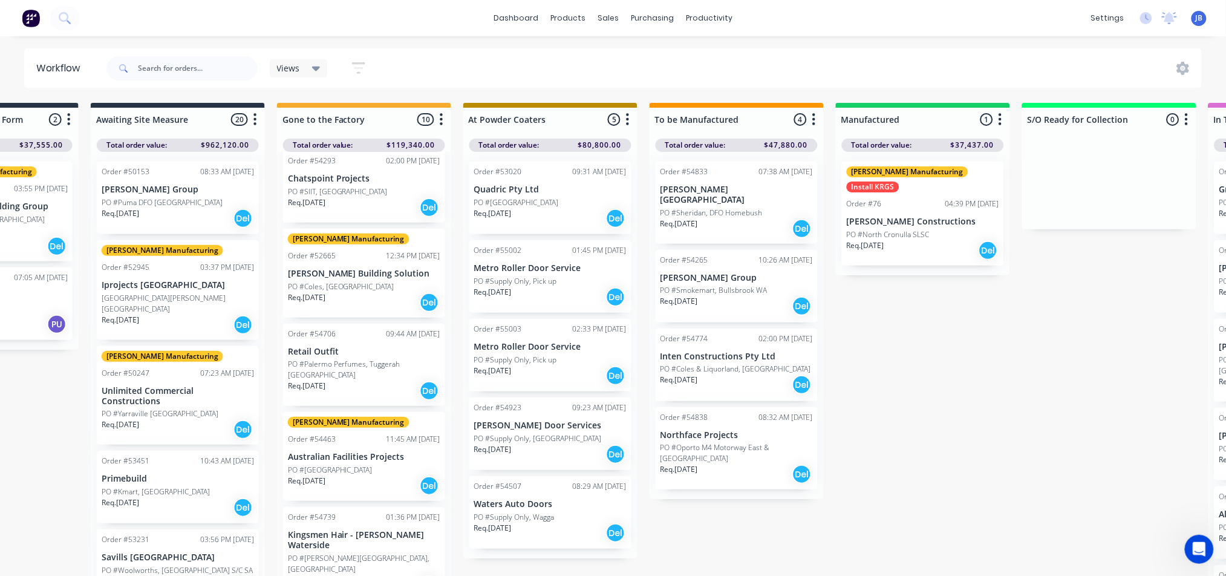
click at [339, 361] on p "PO #Palermo Perfumes, Tuggerah [GEOGRAPHIC_DATA]" at bounding box center [364, 370] width 152 height 22
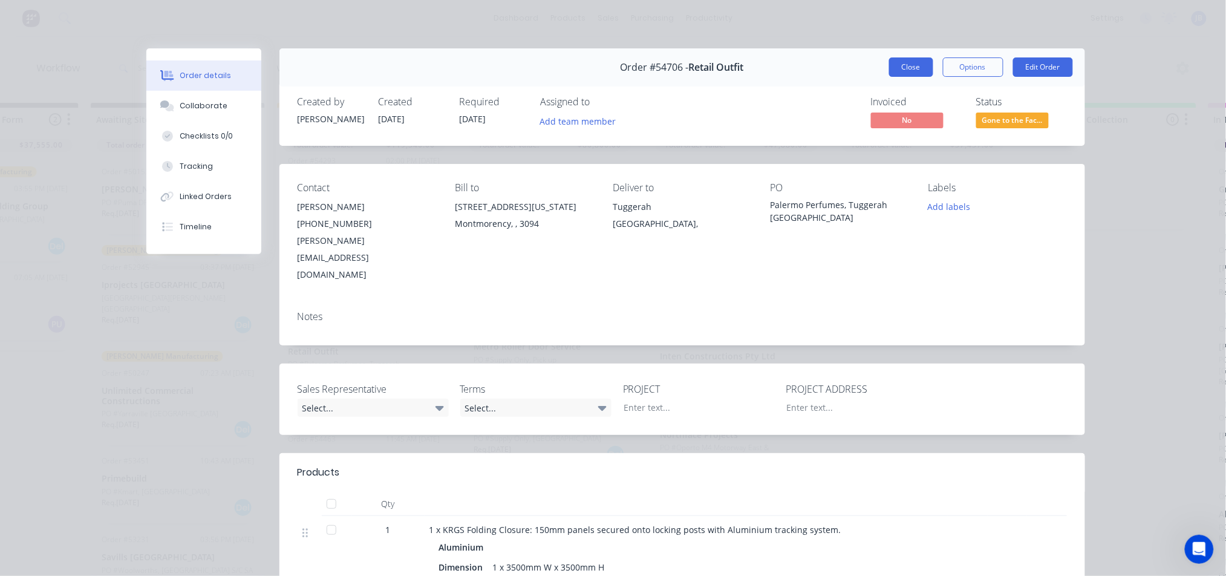
click at [889, 73] on button "Close" at bounding box center [911, 66] width 44 height 19
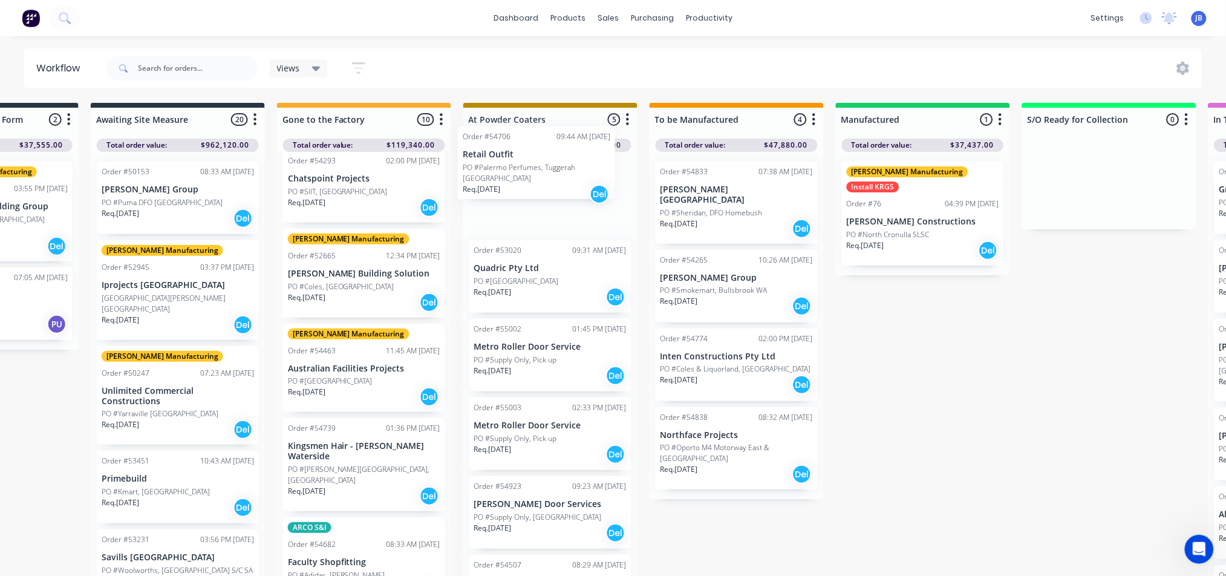
drag, startPoint x: 397, startPoint y: 359, endPoint x: 581, endPoint y: 163, distance: 268.7
click at [581, 163] on div "Submitted 7 Status colour #273444 hex #273444 Save Cancel Summaries Total order…" at bounding box center [856, 343] width 2719 height 480
